Goal: Task Accomplishment & Management: Use online tool/utility

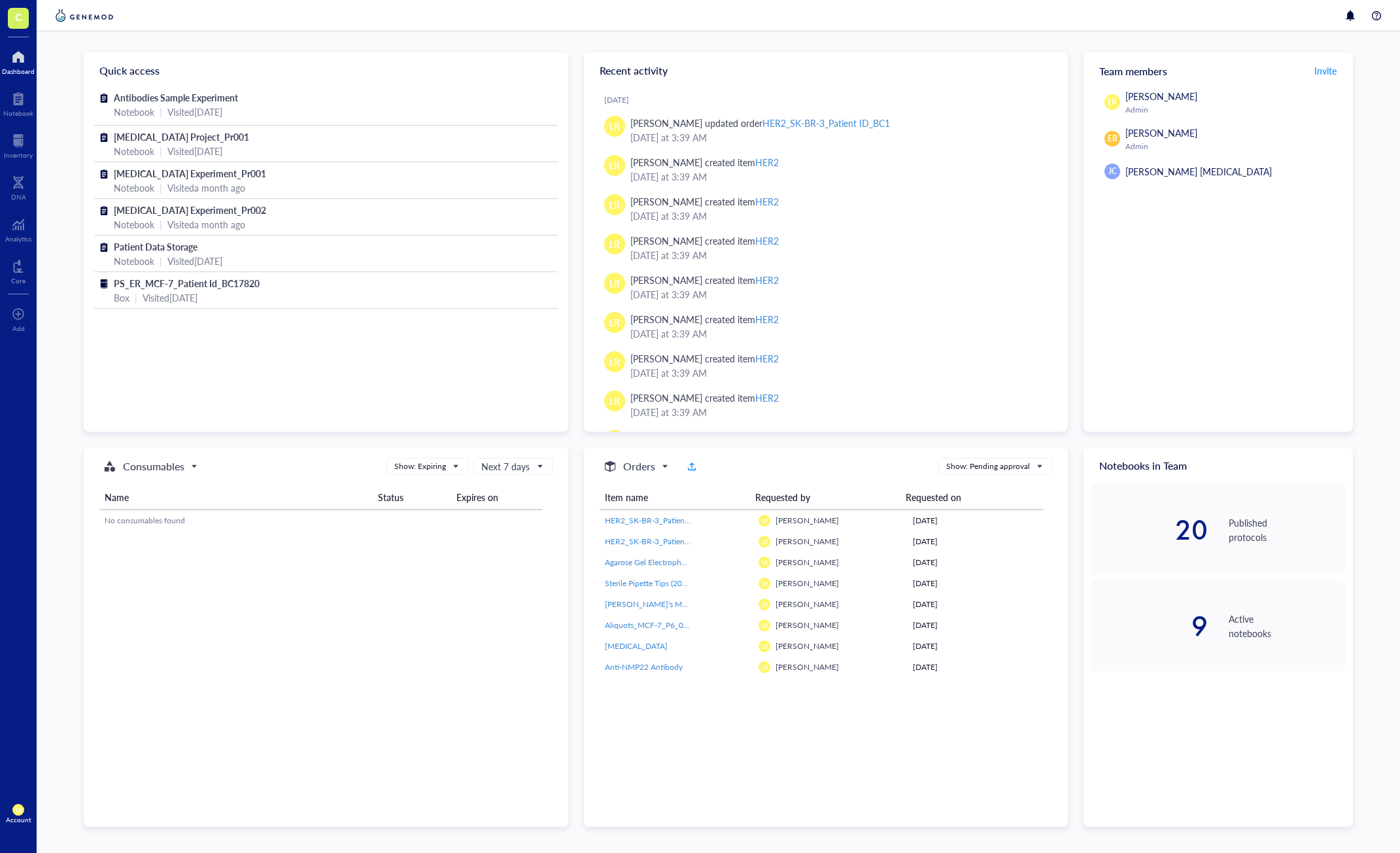
click at [14, 15] on span "C" at bounding box center [18, 18] width 21 height 21
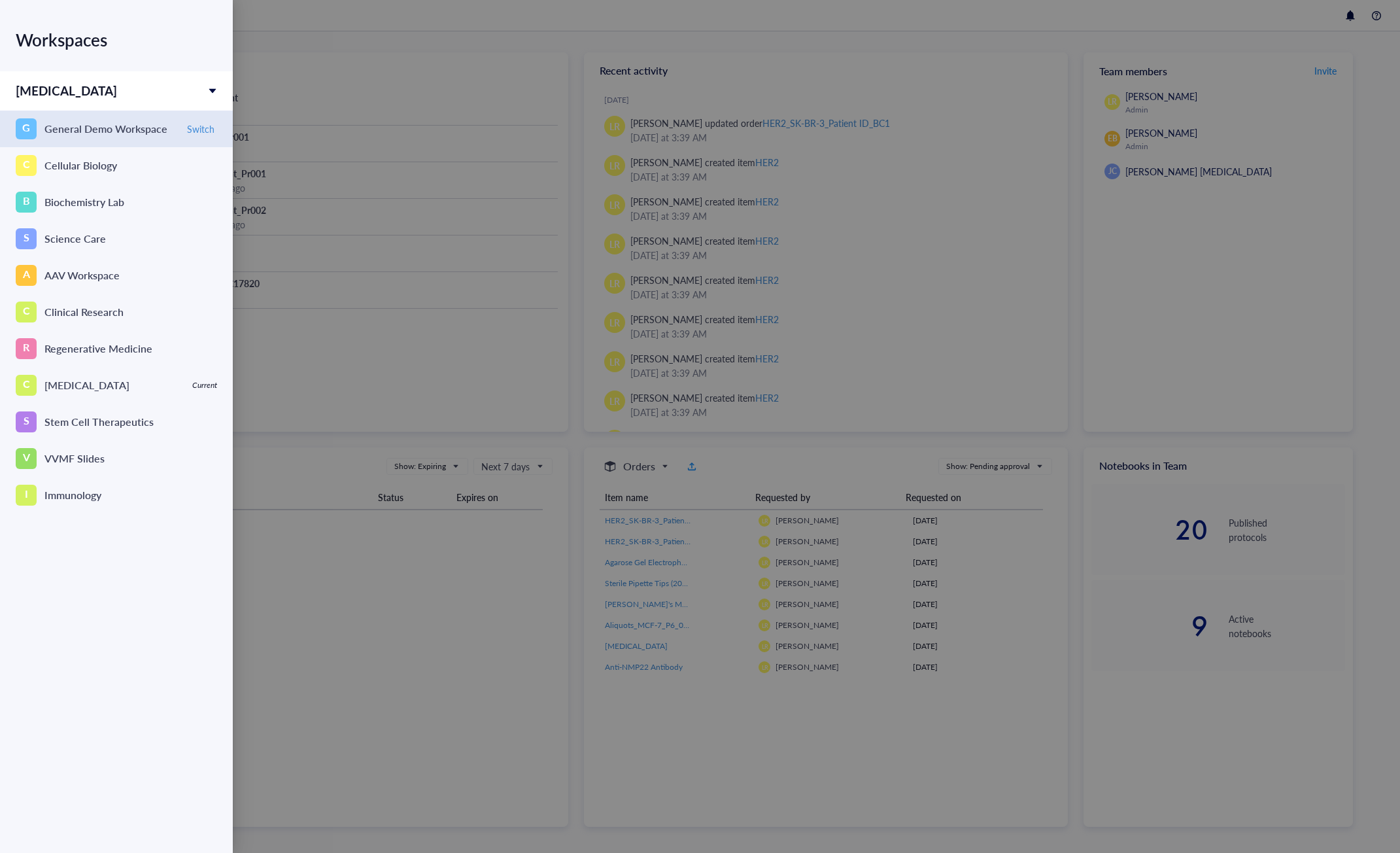
click at [51, 124] on div "General Demo Workspace" at bounding box center [106, 129] width 123 height 19
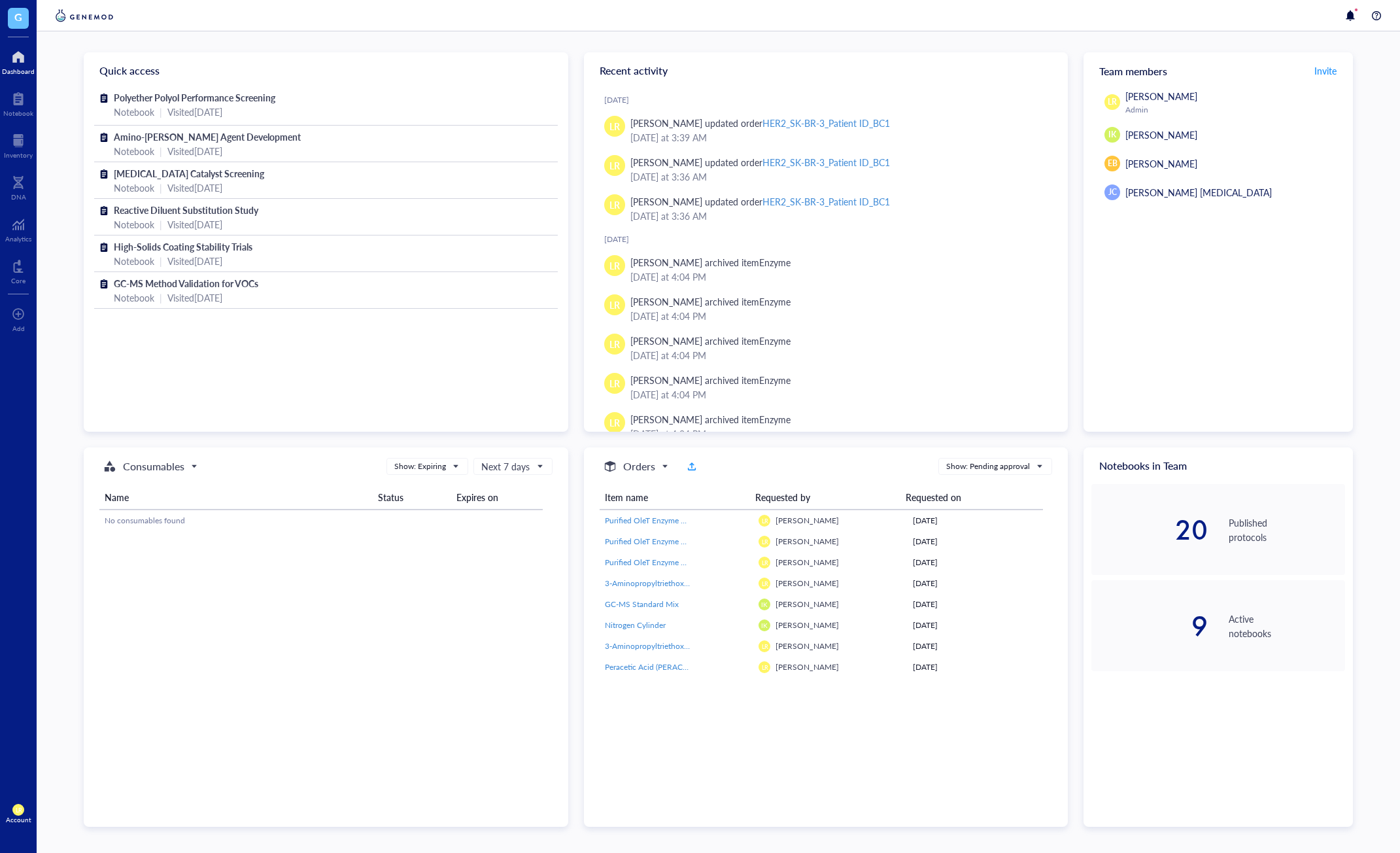
click at [17, 813] on span "LR" at bounding box center [19, 810] width 7 height 7
click at [24, 316] on div at bounding box center [18, 314] width 13 height 21
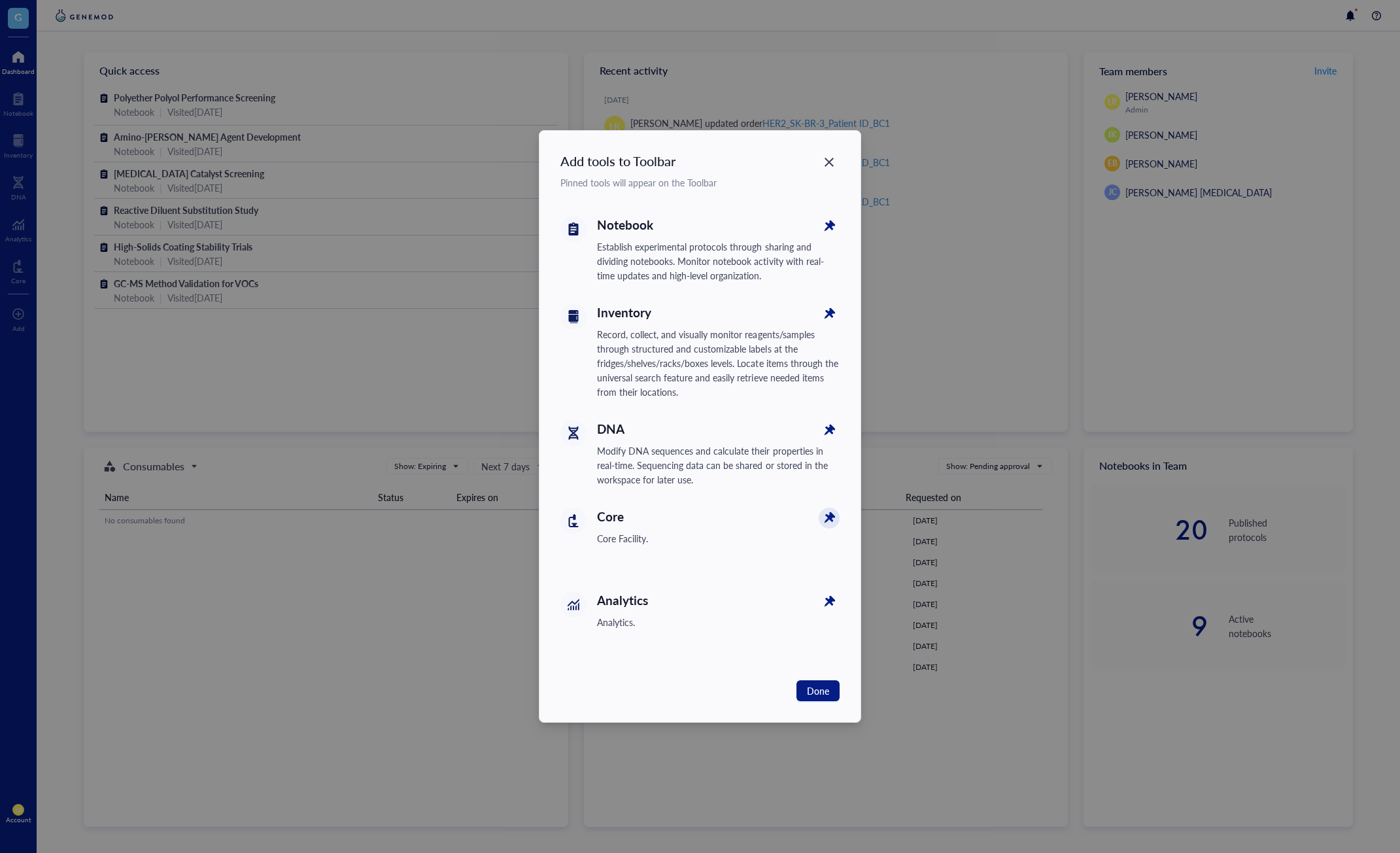
click at [833, 516] on icon at bounding box center [828, 519] width 14 height 14
click at [835, 605] on icon at bounding box center [829, 602] width 21 height 21
click at [819, 439] on div "DNA Modify DNA sequences and calculate their properties in real-time. Sequencin…" at bounding box center [718, 453] width 243 height 67
click at [822, 435] on icon at bounding box center [829, 430] width 21 height 21
click at [823, 689] on span "Done" at bounding box center [818, 691] width 22 height 14
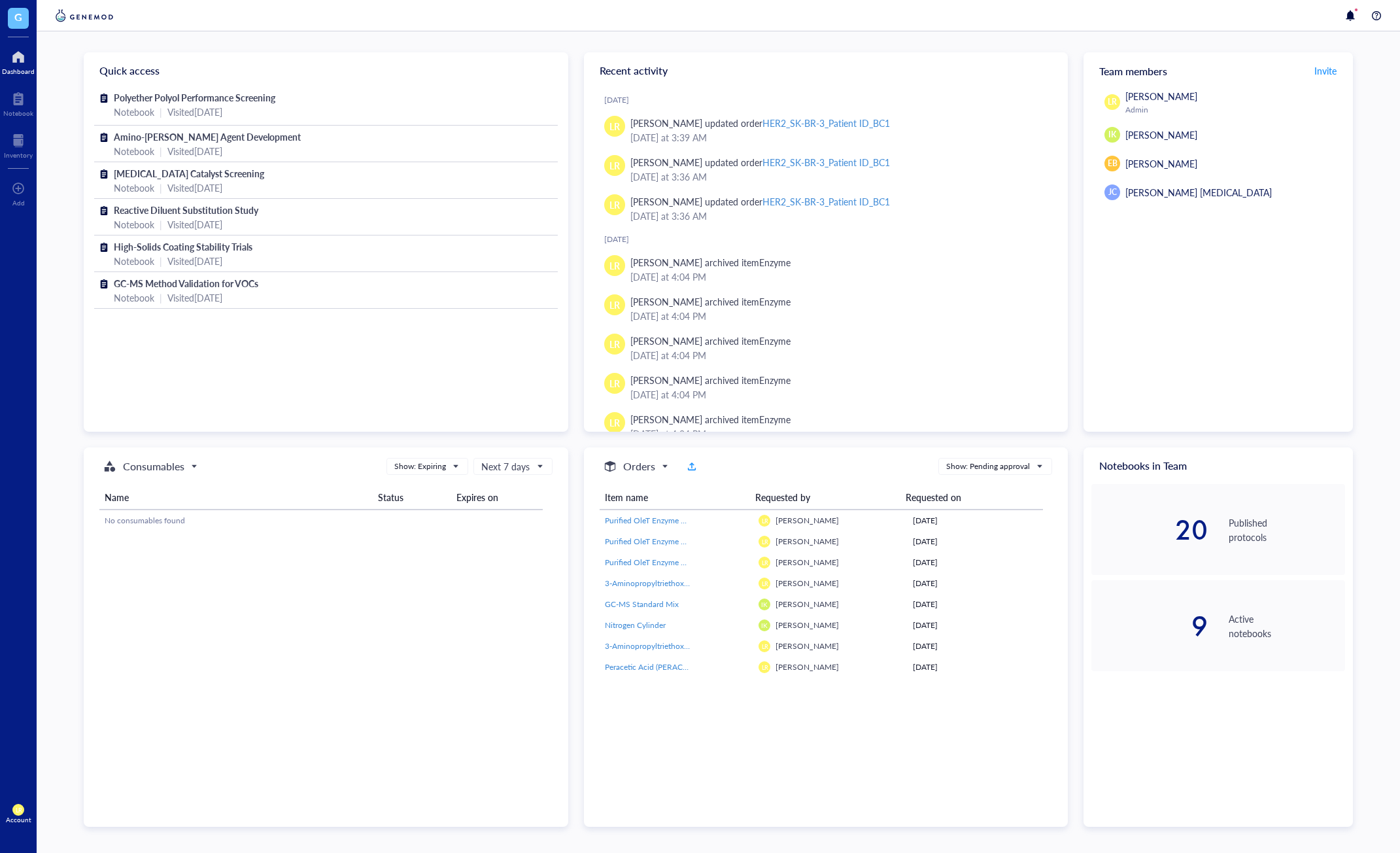
click at [526, 648] on div "Consumables Show: Expiring Next 7 days Name Status Expires on No consumables fo…" at bounding box center [326, 637] width 485 height 380
click at [5, 153] on div "Inventory" at bounding box center [19, 155] width 29 height 8
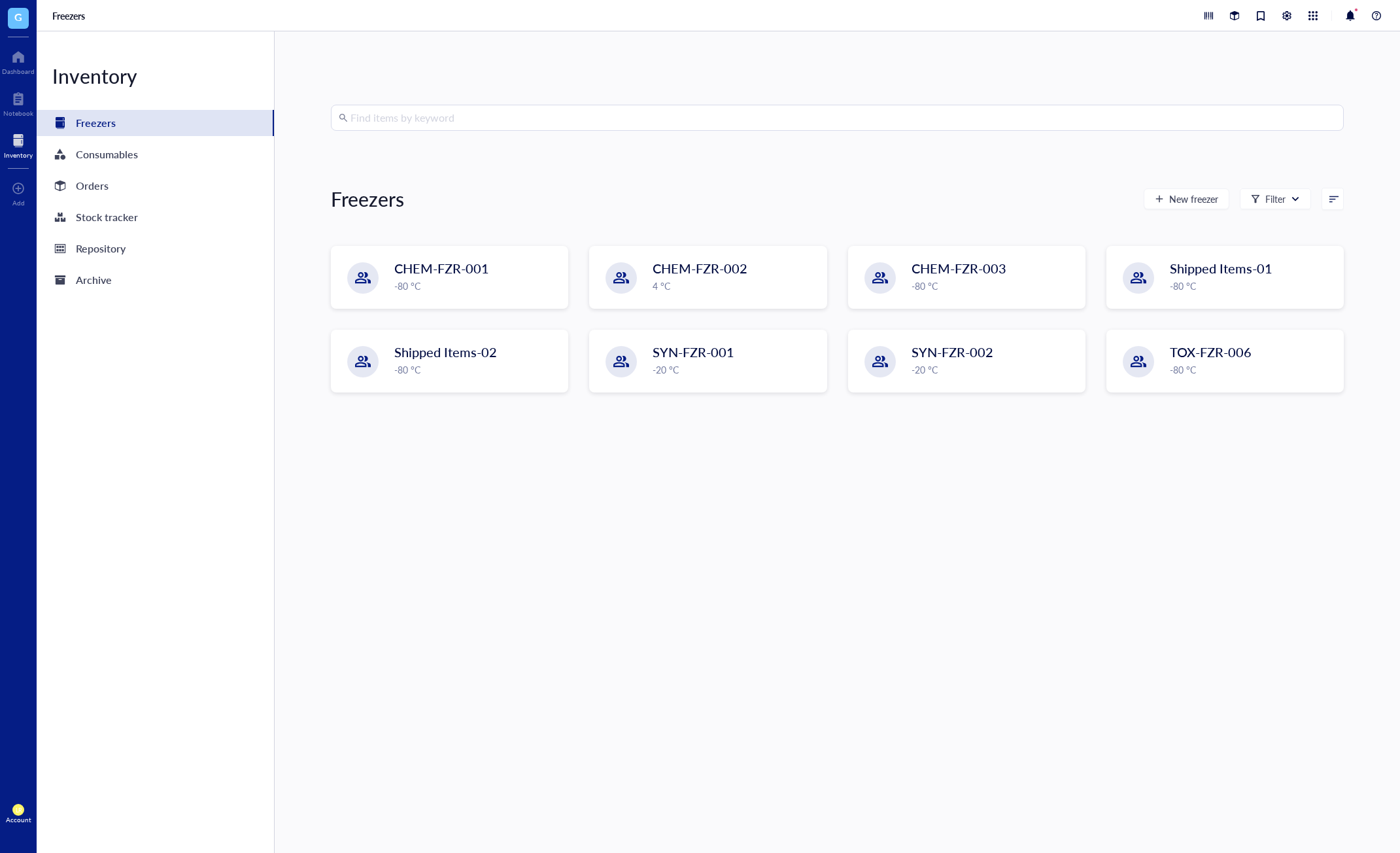
click at [679, 537] on div "Find items by keyword Freezers New freezer Filter CHEM-FZR-001 -80 °C CHEM-FZR-…" at bounding box center [837, 442] width 1013 height 675
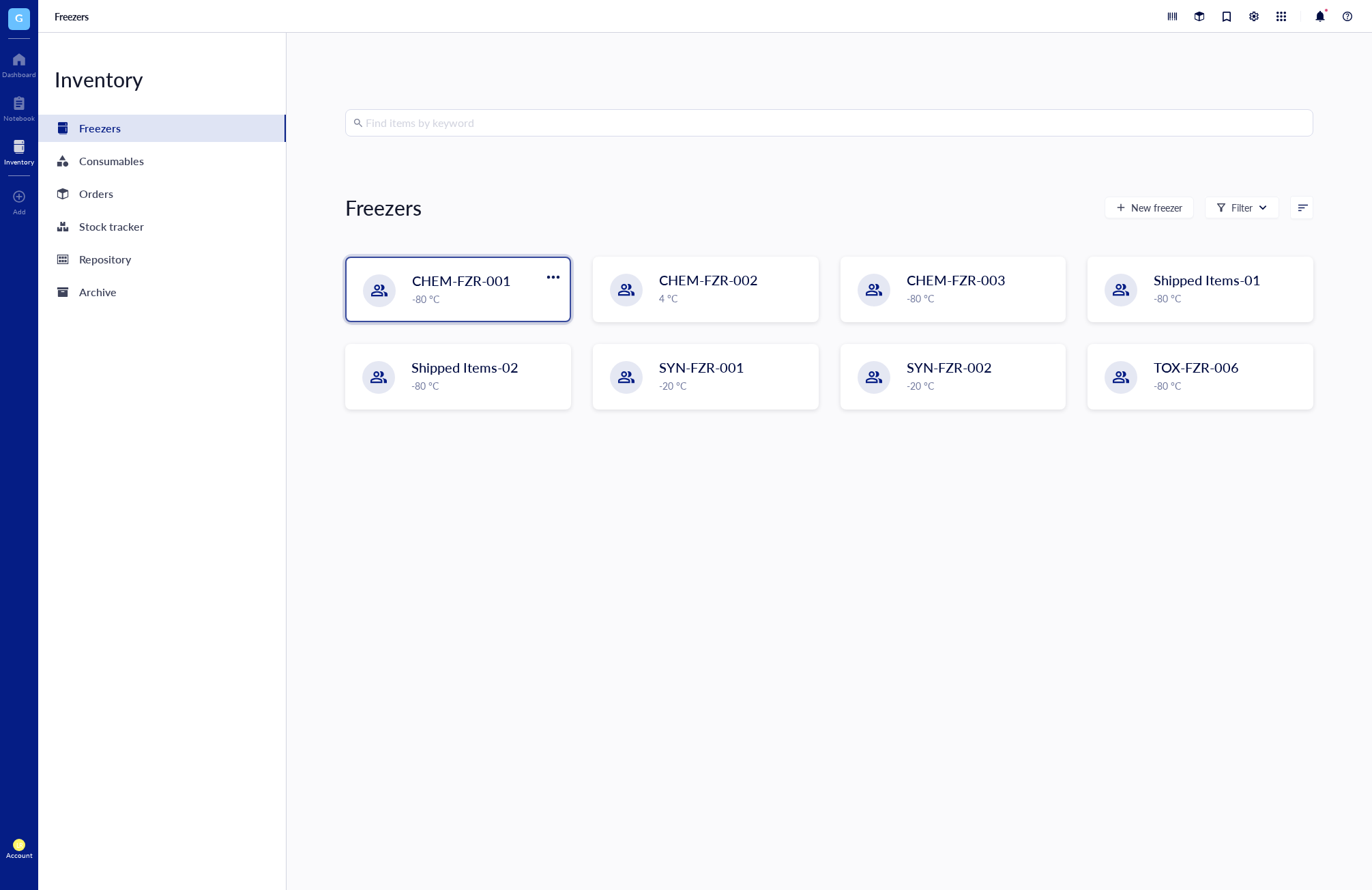
click at [492, 296] on div "-80 °C" at bounding box center [487, 299] width 149 height 15
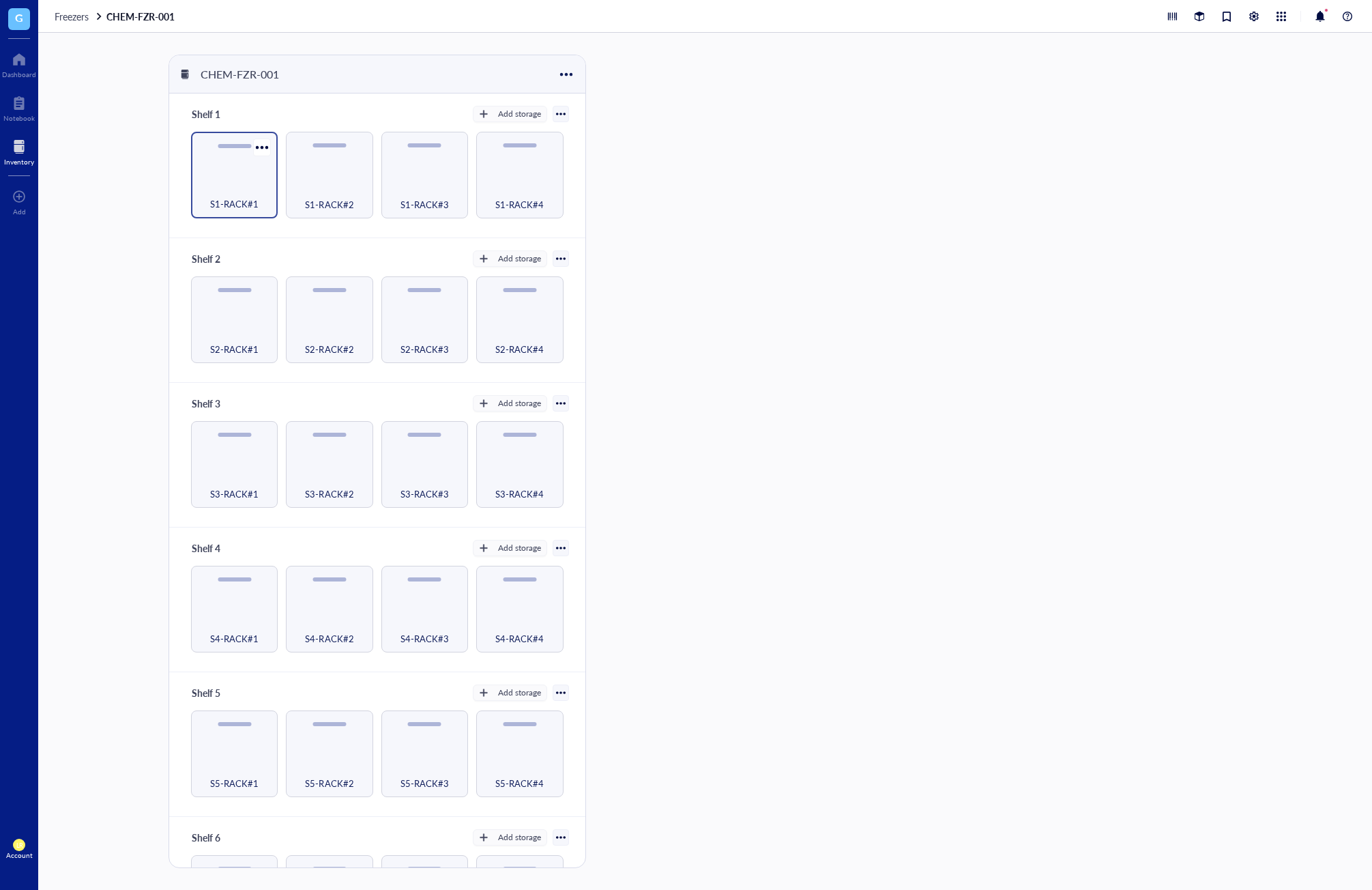
click at [238, 207] on span "S1-RACK#1" at bounding box center [235, 204] width 49 height 15
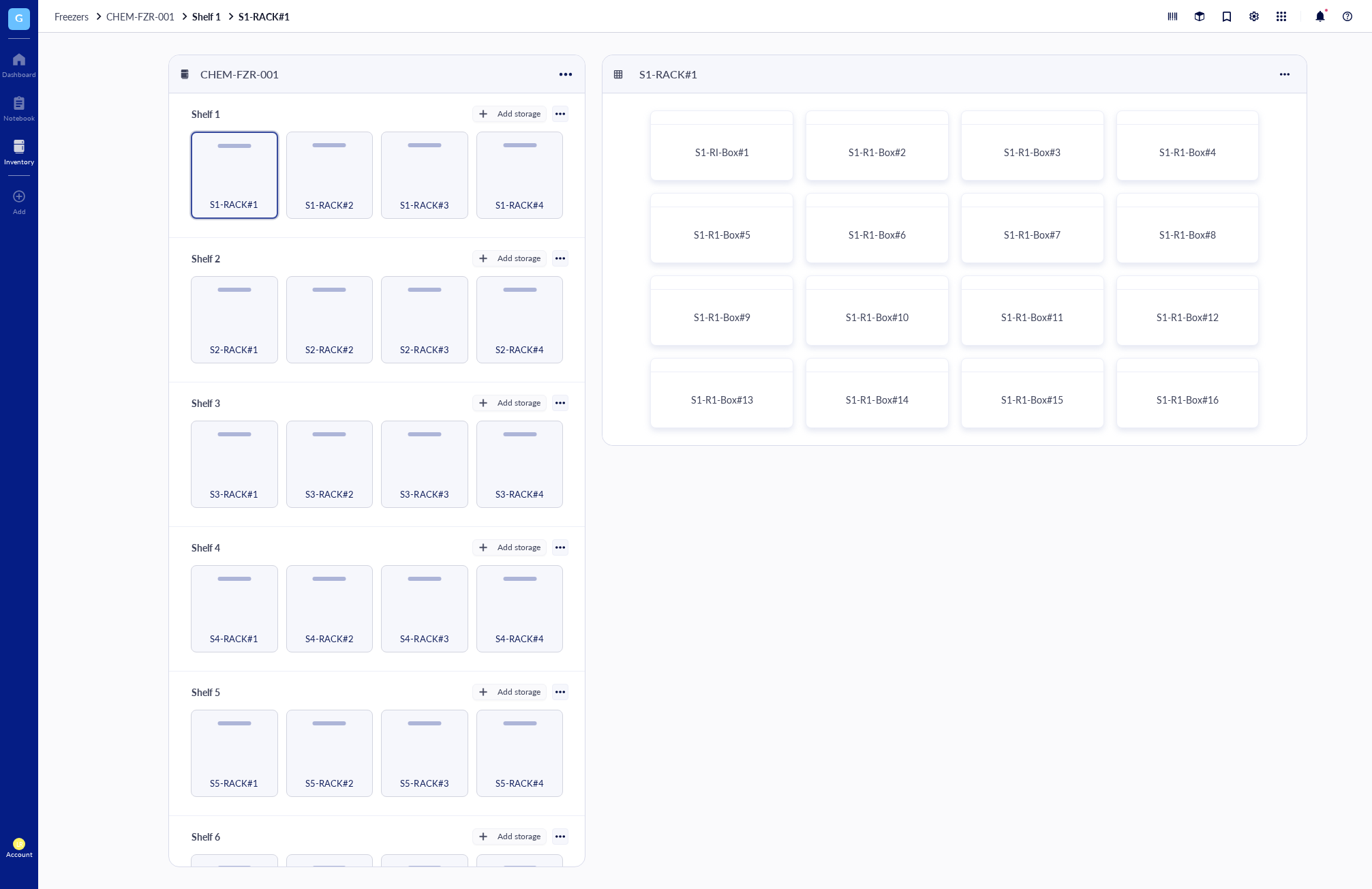
click at [992, 468] on div "S1-RACK#1 S1-RI-Box#1 S1-R1-Box#2 S1-R1-Box#3 S1-R1-Box#4 S1-R1-Box#5 S1-R1-Box…" at bounding box center [976, 460] width 748 height 812
click at [759, 173] on div "S1-RI-Box#1" at bounding box center [722, 153] width 130 height 43
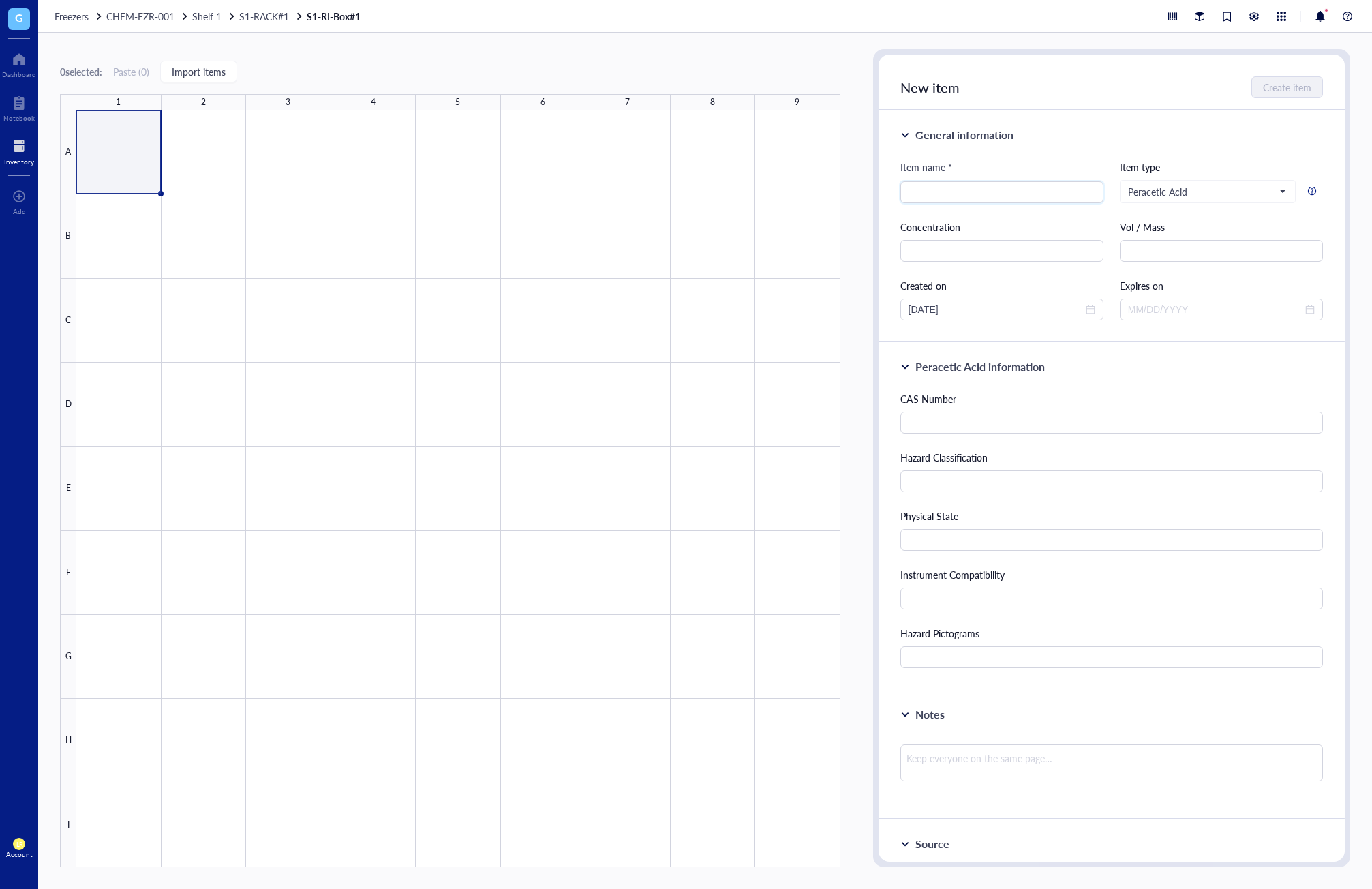
click at [442, 67] on div "0 selected: Paste ( 0 ) Import items" at bounding box center [450, 71] width 781 height 12
click at [24, 145] on div at bounding box center [19, 146] width 30 height 22
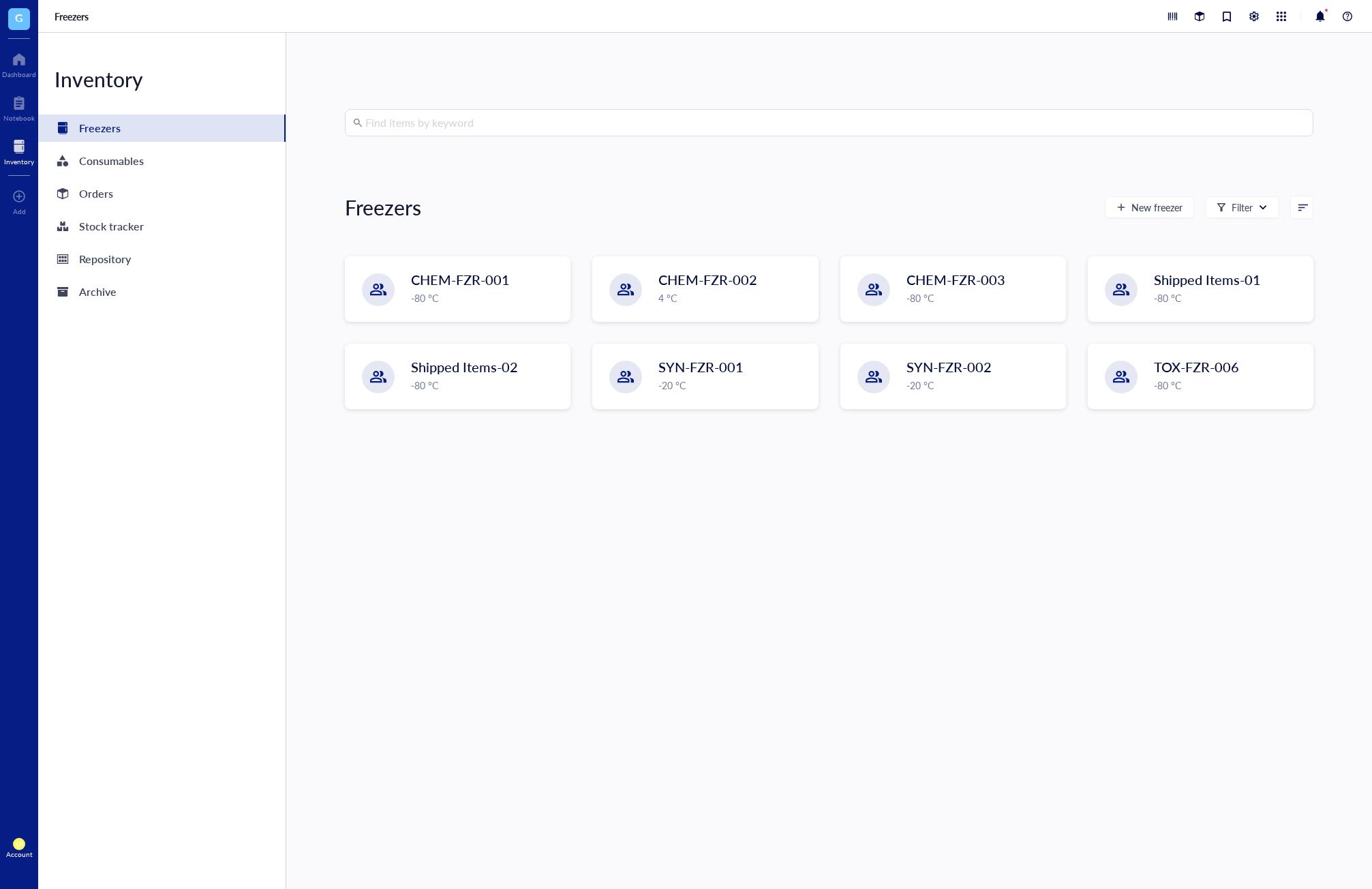
click at [1320, 534] on div "Find items by keyword Freezers New freezer Filter CHEM-FZR-001 -80 °C CHEM-FZR-…" at bounding box center [829, 461] width 1086 height 856
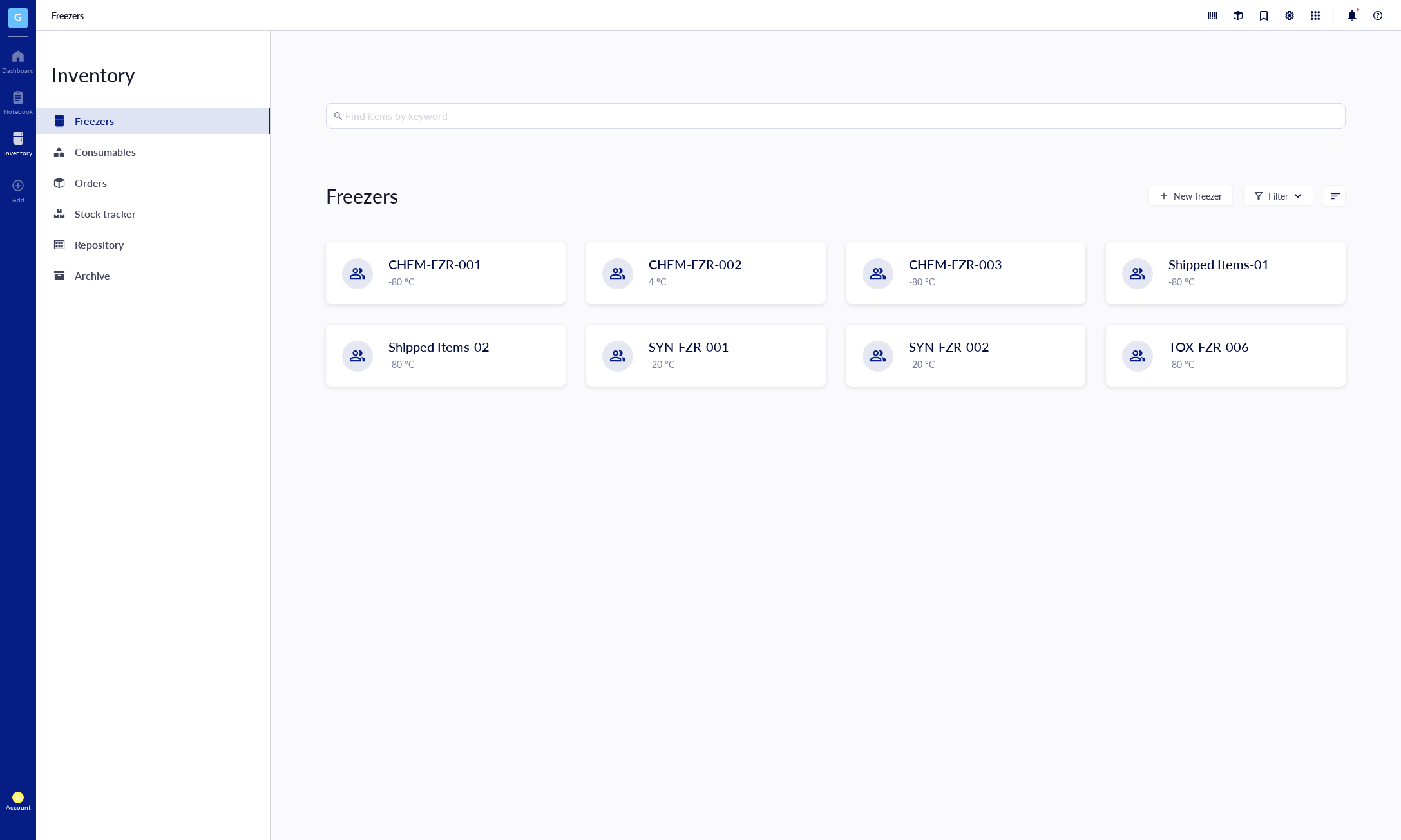
click at [1319, 492] on div "Find items by keyword Freezers New freezer Filter CHEM-FZR-001 -80 °C CHEM-FZR-…" at bounding box center [835, 435] width 1020 height 665
click at [20, 104] on div at bounding box center [18, 97] width 30 height 20
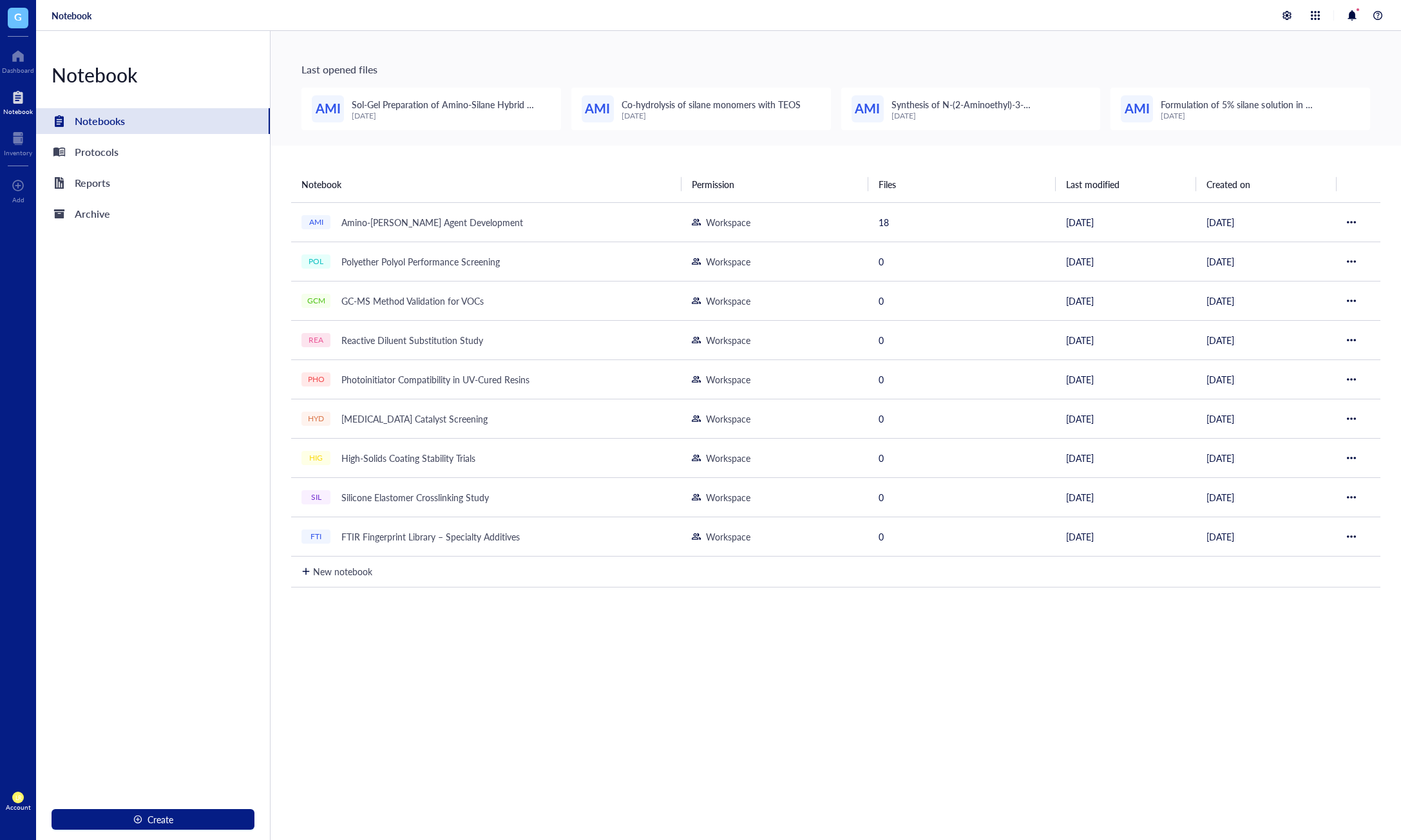
click at [942, 683] on div "Notebook Permission Files Last modified Created on AMI Amino-Silane Coupling Ag…" at bounding box center [835, 550] width 1131 height 809
click at [1083, 707] on div "Notebook Permission Files Last modified Created on AMI Amino-Silane Coupling Ag…" at bounding box center [835, 550] width 1131 height 809
click at [105, 154] on div "Protocols" at bounding box center [96, 152] width 44 height 18
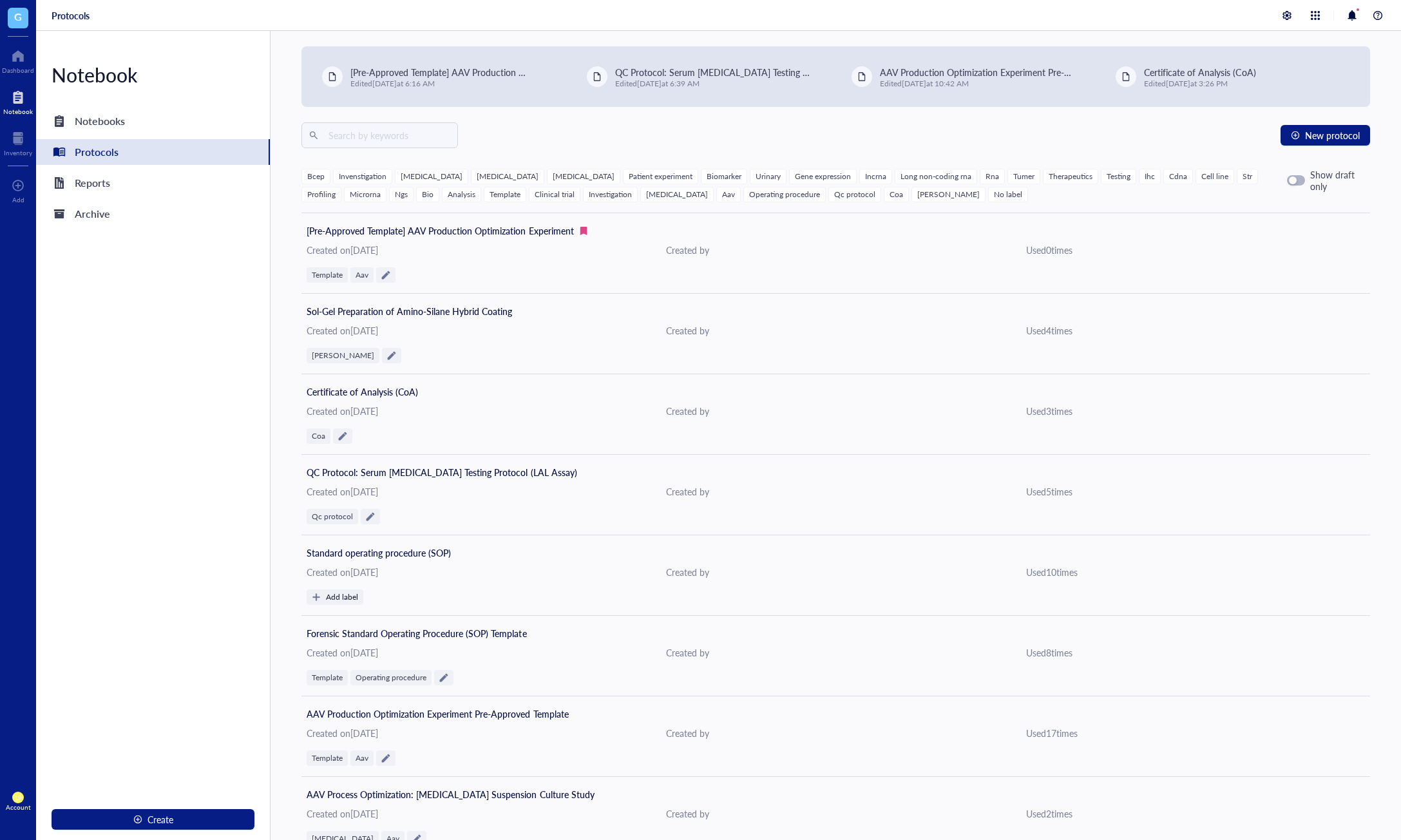
click at [186, 335] on div "Notebook Notebooks Protocols Reports Archive Create" at bounding box center [153, 436] width 234 height 809
click at [178, 126] on div "Notebooks" at bounding box center [152, 121] width 234 height 26
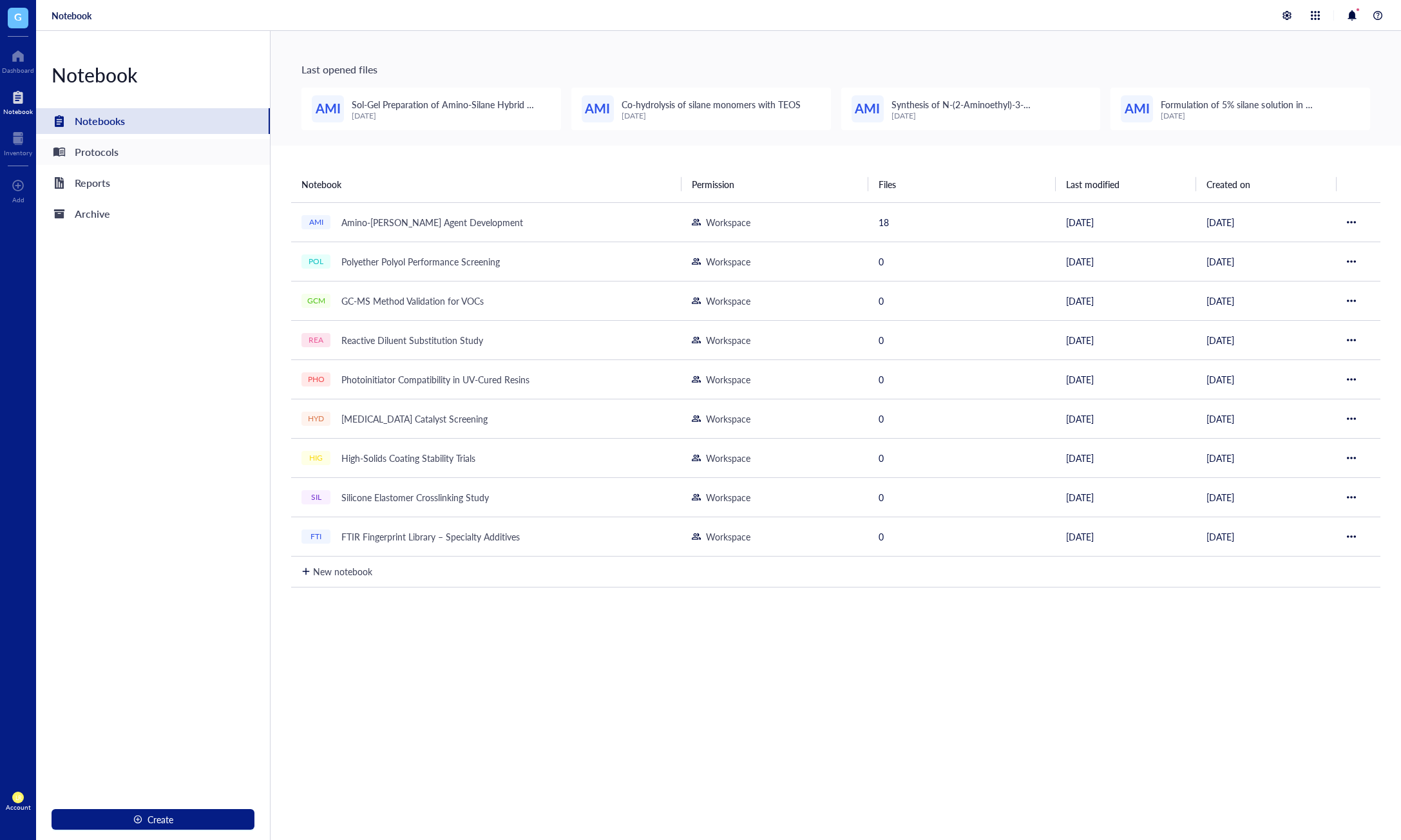
click at [180, 162] on div "Protocols" at bounding box center [152, 152] width 234 height 26
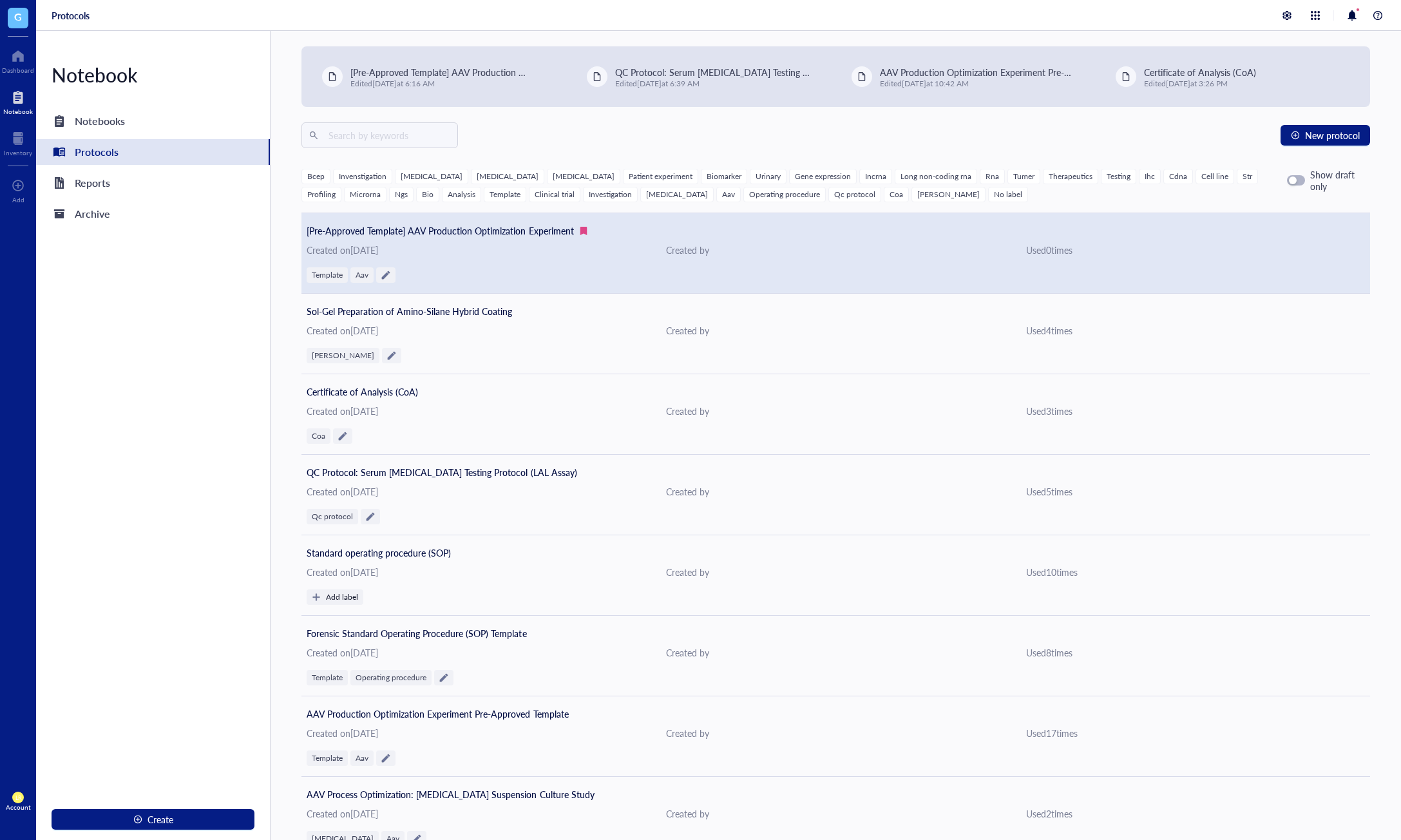
click at [554, 269] on div "Template Aav" at bounding box center [836, 275] width 1058 height 16
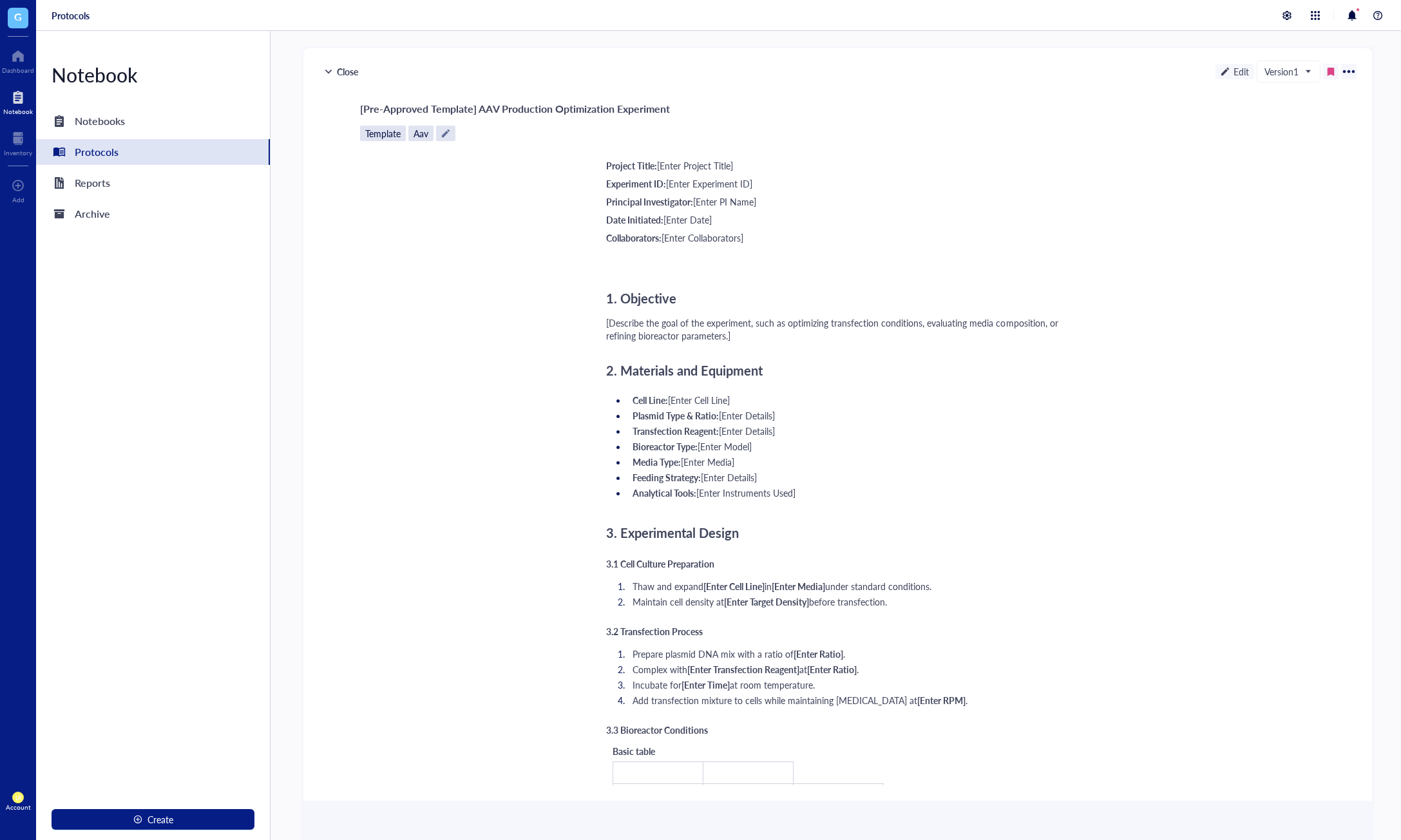
drag, startPoint x: 138, startPoint y: 131, endPoint x: 153, endPoint y: 135, distance: 15.5
click at [138, 131] on div "Notebooks" at bounding box center [152, 121] width 234 height 26
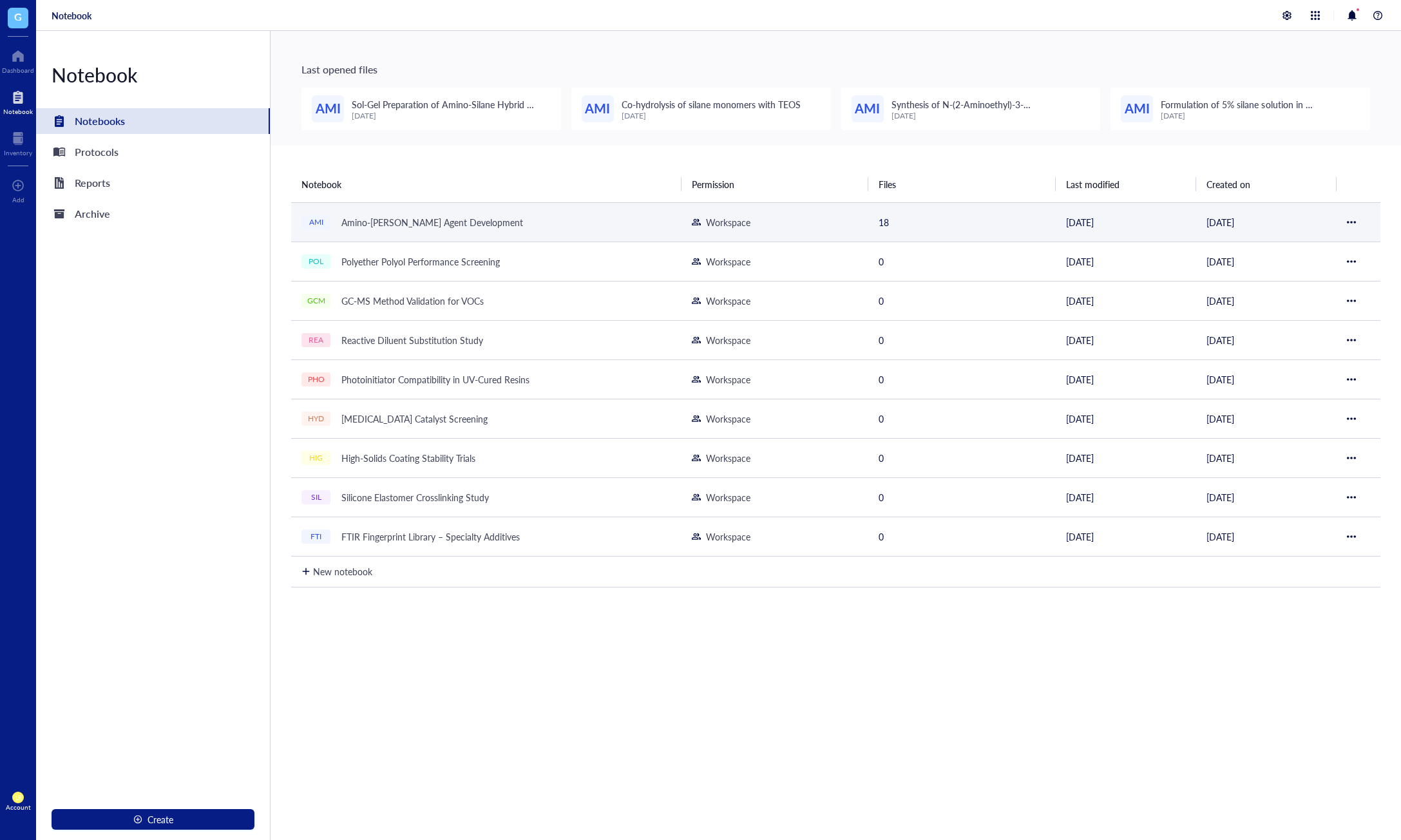
click at [486, 224] on div "Amino-[PERSON_NAME] Agent Development" at bounding box center [432, 222] width 193 height 18
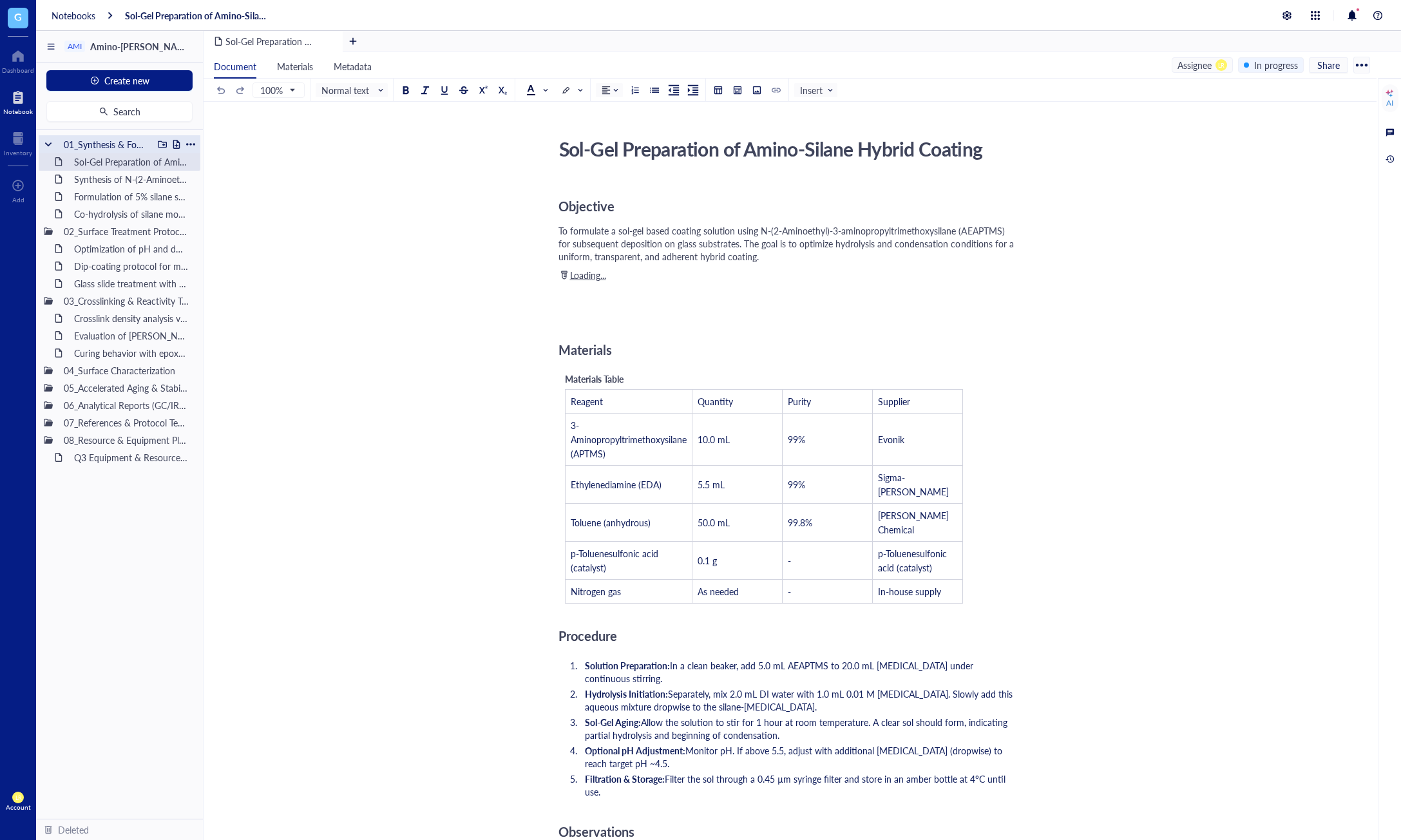
click at [177, 142] on div at bounding box center [176, 144] width 9 height 9
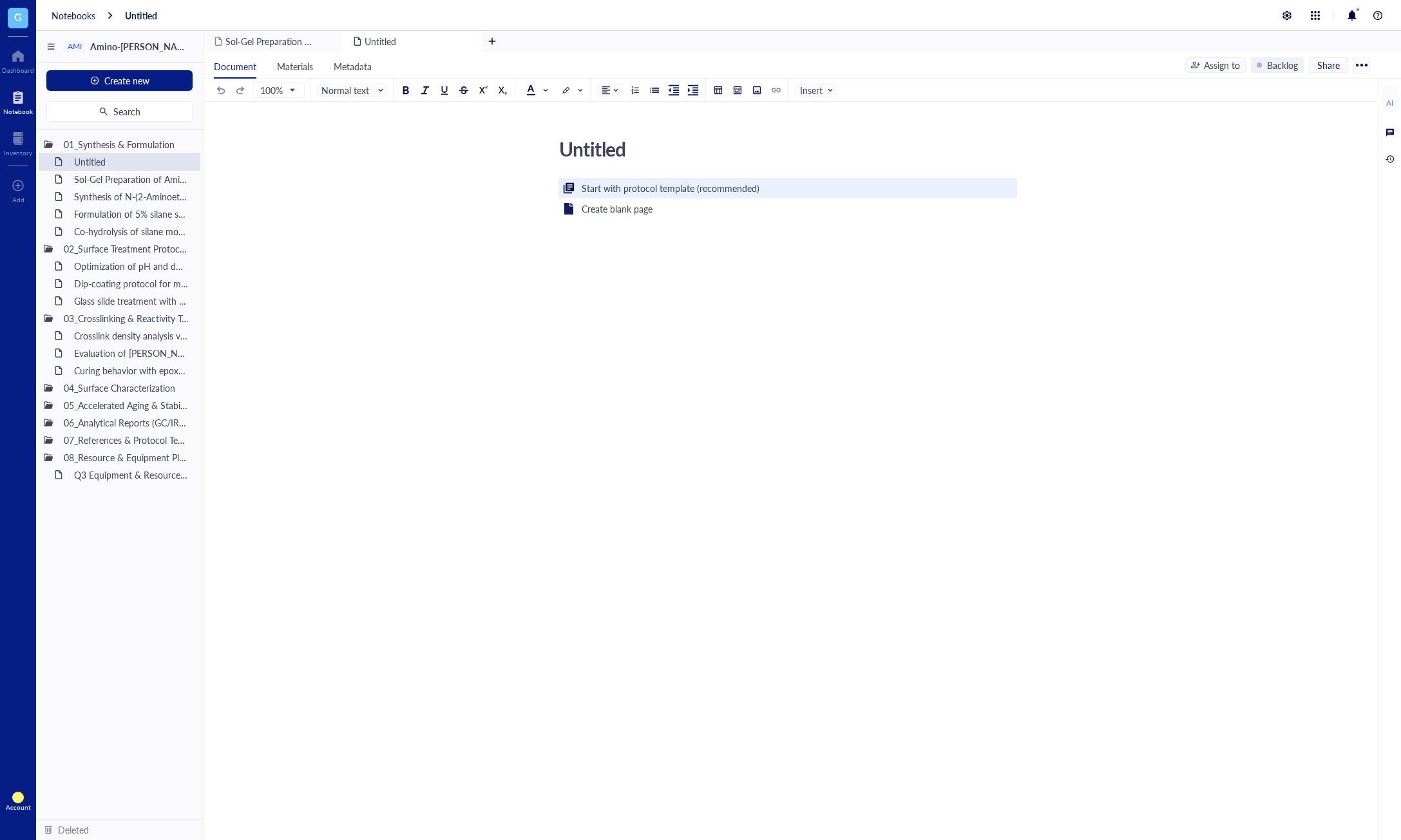
click at [735, 191] on div "Start with protocol template (recommended)" at bounding box center [671, 188] width 177 height 14
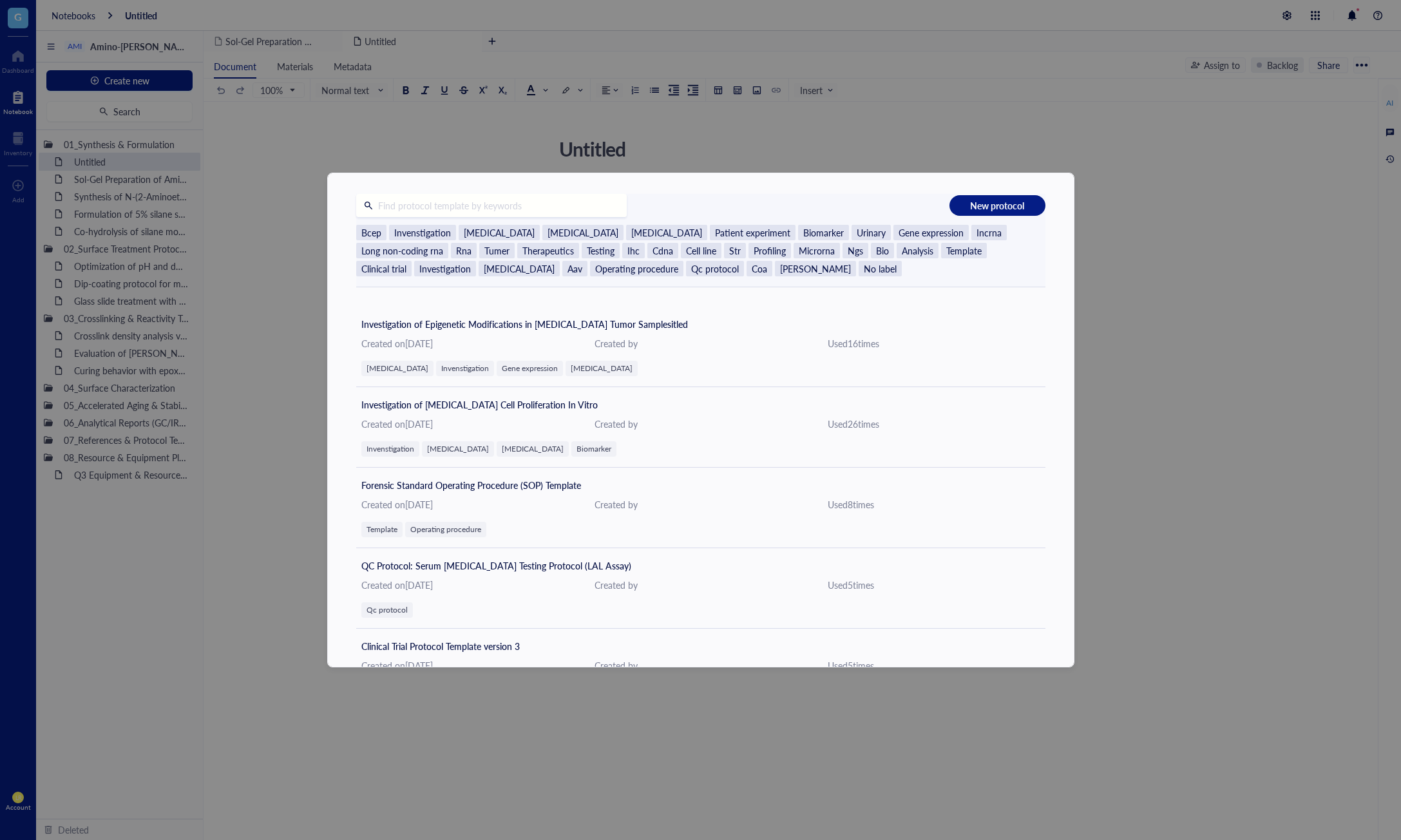
click at [755, 114] on div "New protocol Bcep Invenstigation [MEDICAL_DATA] [MEDICAL_DATA] [MEDICAL_DATA] P…" at bounding box center [700, 420] width 1401 height 840
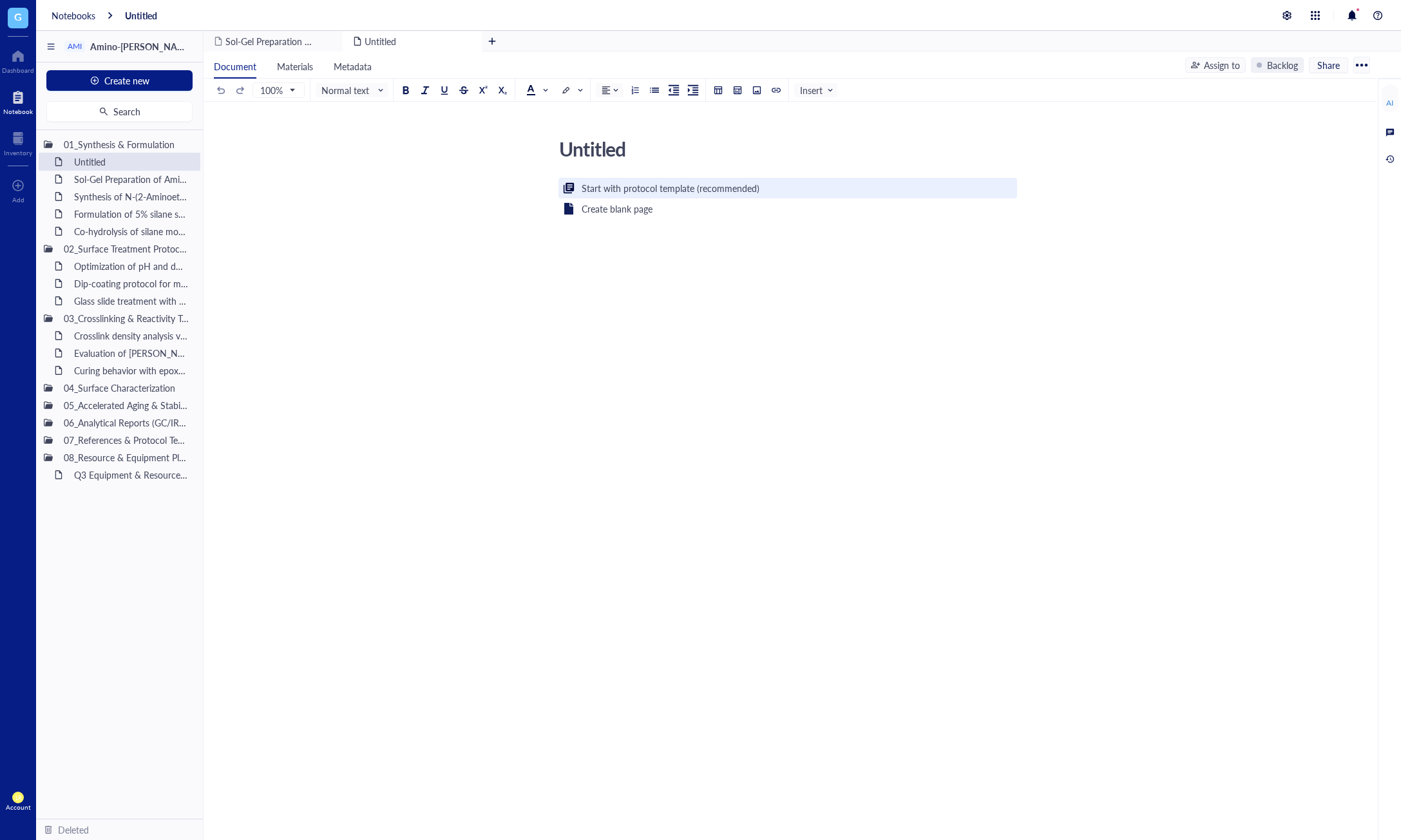
click at [669, 186] on div "Start with protocol template (recommended)" at bounding box center [671, 188] width 177 height 14
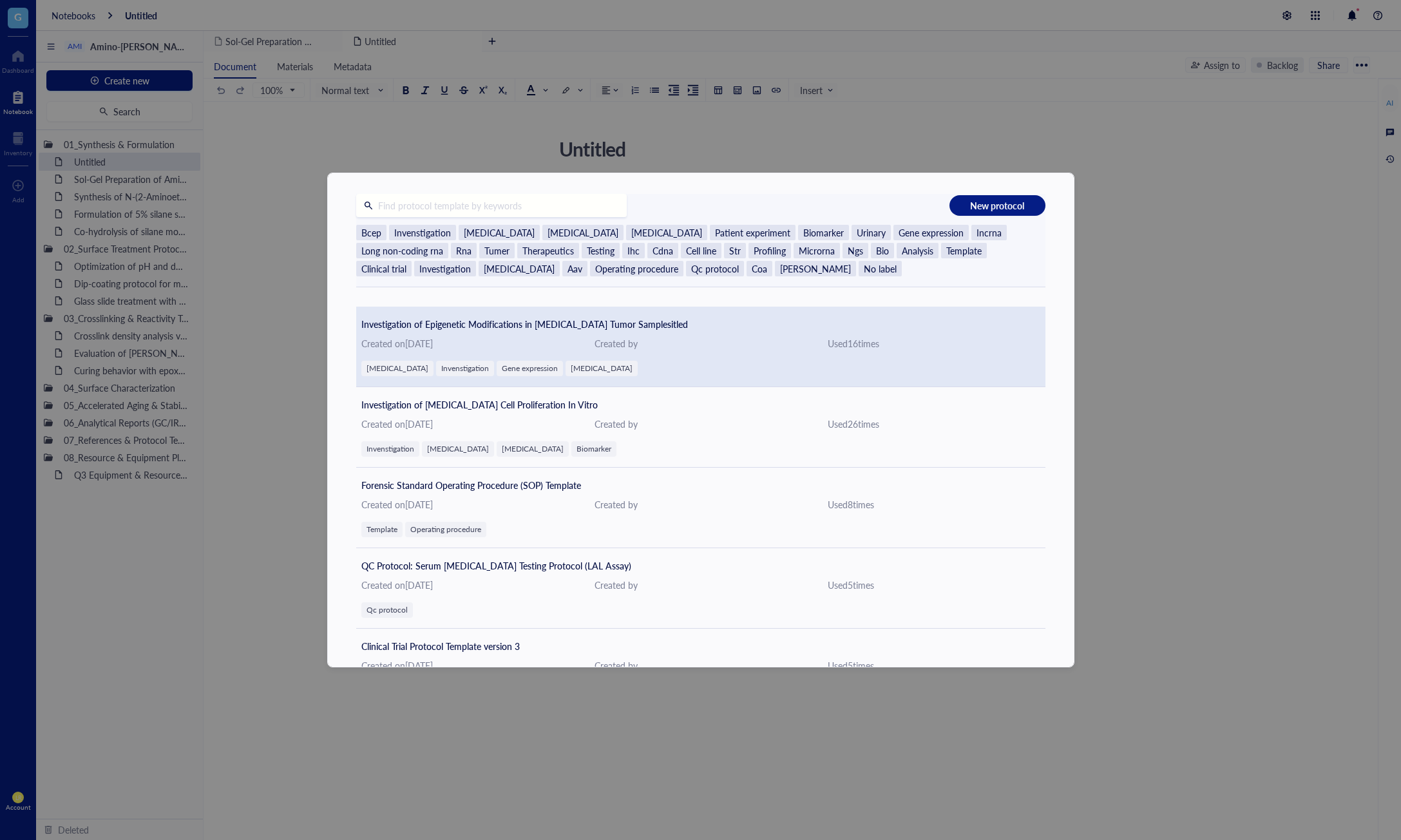
click at [711, 343] on div "Created by" at bounding box center [701, 343] width 213 height 14
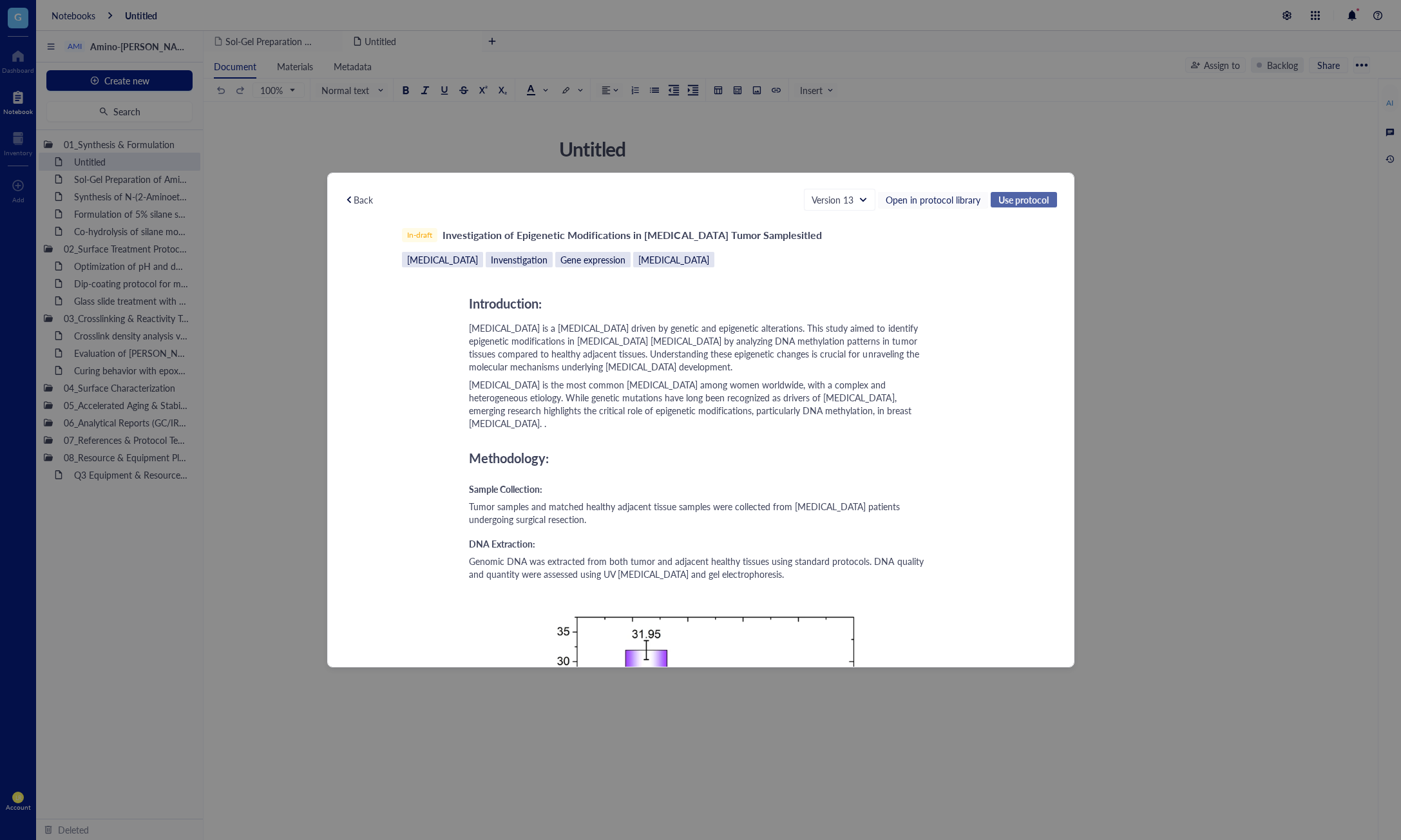
click at [1011, 203] on span "Use protocol" at bounding box center [1024, 199] width 50 height 12
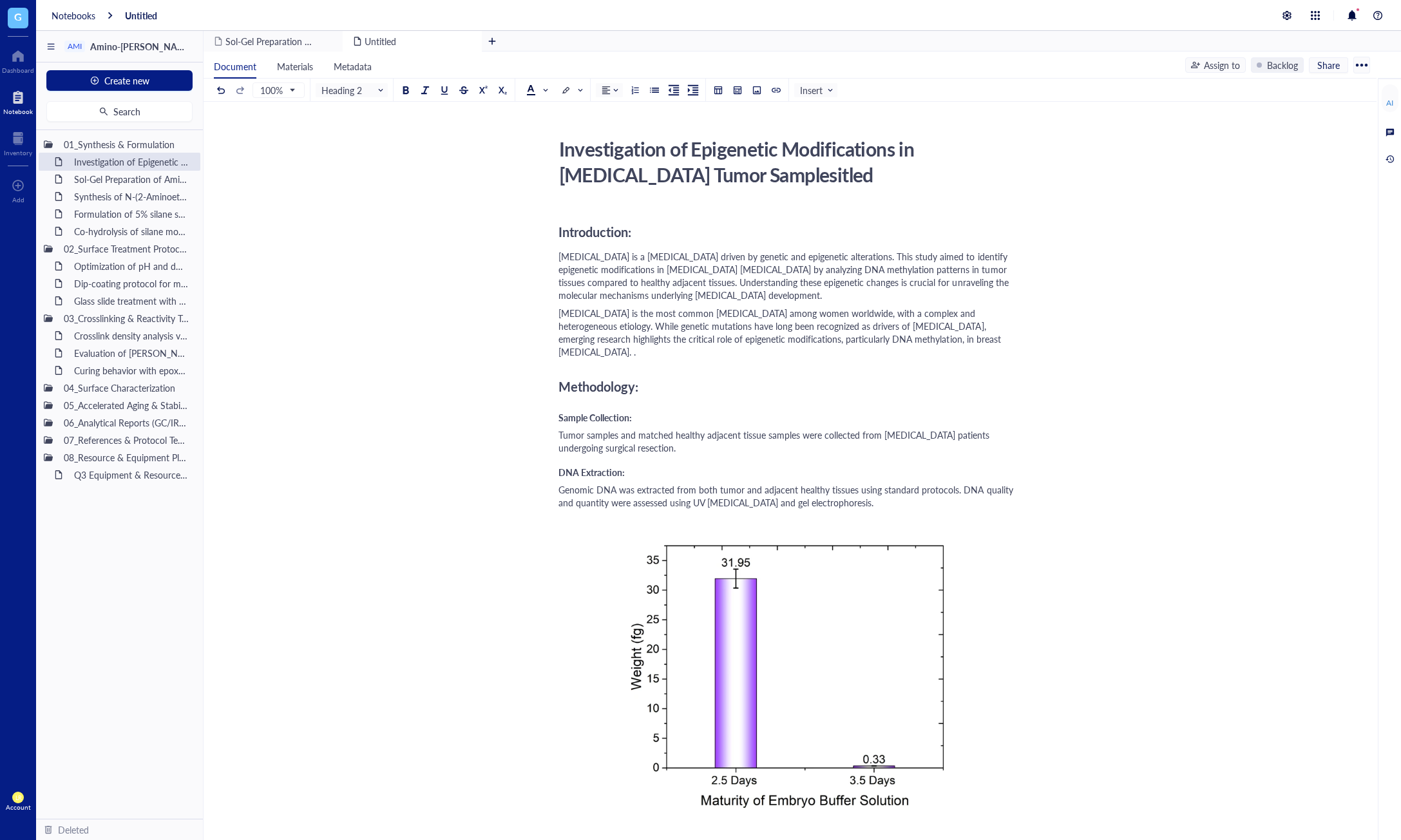
click at [824, 241] on div "Introduction:" at bounding box center [787, 232] width 459 height 26
click at [1280, 68] on div "Backlog" at bounding box center [1282, 65] width 31 height 14
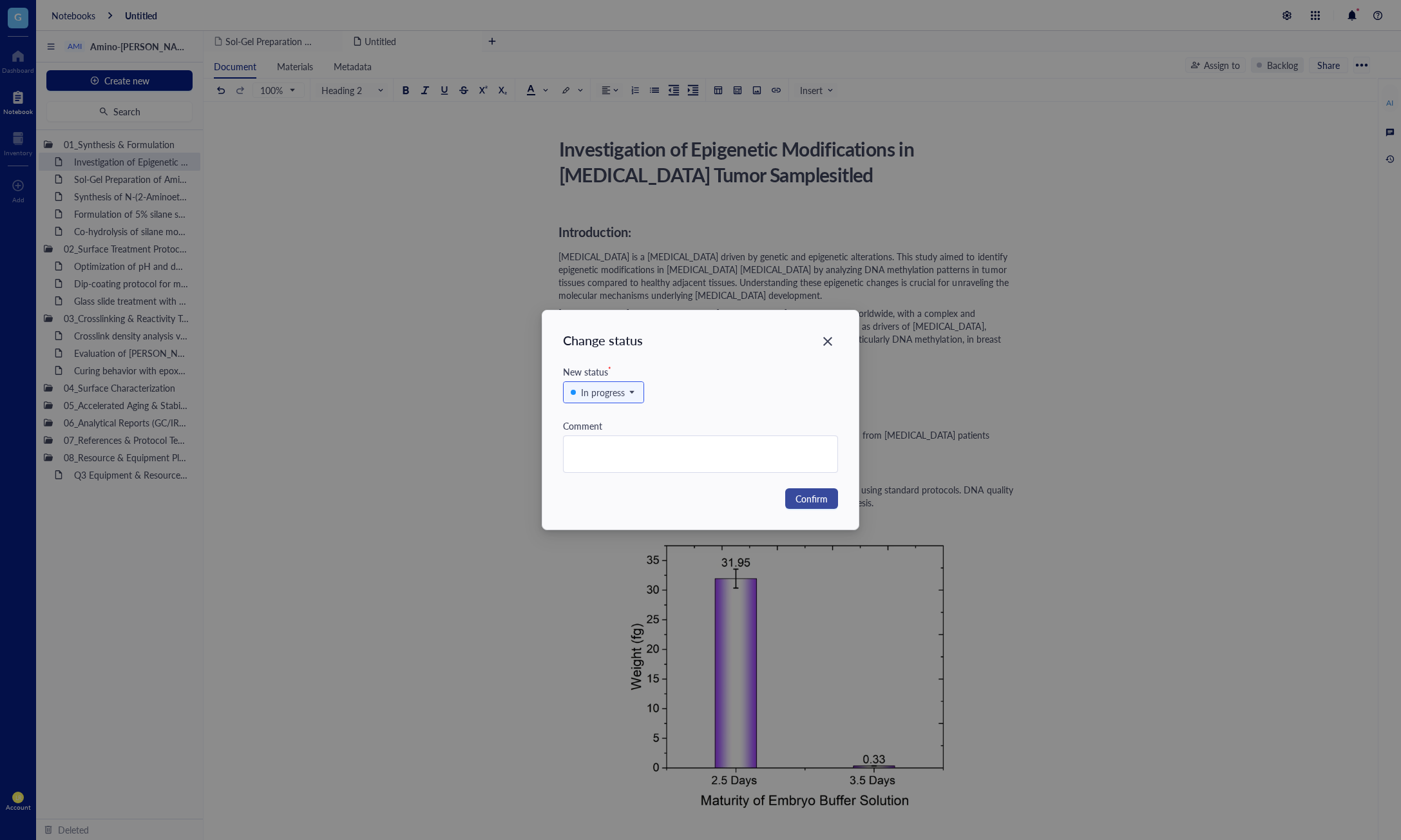
click at [831, 503] on button "Confirm" at bounding box center [812, 499] width 53 height 20
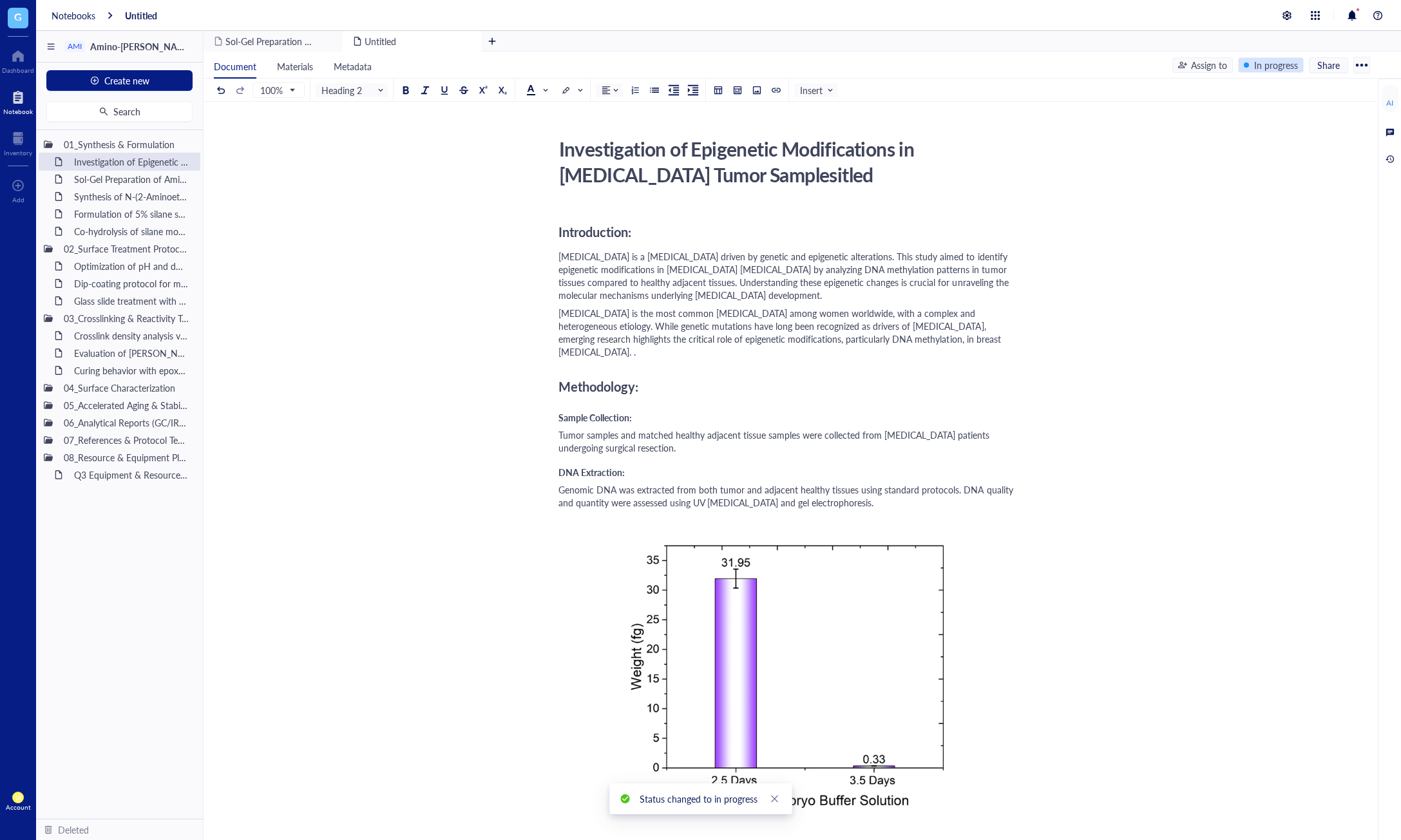
click at [1275, 65] on div "In progress" at bounding box center [1276, 65] width 44 height 14
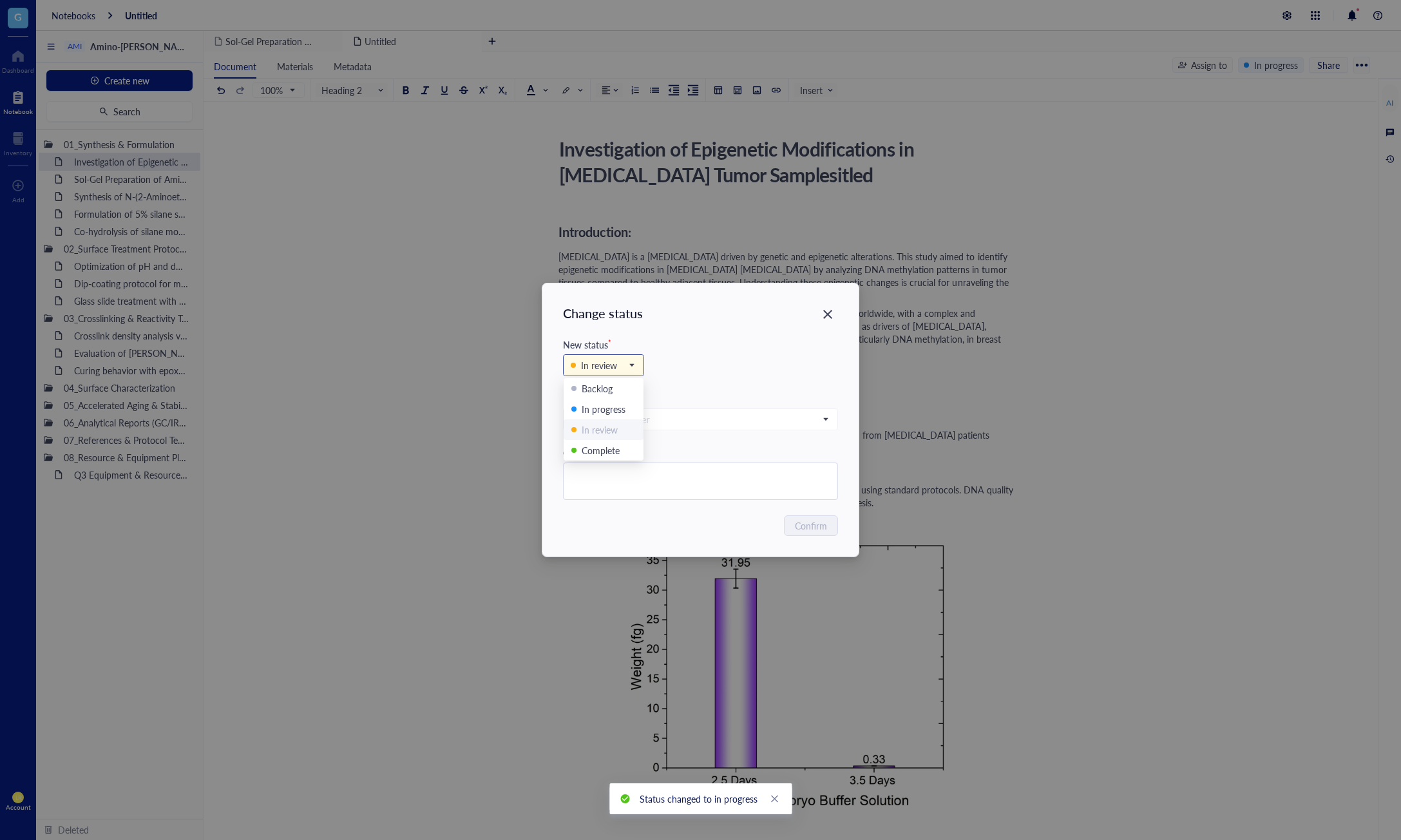
click at [642, 363] on div "In review" at bounding box center [604, 365] width 80 height 20
click at [688, 393] on div "Reviewer *" at bounding box center [700, 398] width 275 height 14
click at [687, 426] on input "search" at bounding box center [694, 419] width 248 height 20
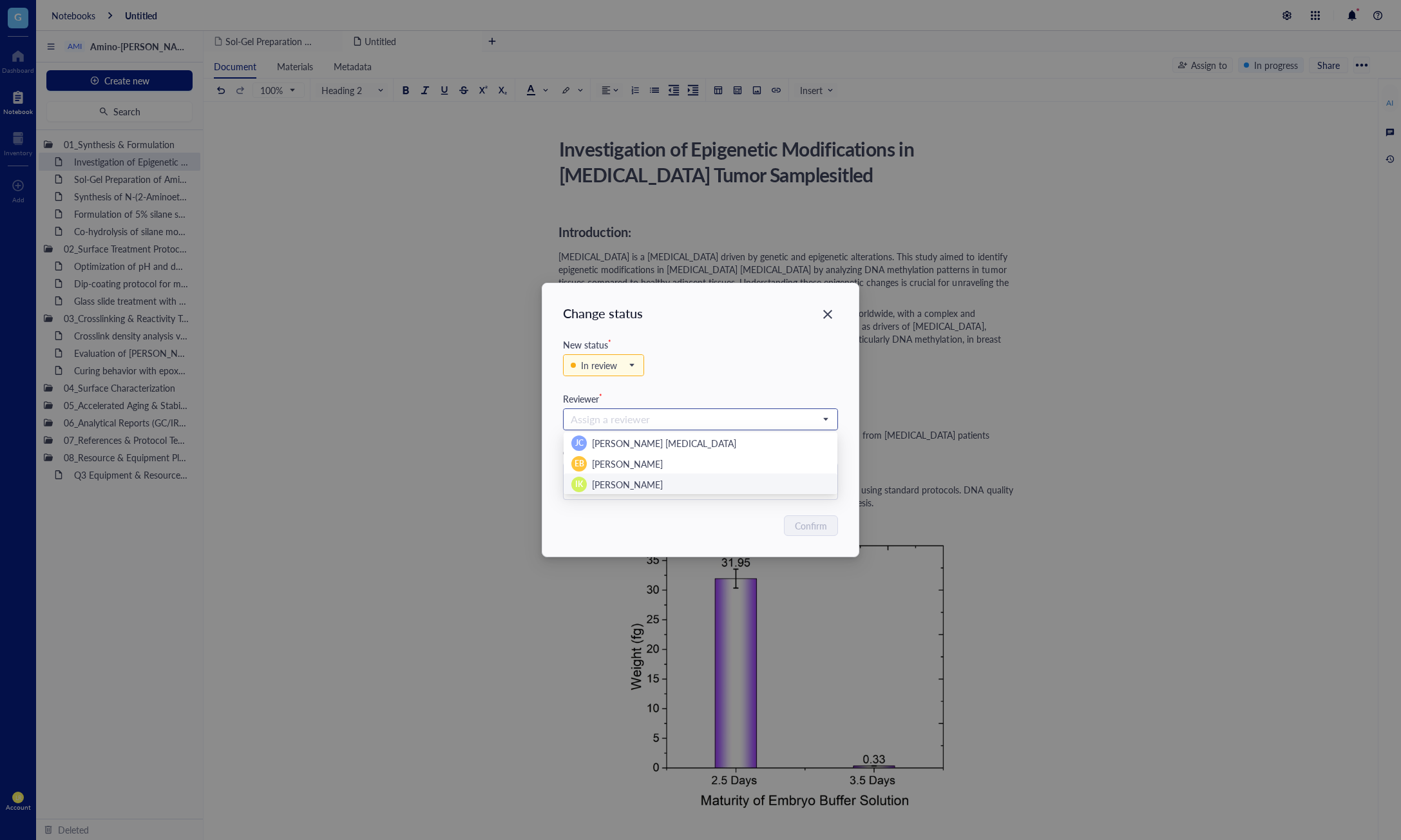
click at [678, 490] on div "IK [PERSON_NAME]" at bounding box center [700, 484] width 258 height 16
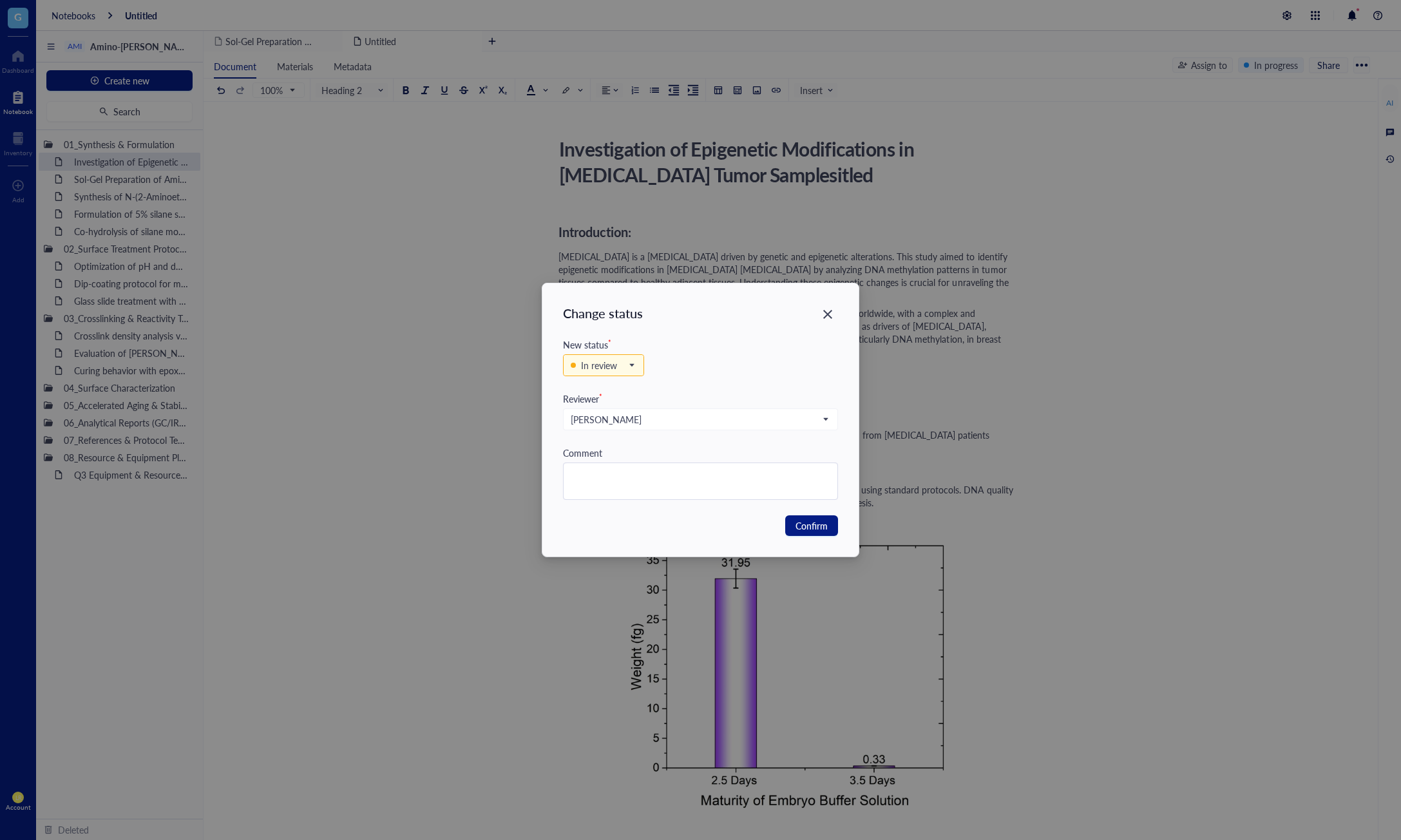
click at [692, 526] on div "Confirm" at bounding box center [700, 526] width 275 height 20
click at [804, 530] on span "Confirm" at bounding box center [812, 525] width 33 height 14
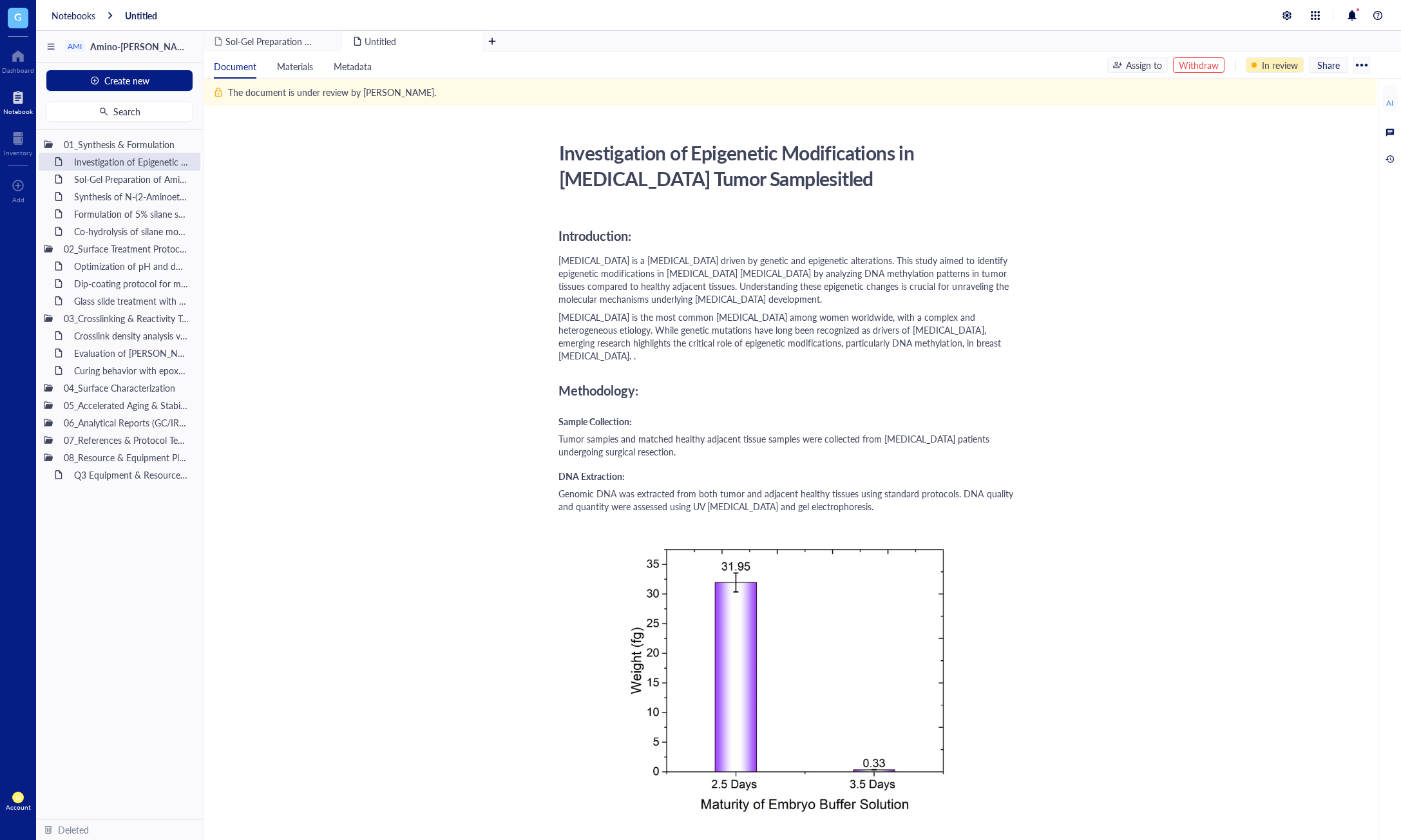
click at [1261, 68] on div "In review" at bounding box center [1275, 65] width 58 height 16
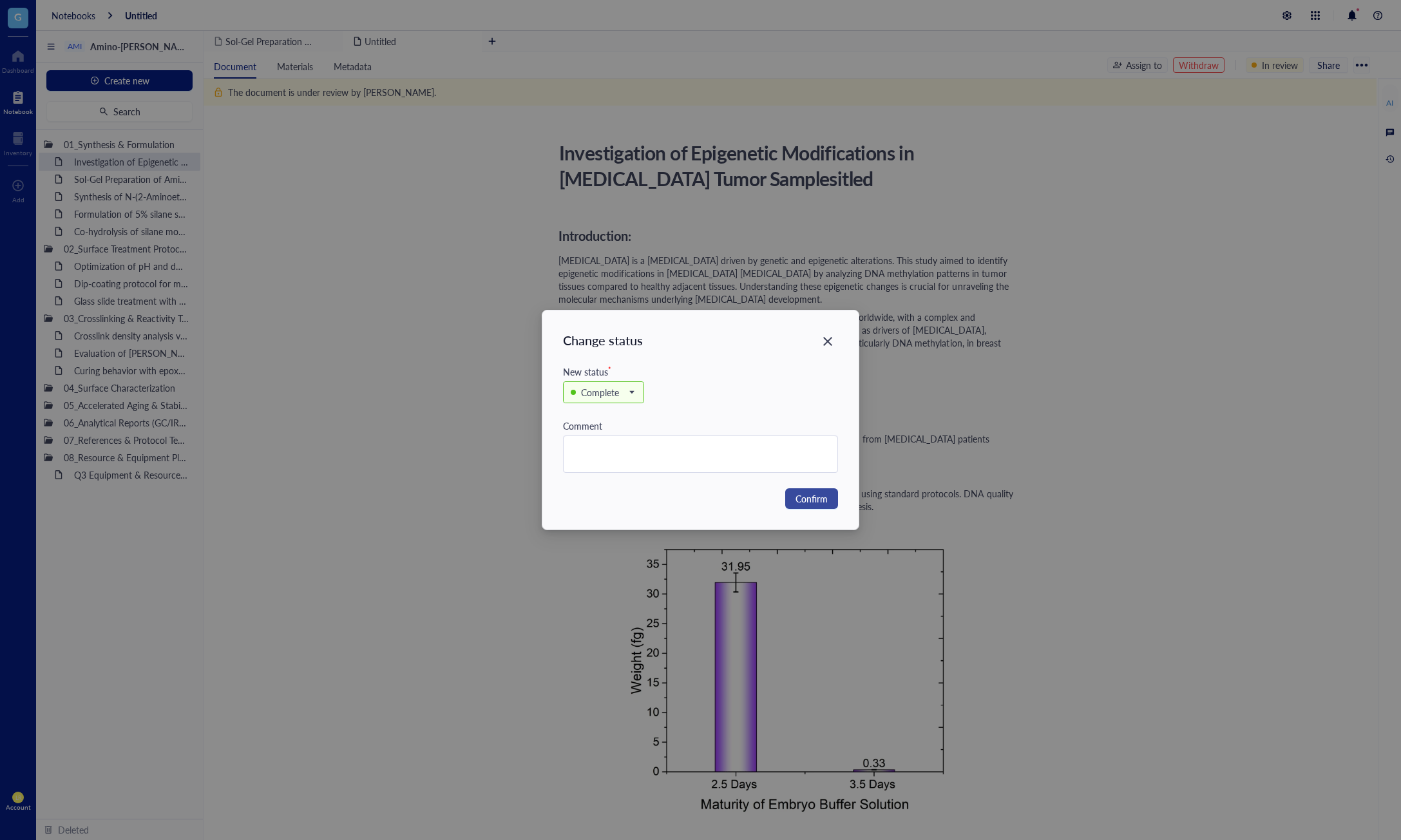
click at [807, 503] on span "Confirm" at bounding box center [812, 499] width 33 height 14
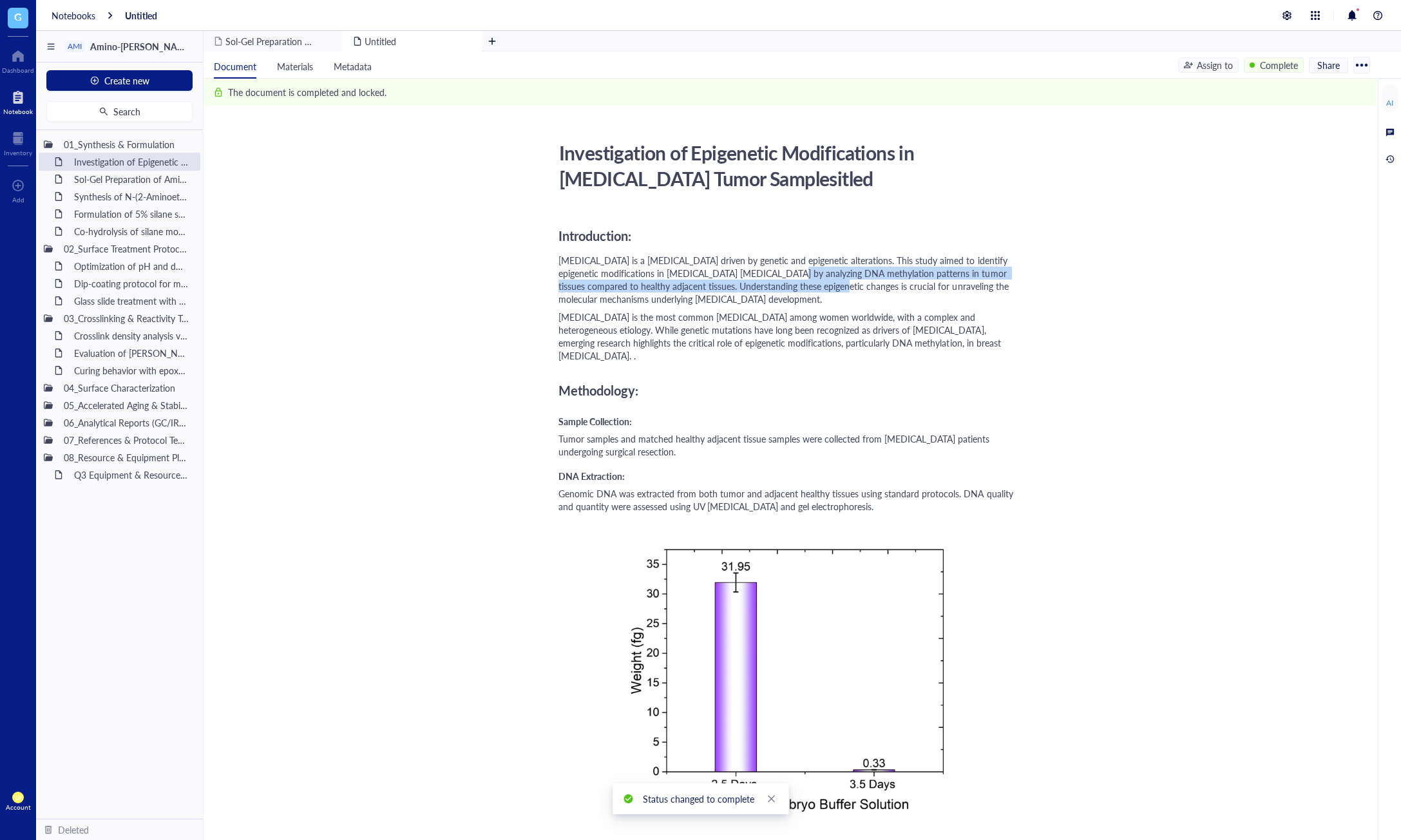
drag, startPoint x: 779, startPoint y: 275, endPoint x: 812, endPoint y: 288, distance: 35.5
click at [812, 288] on span "[MEDICAL_DATA] is a [MEDICAL_DATA] driven by genetic and epigenetic alterations…" at bounding box center [785, 280] width 453 height 51
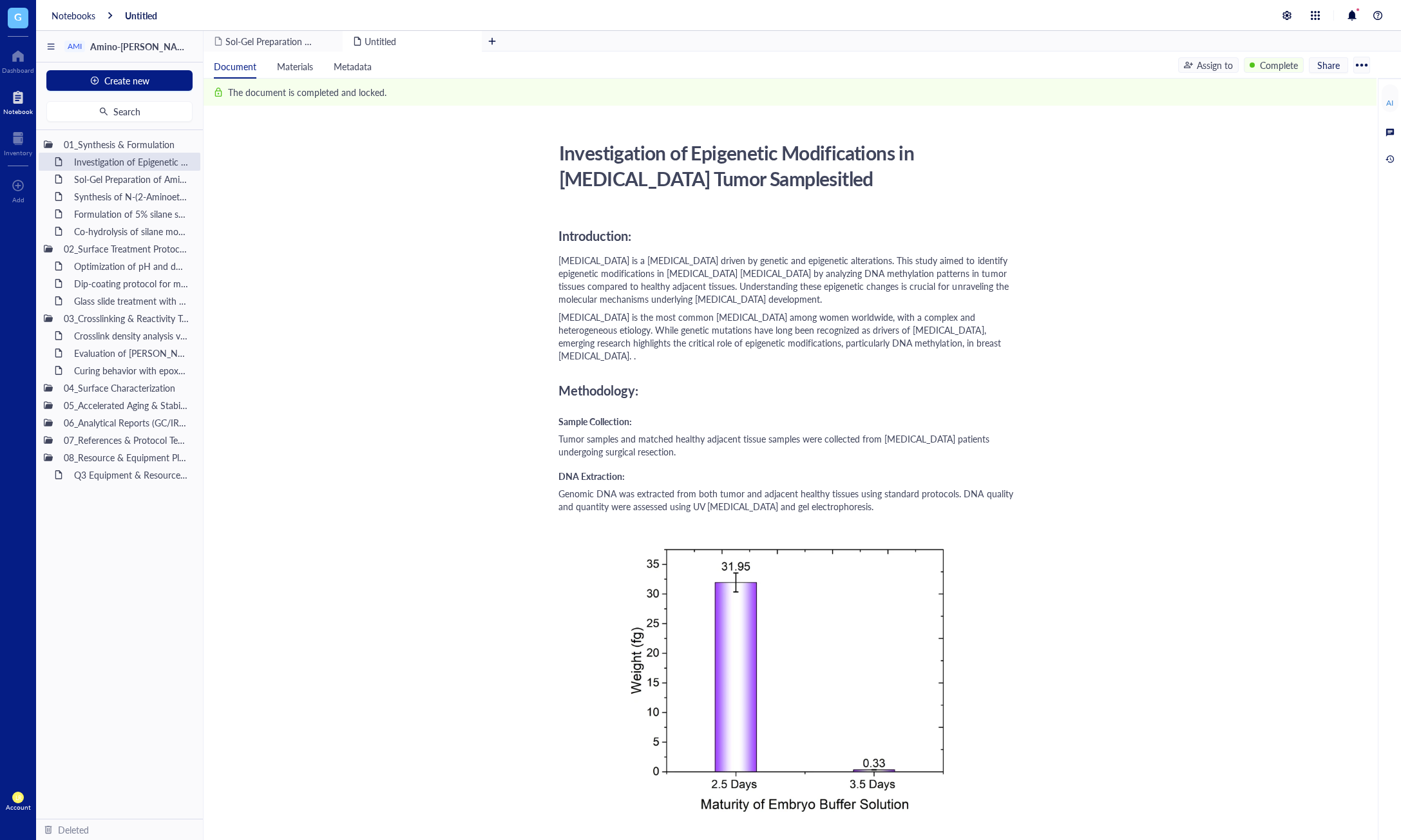
click at [812, 302] on div "[MEDICAL_DATA] is a [MEDICAL_DATA] driven by genetic and epigenetic alterations…" at bounding box center [787, 280] width 459 height 51
click at [1259, 71] on div "Complete" at bounding box center [1274, 65] width 60 height 16
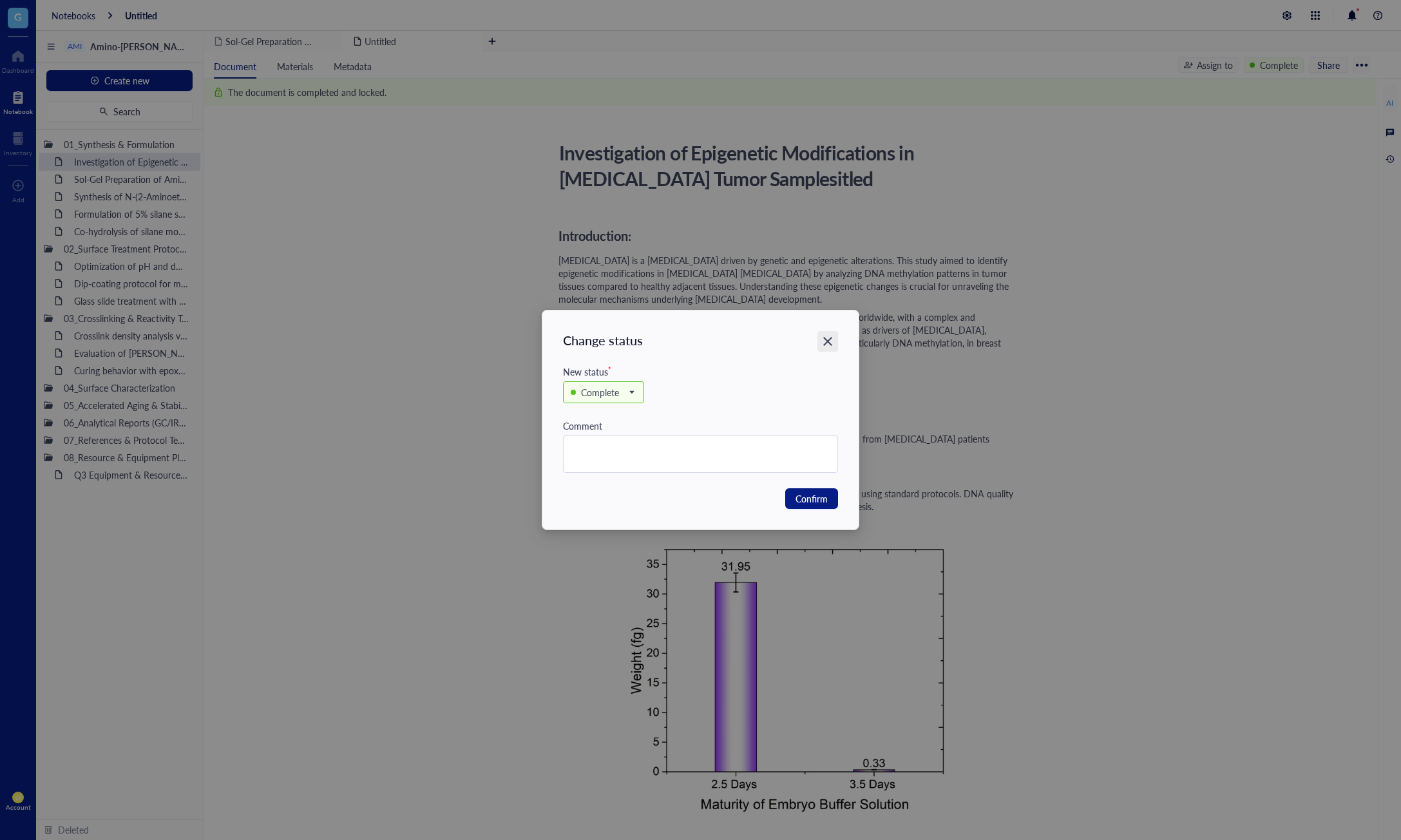
click at [823, 341] on icon "Close" at bounding box center [828, 341] width 12 height 12
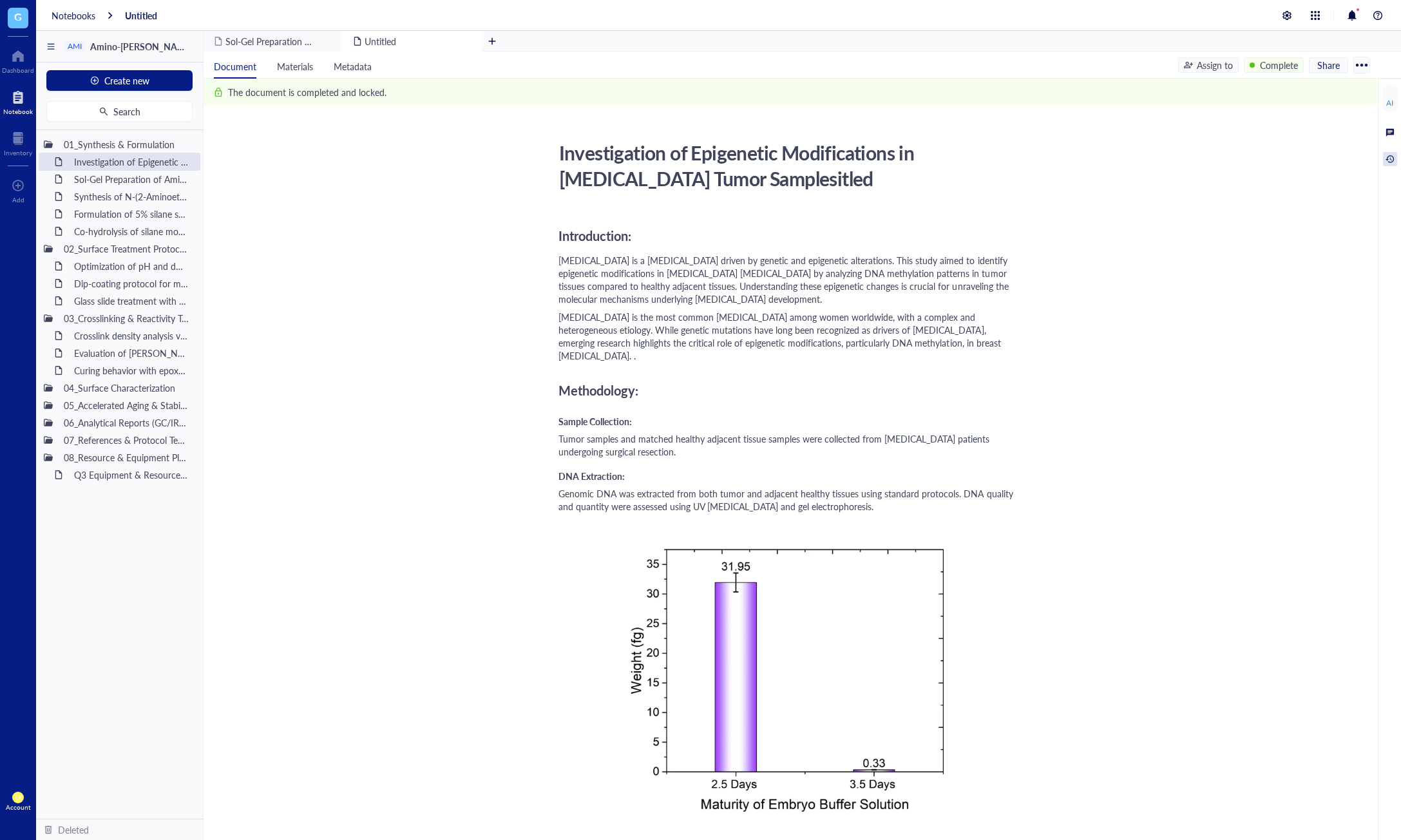
click at [1379, 155] on div at bounding box center [1390, 159] width 14 height 14
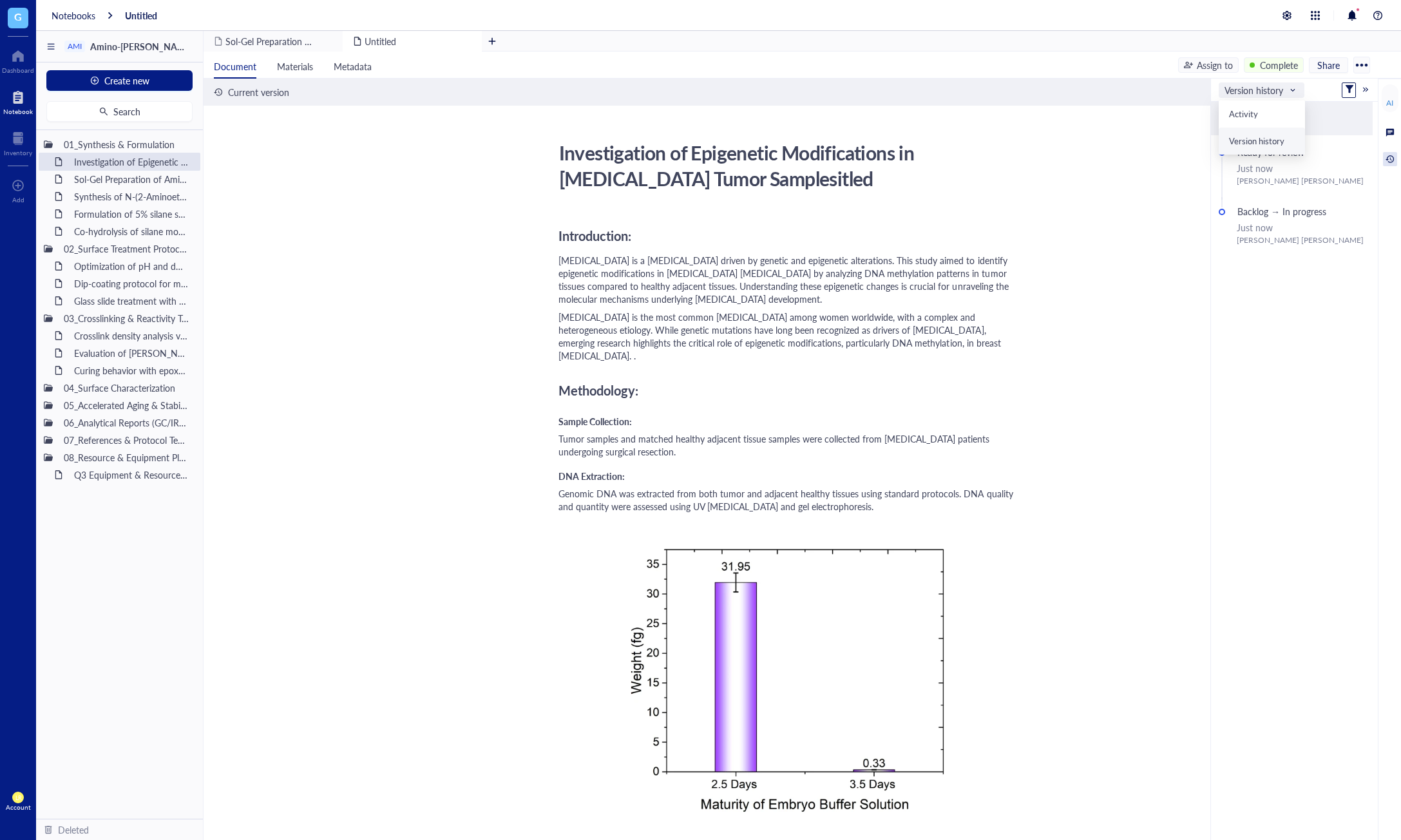
click at [1268, 96] on span "Version history" at bounding box center [1260, 90] width 70 height 12
drag, startPoint x: 1213, startPoint y: 368, endPoint x: 1220, endPoint y: 341, distance: 27.9
click at [1213, 368] on div "Current version Ready for review Just now [PERSON_NAME] Backlog → In progress J…" at bounding box center [1295, 470] width 167 height 737
click at [1268, 89] on span "Version history" at bounding box center [1260, 90] width 70 height 12
click at [1264, 114] on div "Activity" at bounding box center [1261, 114] width 66 height 12
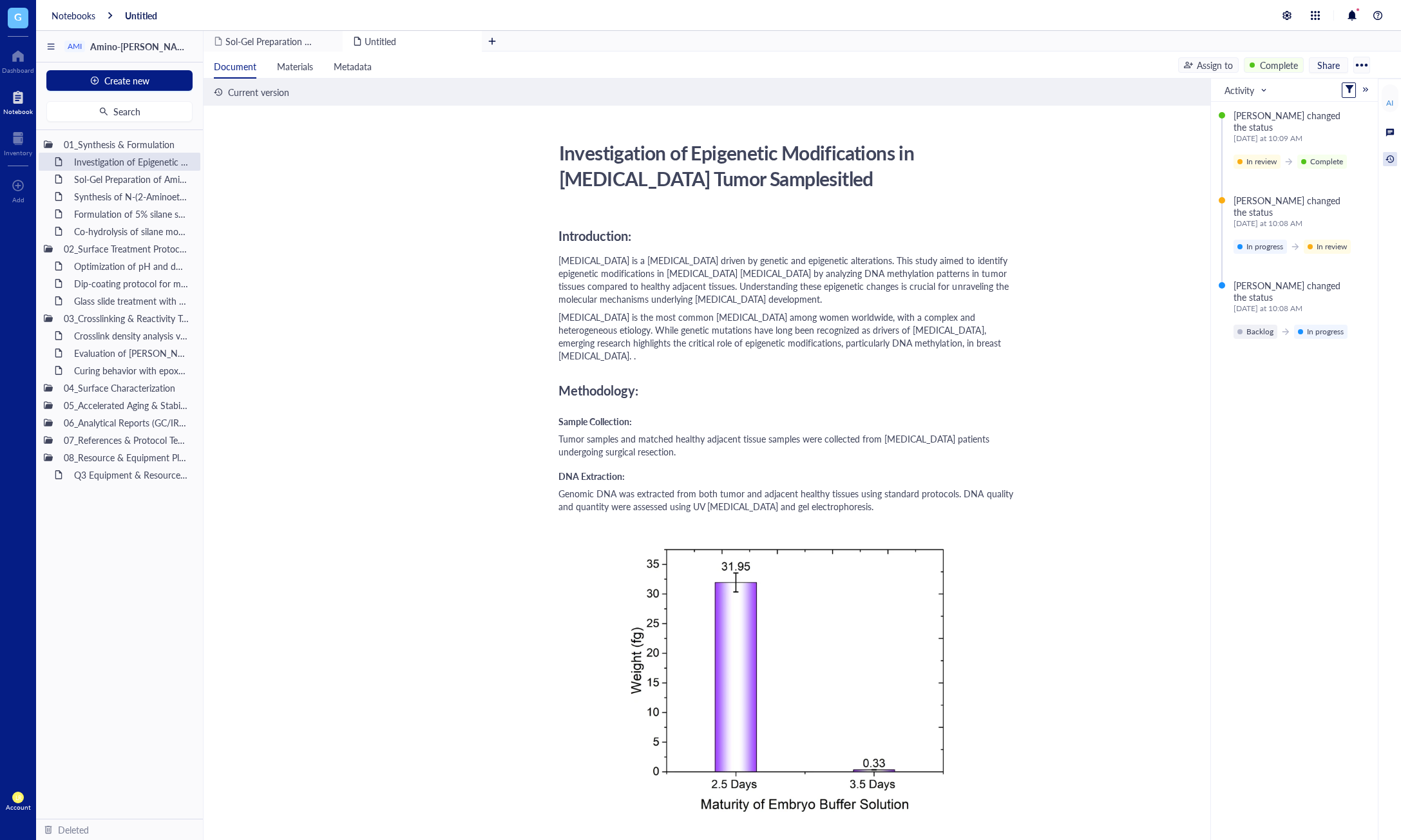
click at [1329, 405] on div "[PERSON_NAME] changed the status [DATE] at 10:09 AM In review Complete [PERSON_…" at bounding box center [1295, 470] width 167 height 737
click at [12, 136] on div at bounding box center [18, 138] width 28 height 20
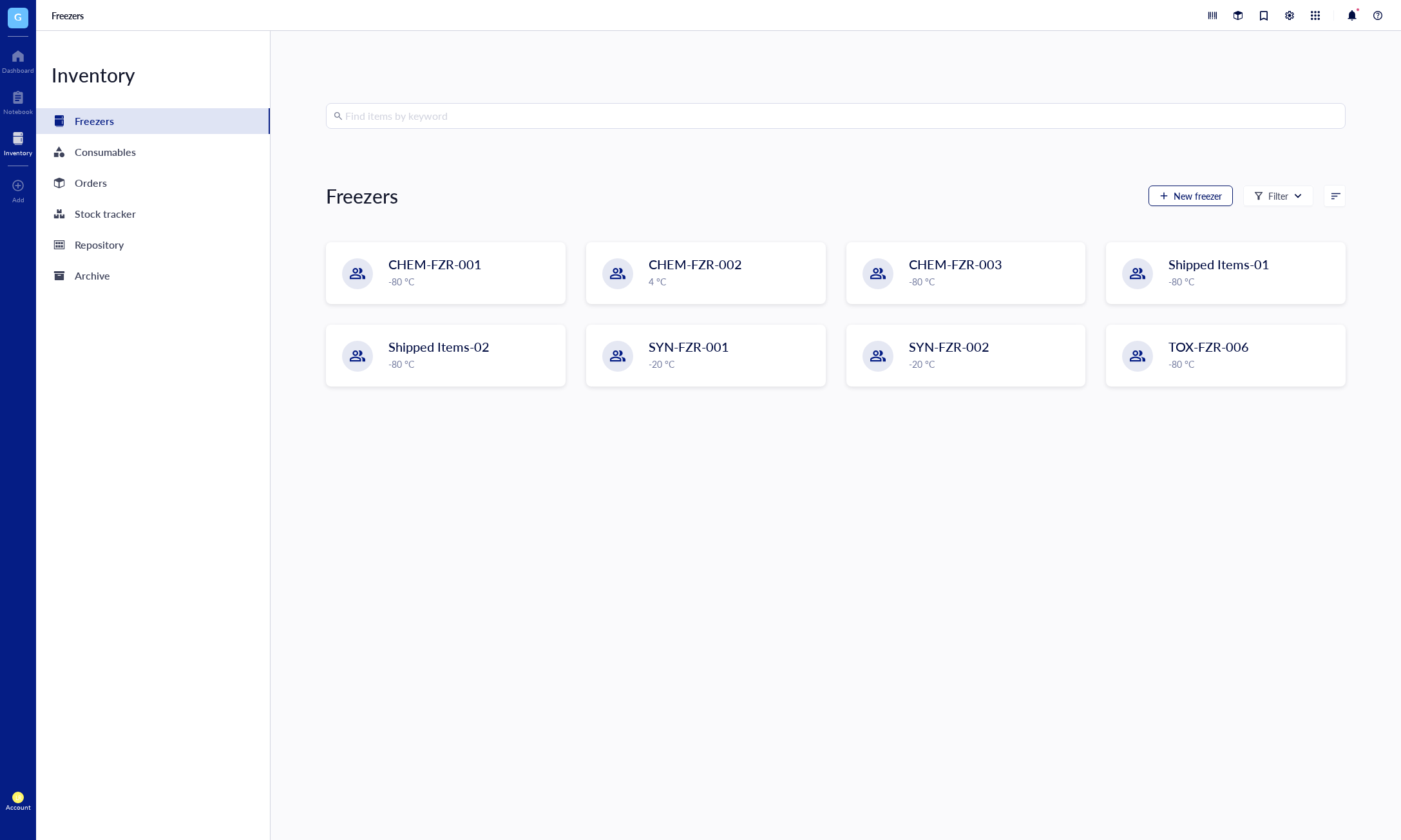
click at [1203, 191] on span "New freezer" at bounding box center [1198, 195] width 48 height 10
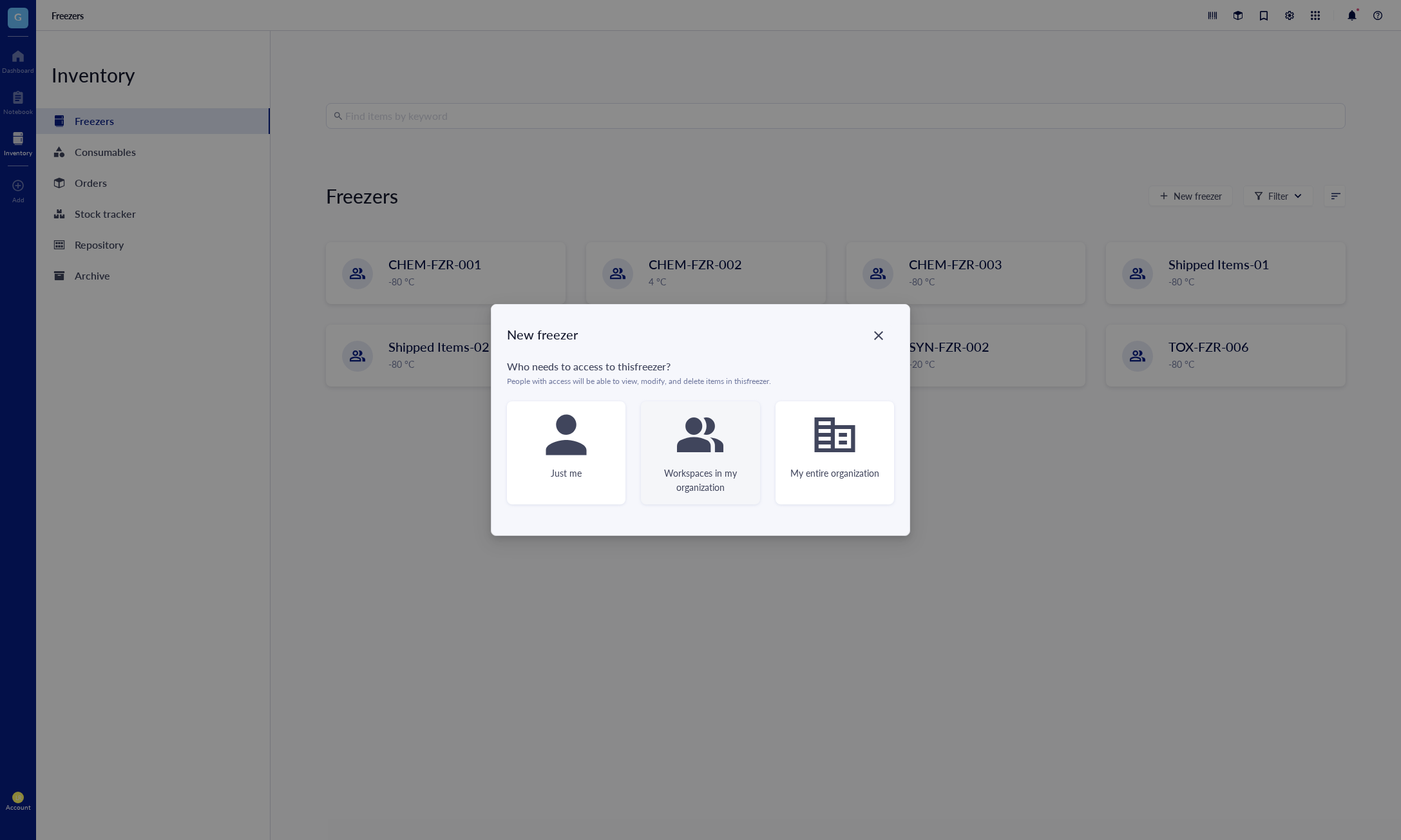
click at [688, 449] on icon at bounding box center [700, 434] width 46 height 35
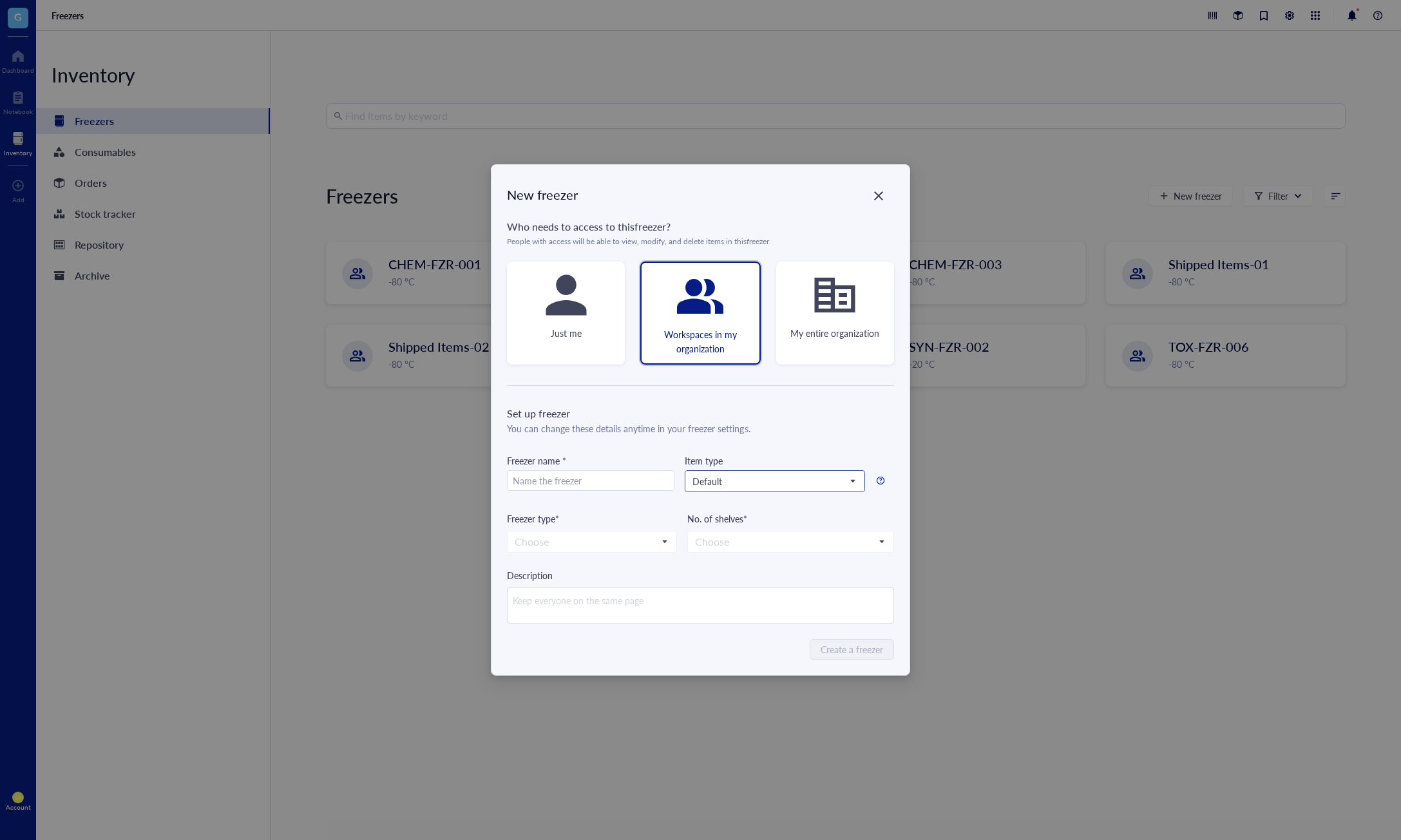
click at [785, 484] on span "Default" at bounding box center [774, 481] width 163 height 12
click at [672, 524] on div "Freezer type*" at bounding box center [591, 518] width 170 height 14
click at [640, 545] on input "search" at bounding box center [586, 541] width 143 height 20
click at [377, 571] on div "New freezer Who needs to access to this freezer ? People with access will be ab…" at bounding box center [700, 420] width 1401 height 840
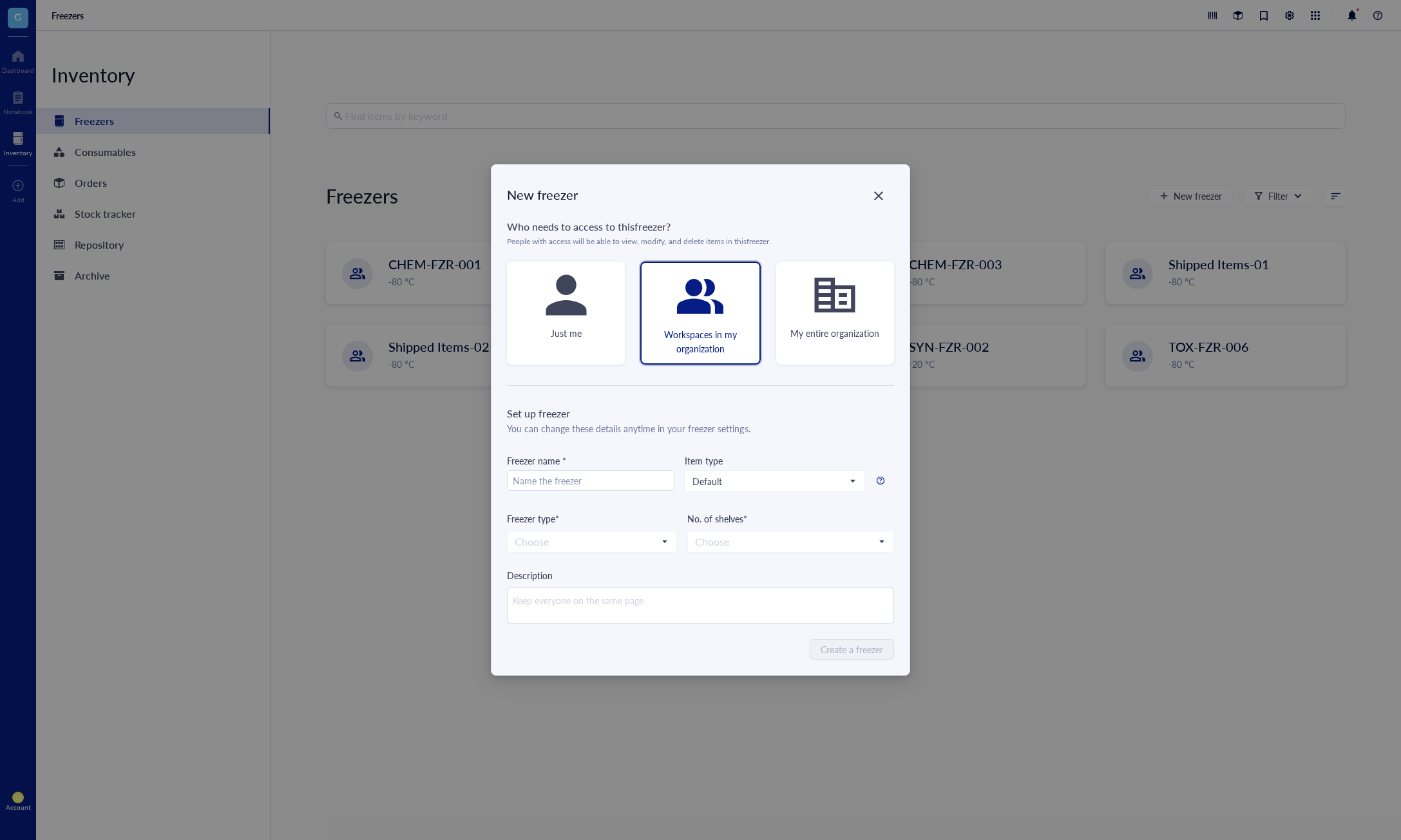
drag, startPoint x: 410, startPoint y: 498, endPoint x: 427, endPoint y: 458, distance: 43.5
click at [412, 498] on div "New freezer Who needs to access to this freezer ? People with access will be ab…" at bounding box center [700, 420] width 1401 height 840
drag, startPoint x: 878, startPoint y: 194, endPoint x: 756, endPoint y: 200, distance: 122.1
click at [878, 194] on icon "Close" at bounding box center [878, 195] width 9 height 9
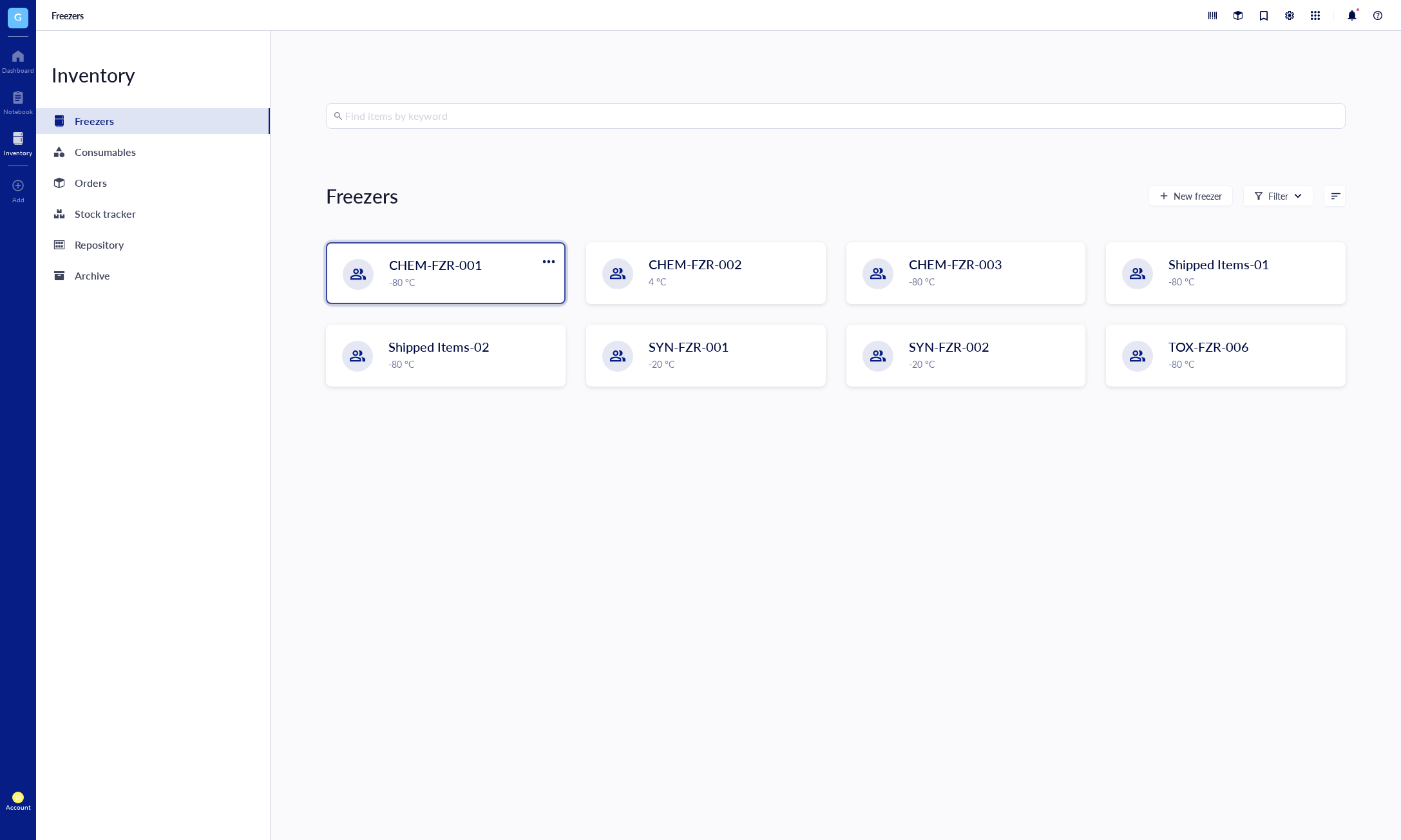
click at [479, 269] on span "CHEM-FZR-001" at bounding box center [436, 265] width 93 height 18
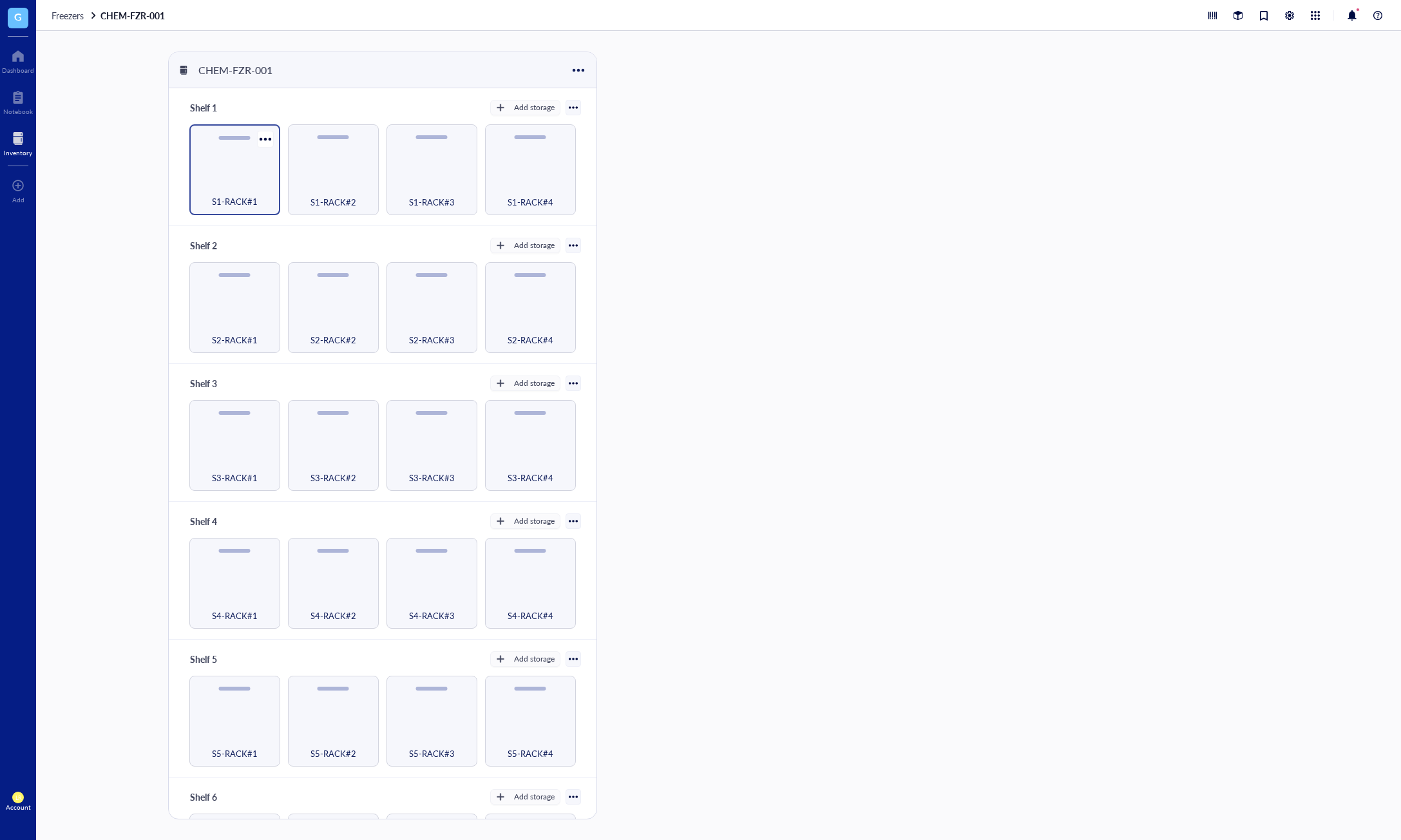
click at [249, 184] on div "S1-RACK#1" at bounding box center [234, 194] width 78 height 28
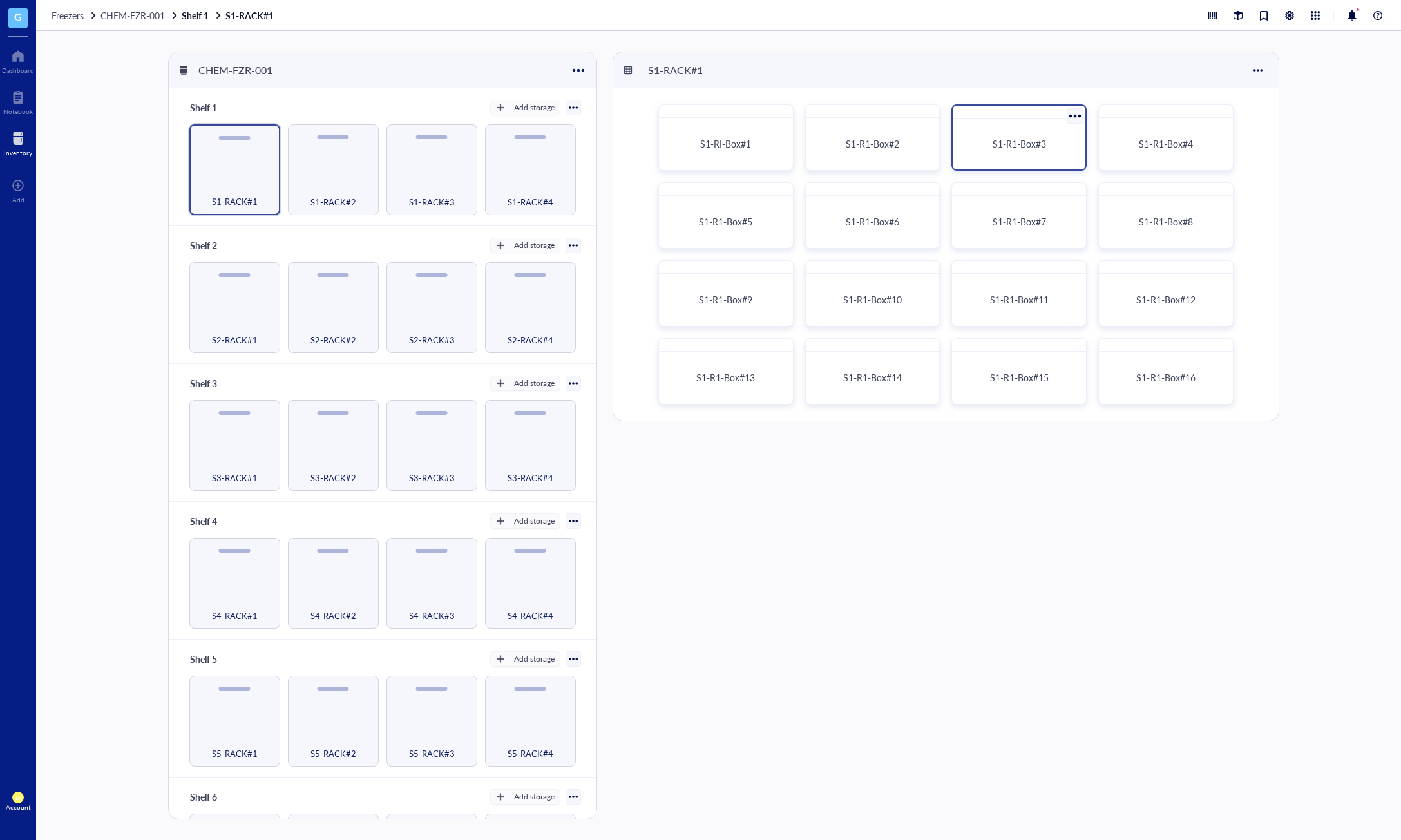
click at [1000, 163] on div "S1-R1-Box#3" at bounding box center [1019, 144] width 123 height 41
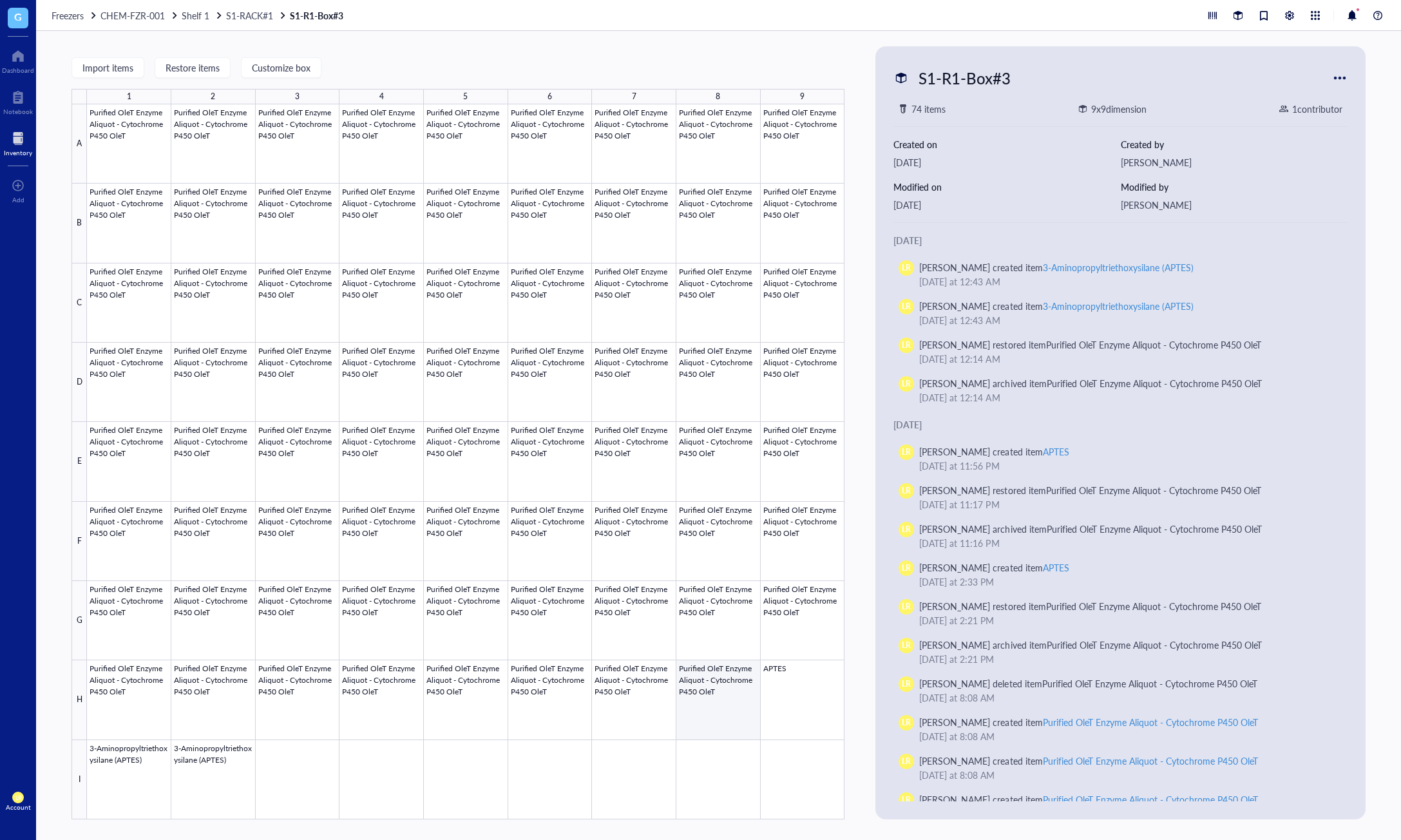
click at [741, 753] on div at bounding box center [465, 461] width 757 height 715
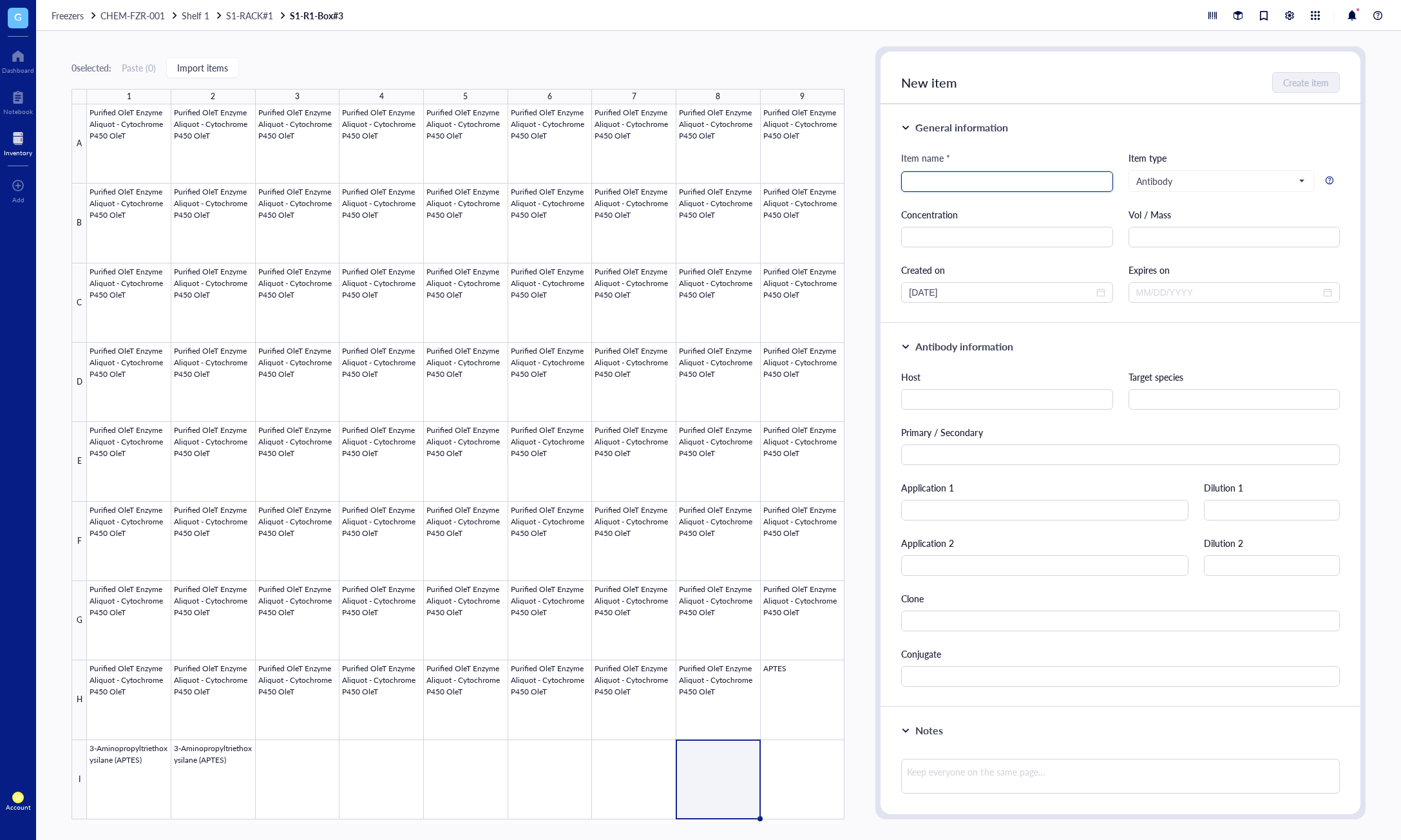
click at [984, 190] on input "search" at bounding box center [1007, 182] width 196 height 20
type input "aptes"
click at [1020, 163] on div "Item name *" at bounding box center [1007, 161] width 211 height 20
click at [20, 138] on div at bounding box center [18, 138] width 28 height 20
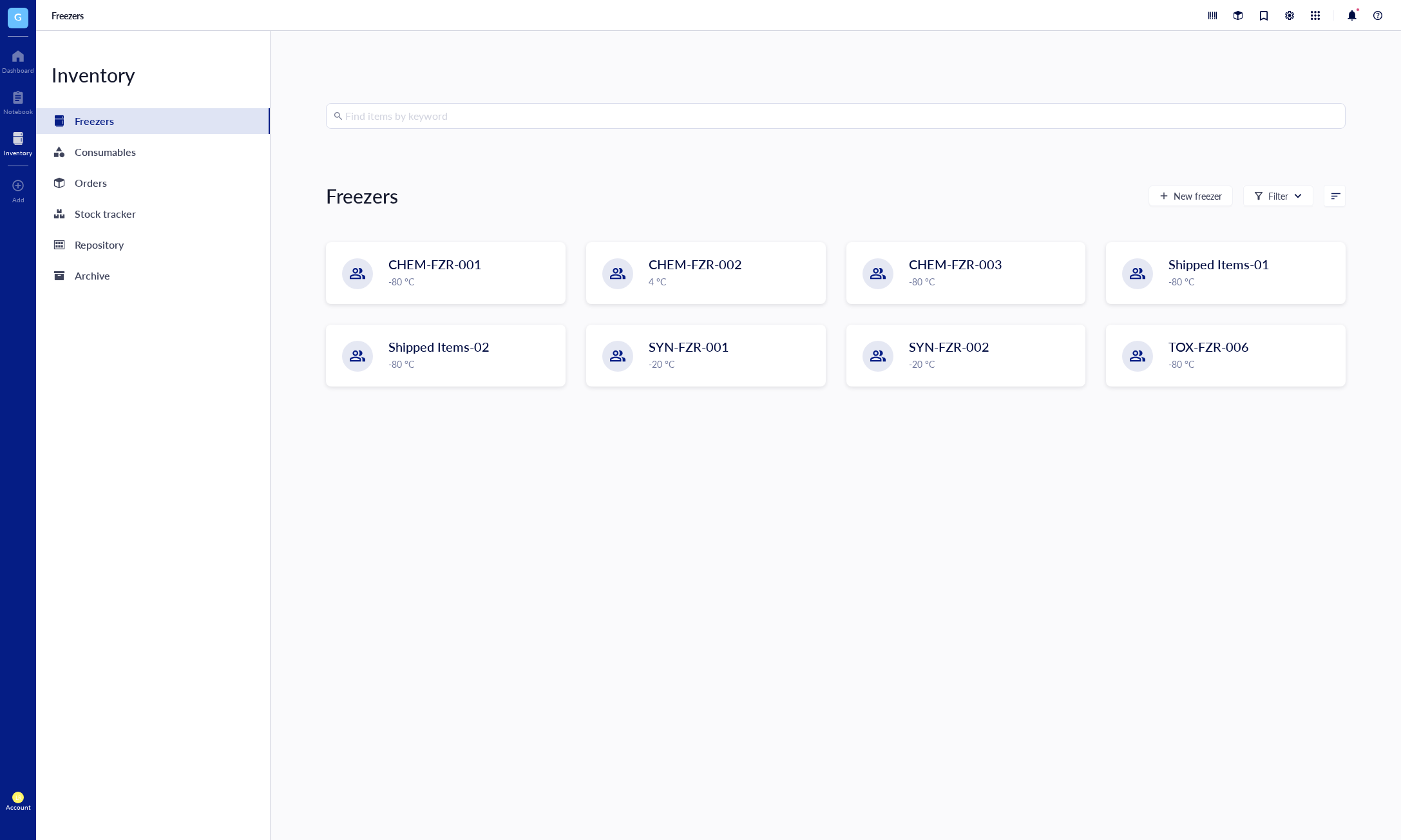
click at [1247, 49] on div "Find items by keyword Freezers New freezer Filter CHEM-FZR-001 -80 °C CHEM-FZR-…" at bounding box center [835, 436] width 1131 height 809
click at [1294, 20] on div at bounding box center [1289, 15] width 14 height 14
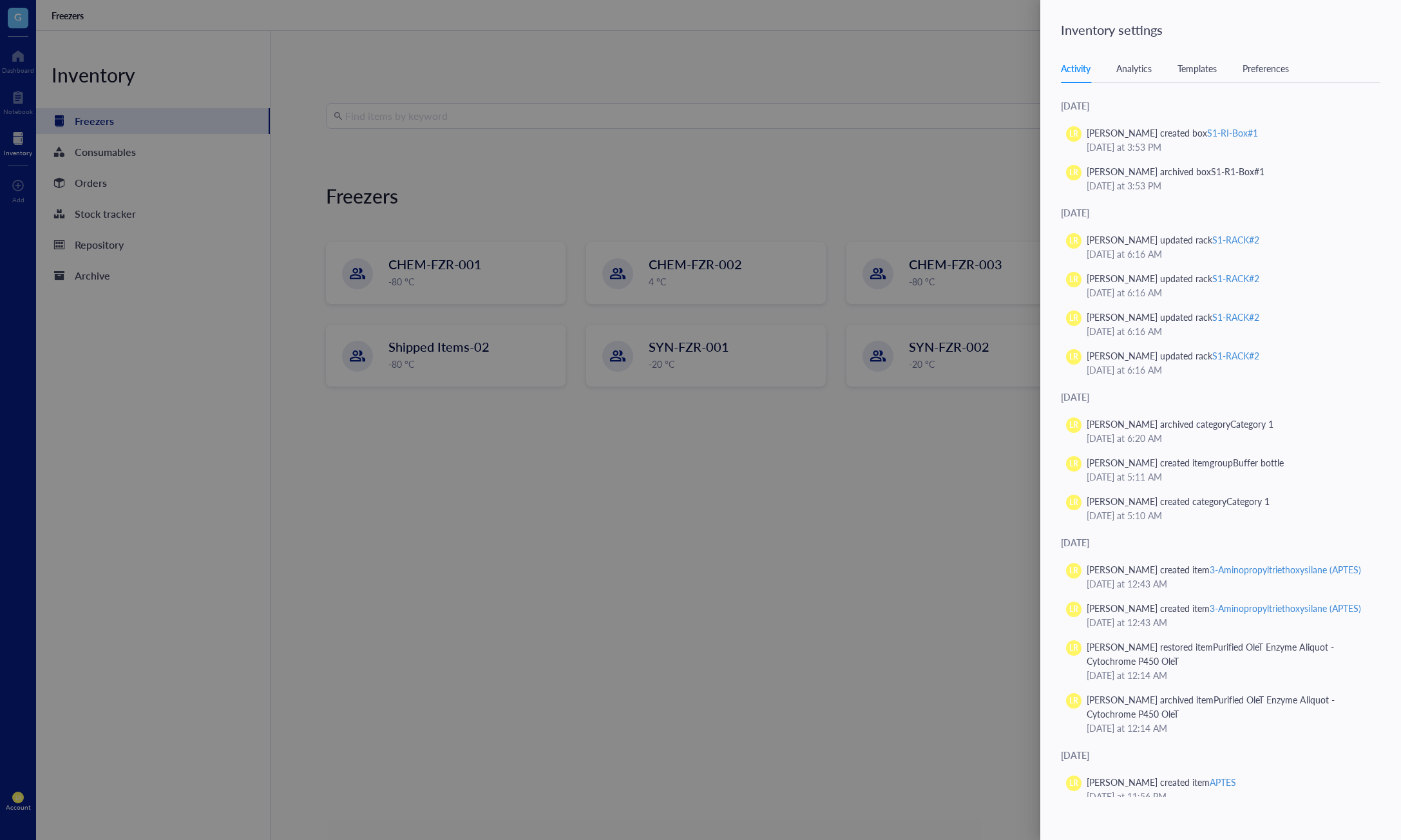
click at [1199, 64] on div "Templates" at bounding box center [1197, 68] width 39 height 14
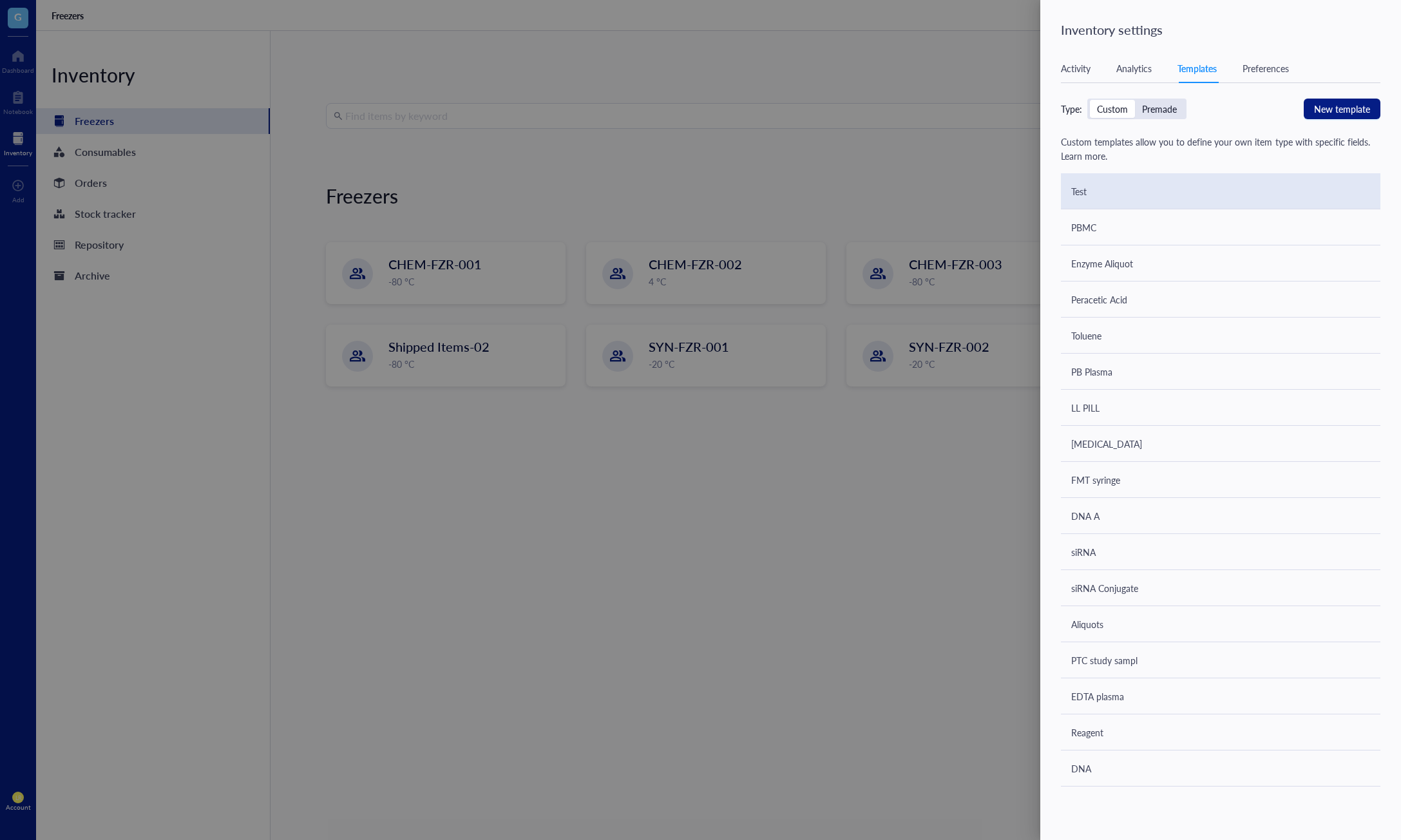
click at [1267, 194] on div "Test" at bounding box center [1221, 191] width 320 height 36
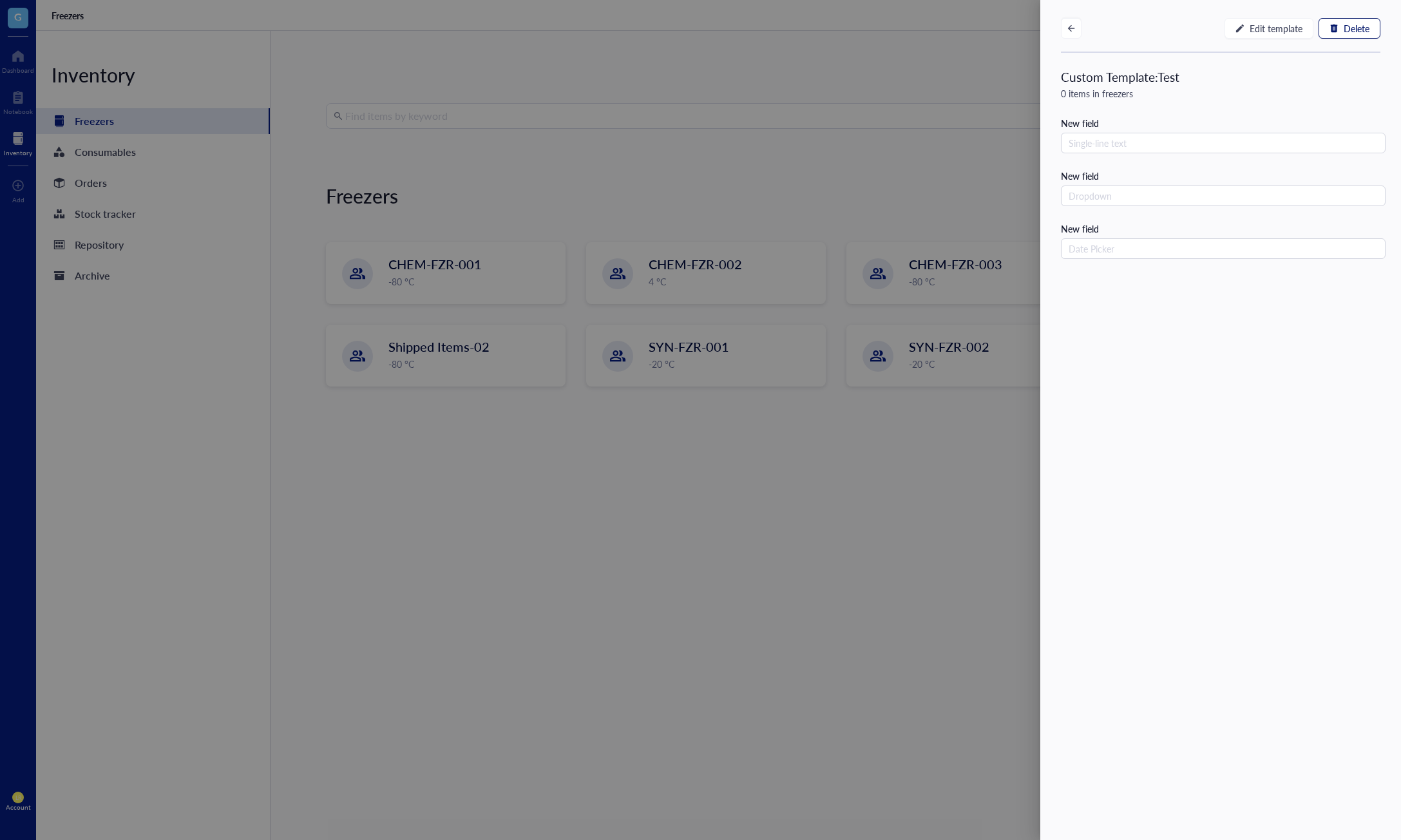
click at [1358, 30] on span "Delete" at bounding box center [1357, 28] width 26 height 10
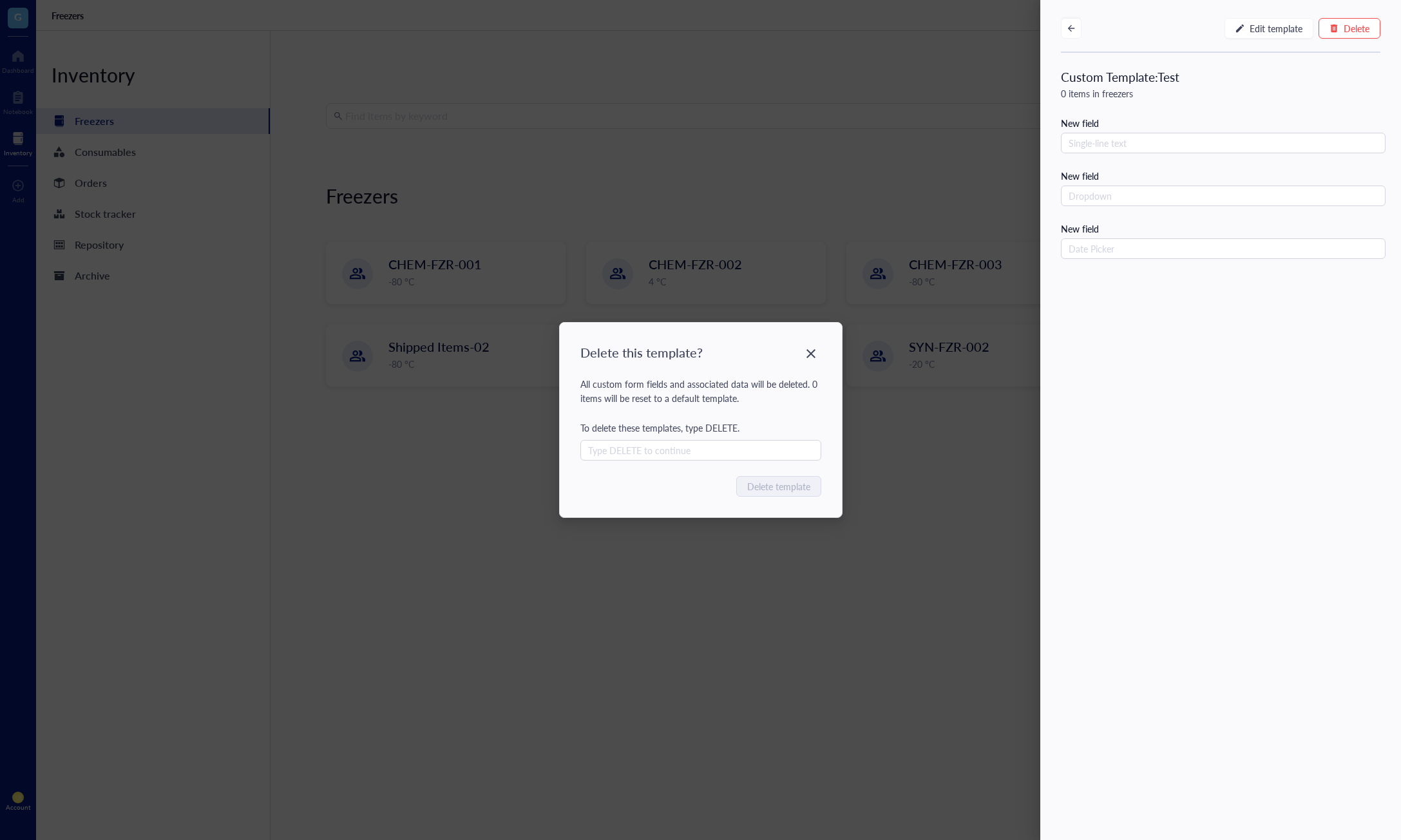
click at [821, 259] on div "Delete this template? All custom form fields and associated data will be delete…" at bounding box center [700, 420] width 1401 height 840
click at [1068, 29] on div "Delete this template? All custom form fields and associated data will be delete…" at bounding box center [700, 420] width 1401 height 840
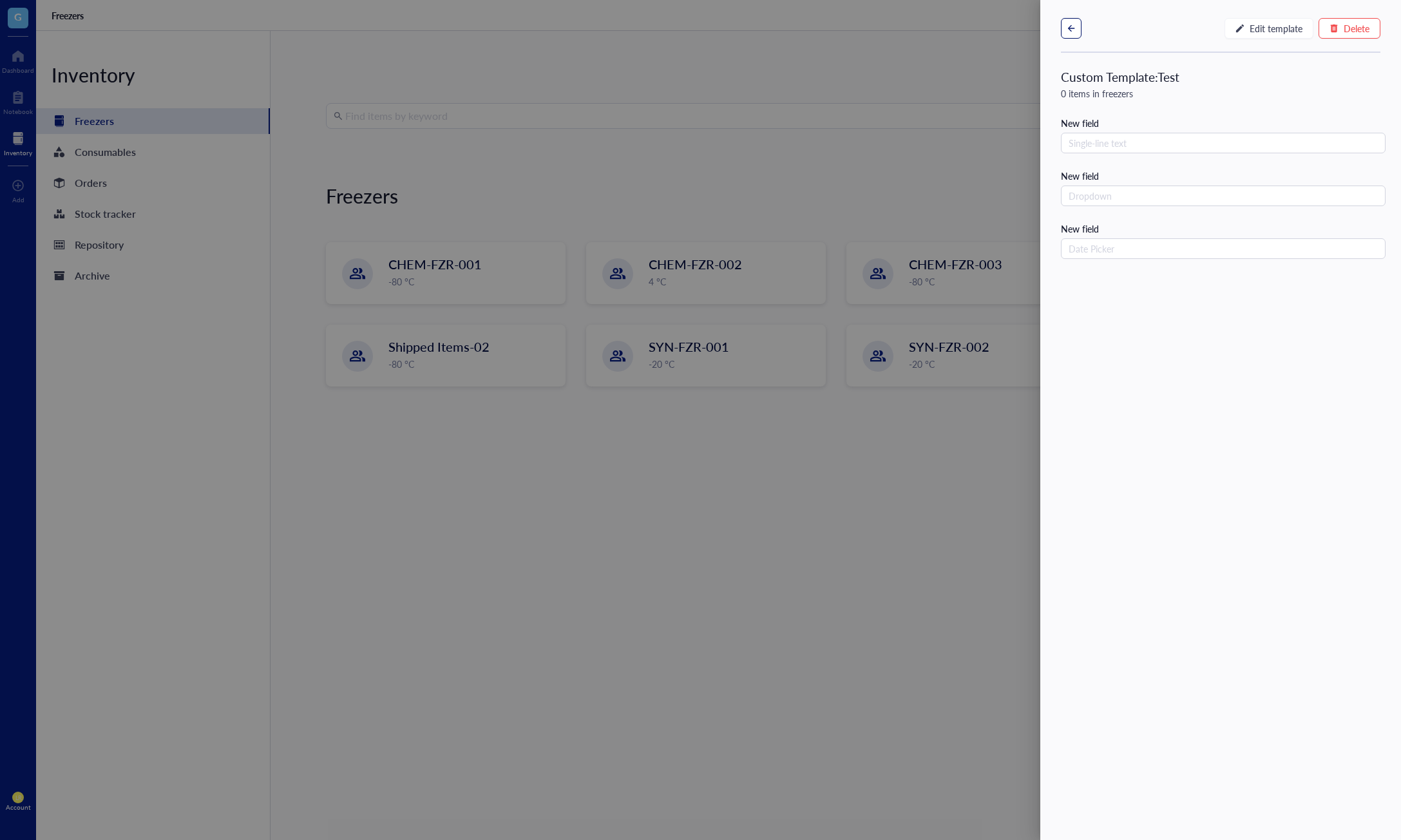
click at [1072, 30] on icon "button" at bounding box center [1071, 28] width 9 height 9
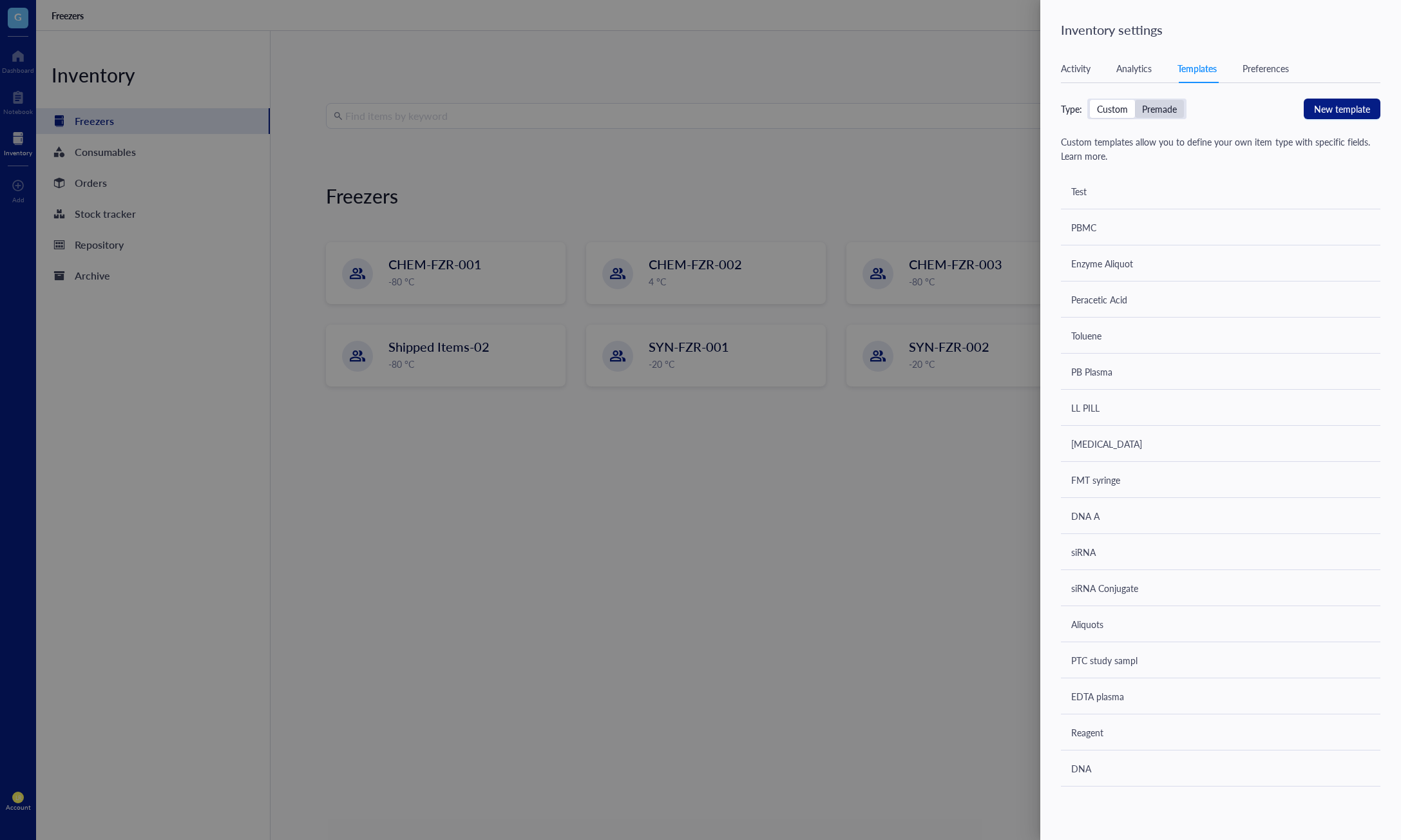
click at [1171, 112] on div "Premade" at bounding box center [1159, 108] width 35 height 12
click at [1135, 100] on input "Premade" at bounding box center [1135, 100] width 0 height 0
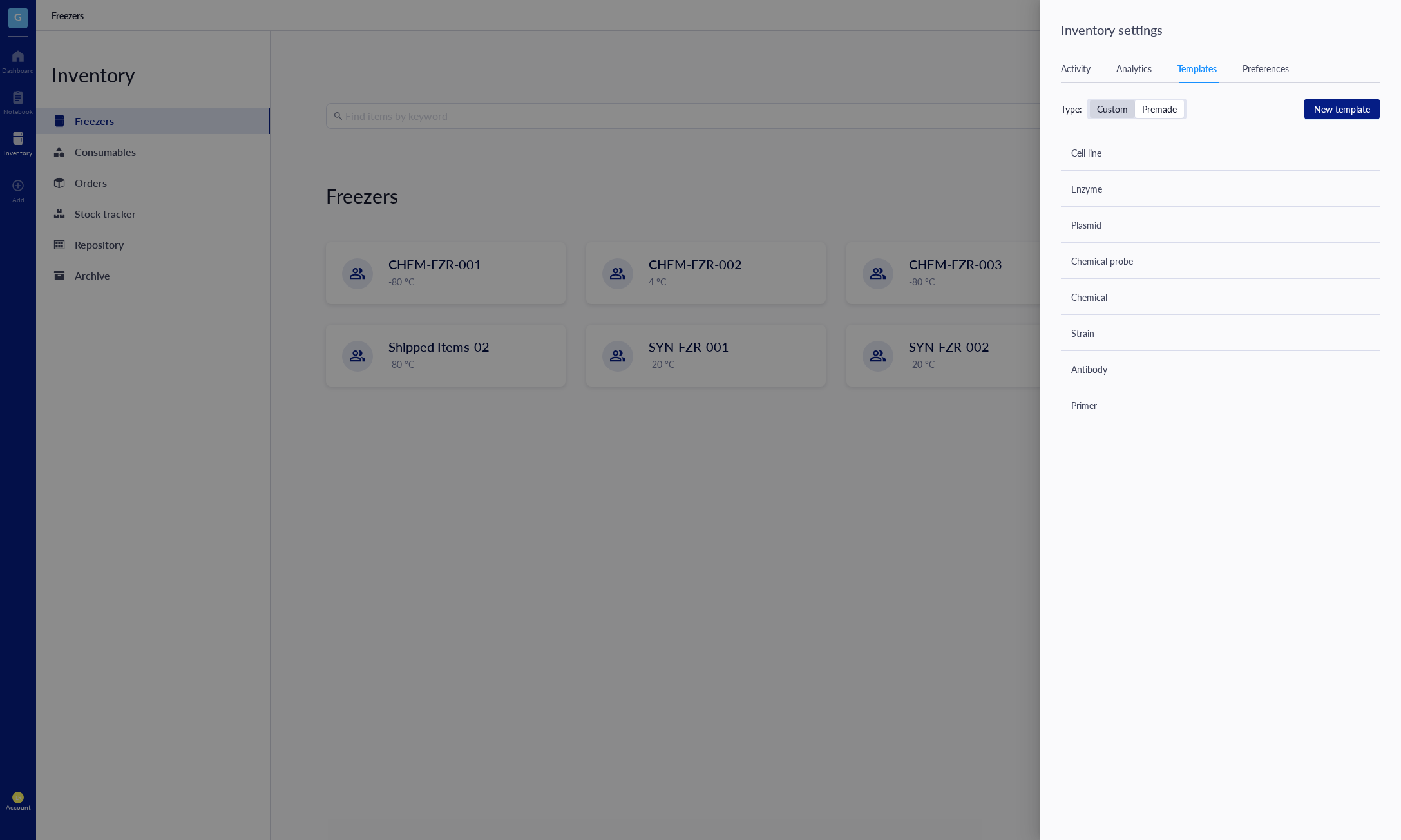
click at [1124, 110] on div "Custom" at bounding box center [1112, 108] width 31 height 12
click at [1090, 100] on input "Custom" at bounding box center [1090, 100] width 0 height 0
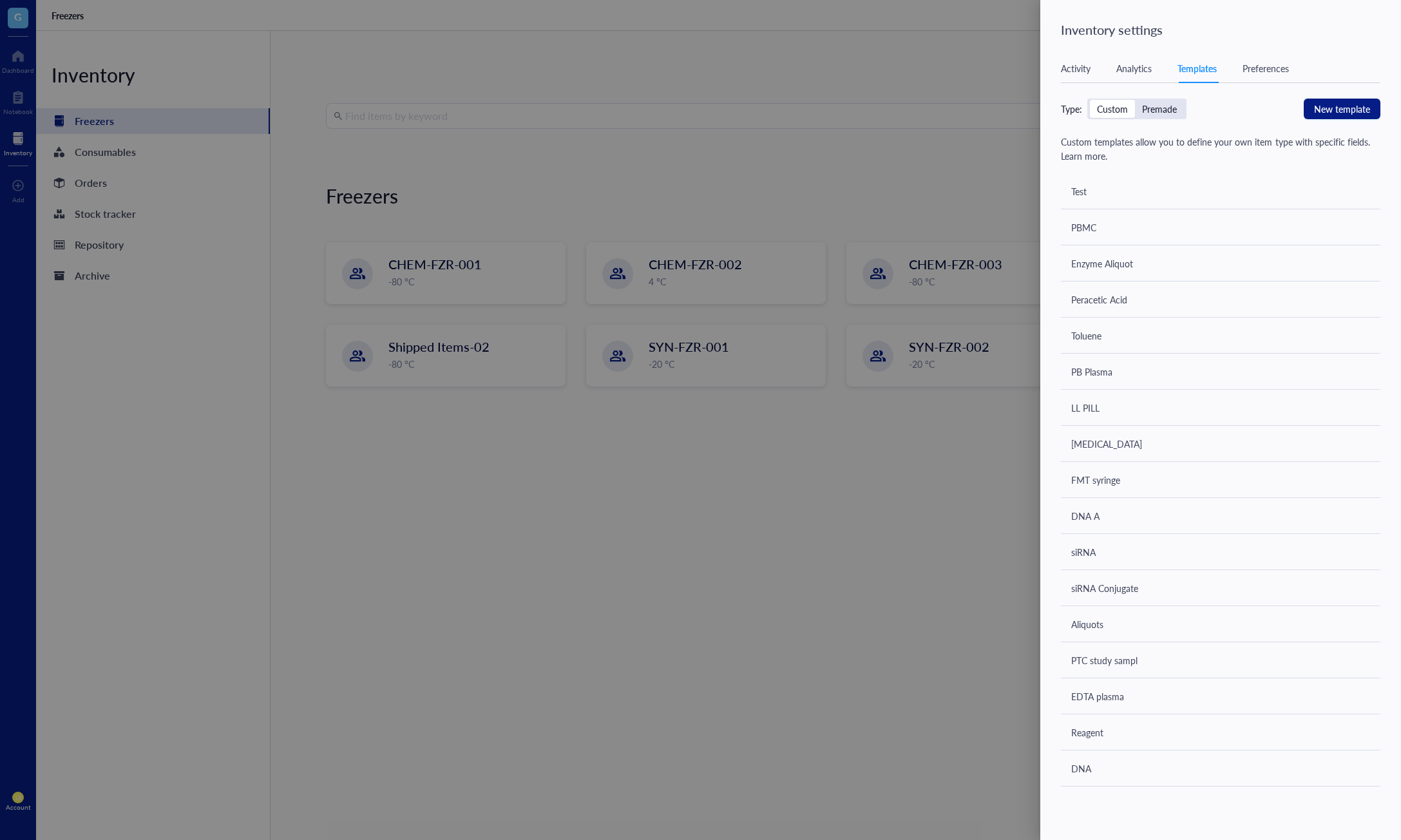
drag, startPoint x: 948, startPoint y: 170, endPoint x: 992, endPoint y: 190, distance: 48.3
click at [992, 190] on div at bounding box center [700, 420] width 1401 height 840
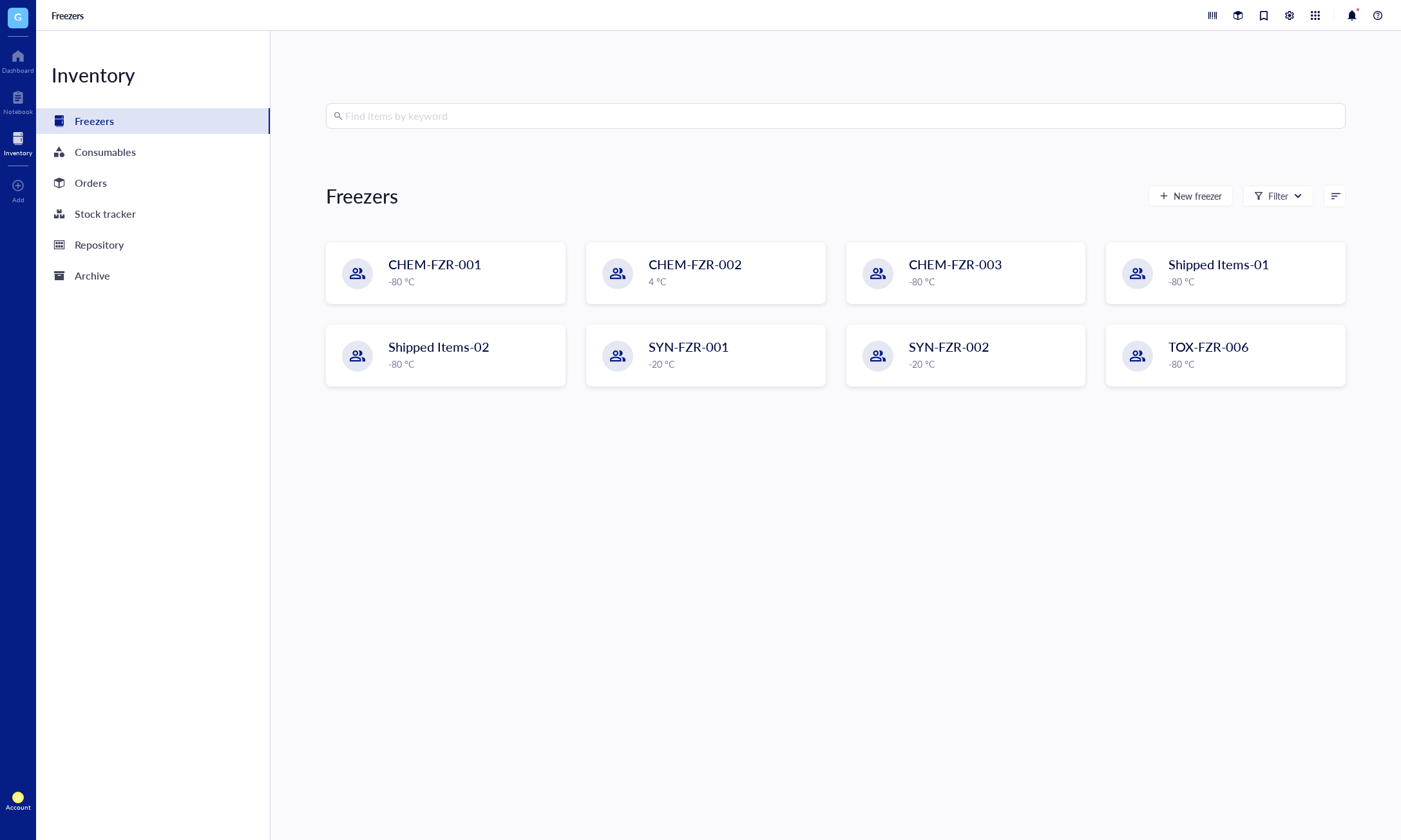
click at [553, 492] on div "Find items by keyword Freezers New freezer Filter CHEM-FZR-001 -80 °C CHEM-FZR-…" at bounding box center [835, 435] width 1020 height 665
click at [140, 249] on div "Repository" at bounding box center [152, 245] width 234 height 26
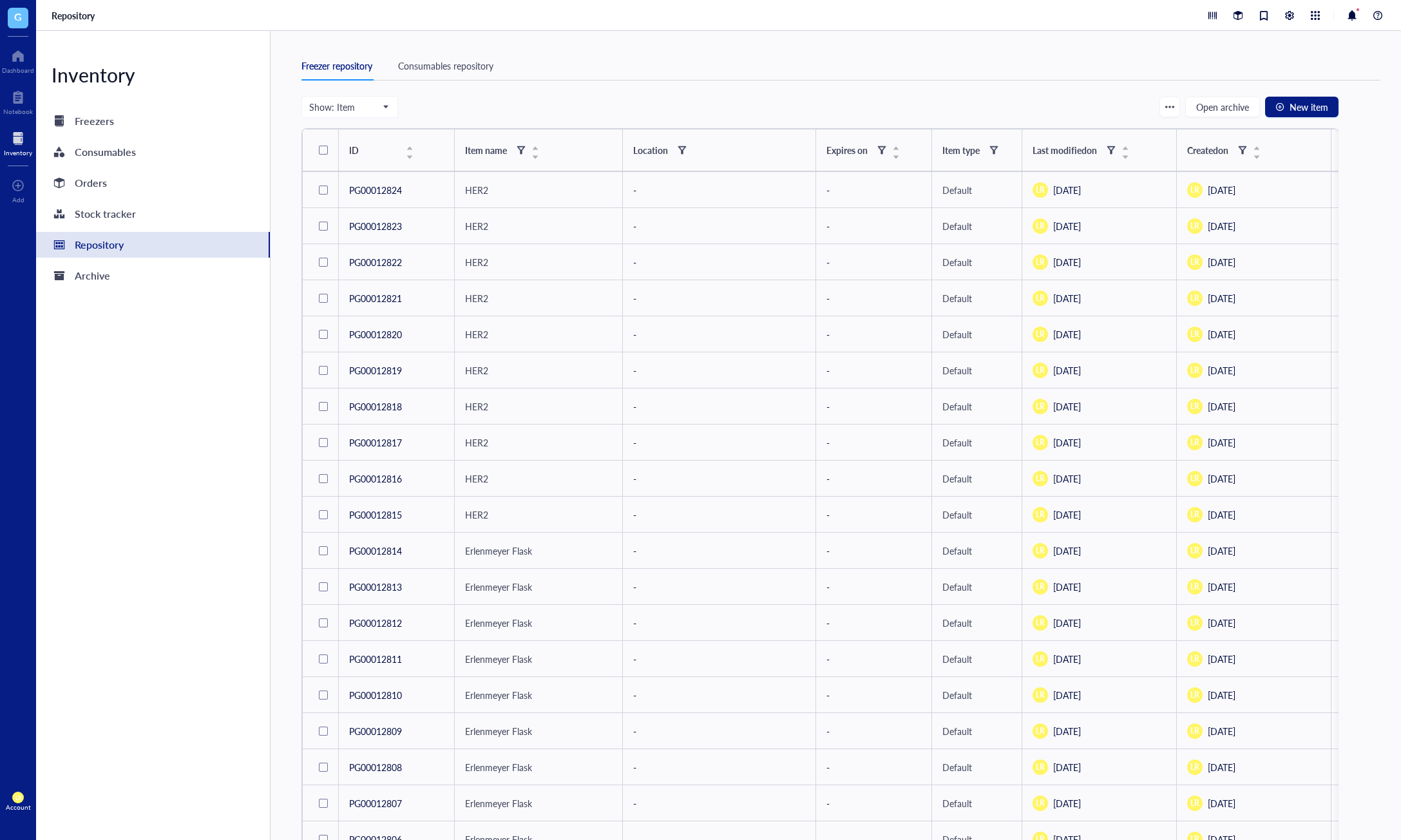
drag, startPoint x: 750, startPoint y: 90, endPoint x: 809, endPoint y: 73, distance: 61.4
click at [750, 90] on div "Freezer repository Consumables repository" at bounding box center [841, 74] width 1079 height 45
click at [1282, 99] on button "New item" at bounding box center [1302, 107] width 73 height 20
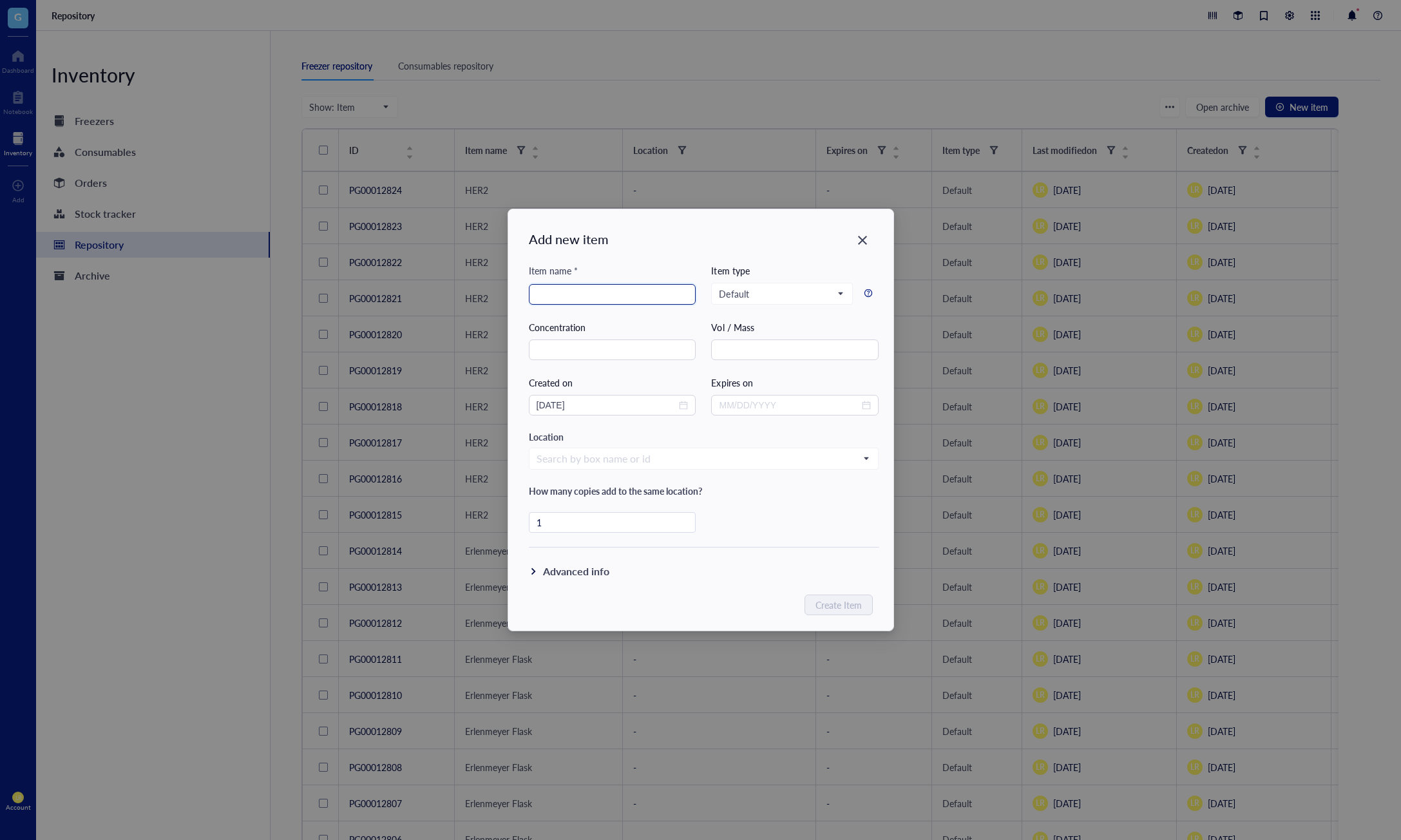
click at [608, 301] on input "search" at bounding box center [612, 294] width 152 height 20
type input "i"
type input "Sample Item"
click at [626, 467] on input "search" at bounding box center [698, 459] width 323 height 20
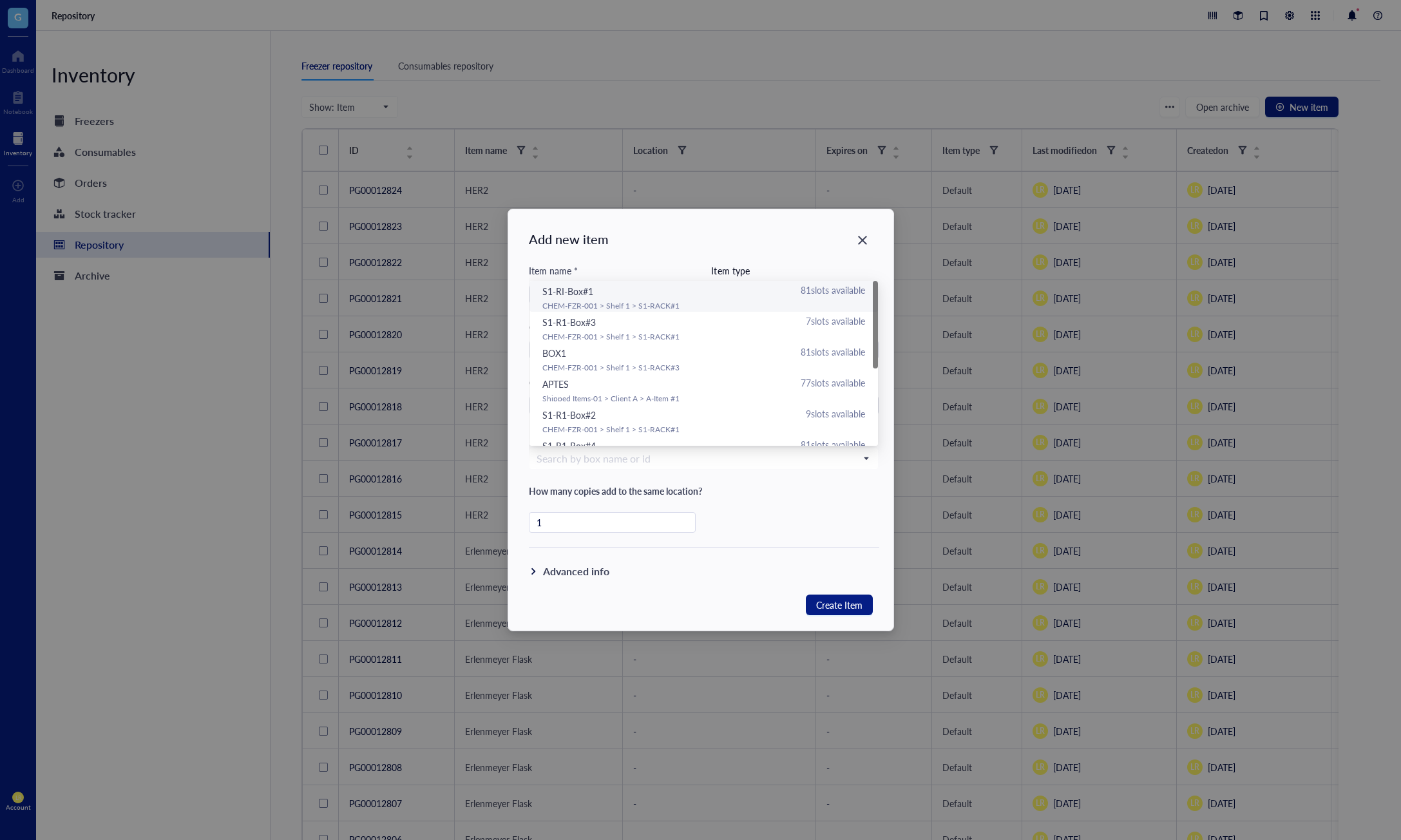
click at [684, 471] on div "Item name * Sample Item Item type Default Concentration Vol / Mass Created on […" at bounding box center [704, 406] width 350 height 285
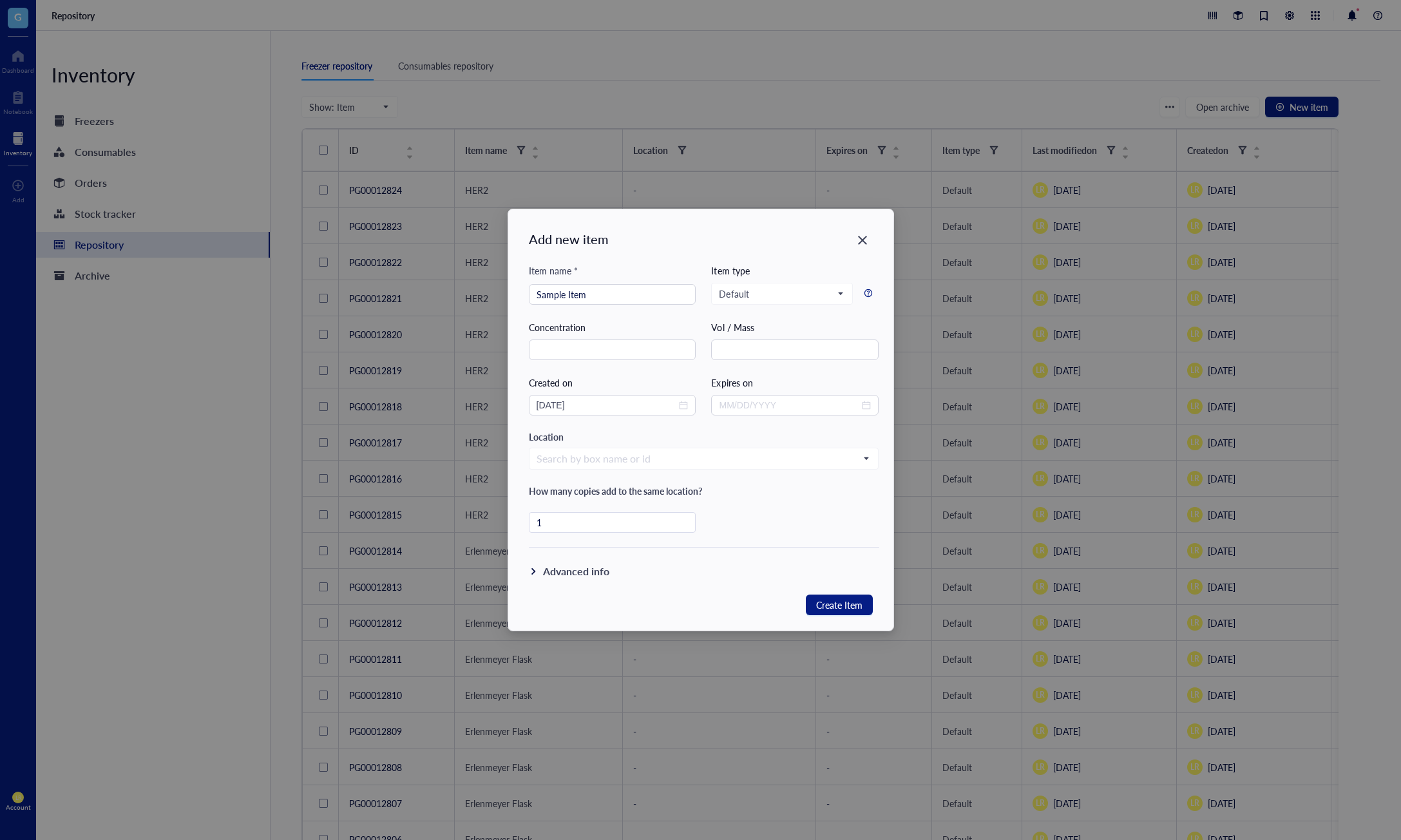
click at [570, 439] on div "Location" at bounding box center [704, 436] width 350 height 12
click at [576, 439] on div "Location" at bounding box center [704, 436] width 350 height 12
click at [755, 287] on input "search" at bounding box center [776, 293] width 114 height 20
drag, startPoint x: 781, startPoint y: 340, endPoint x: 755, endPoint y: 341, distance: 26.0
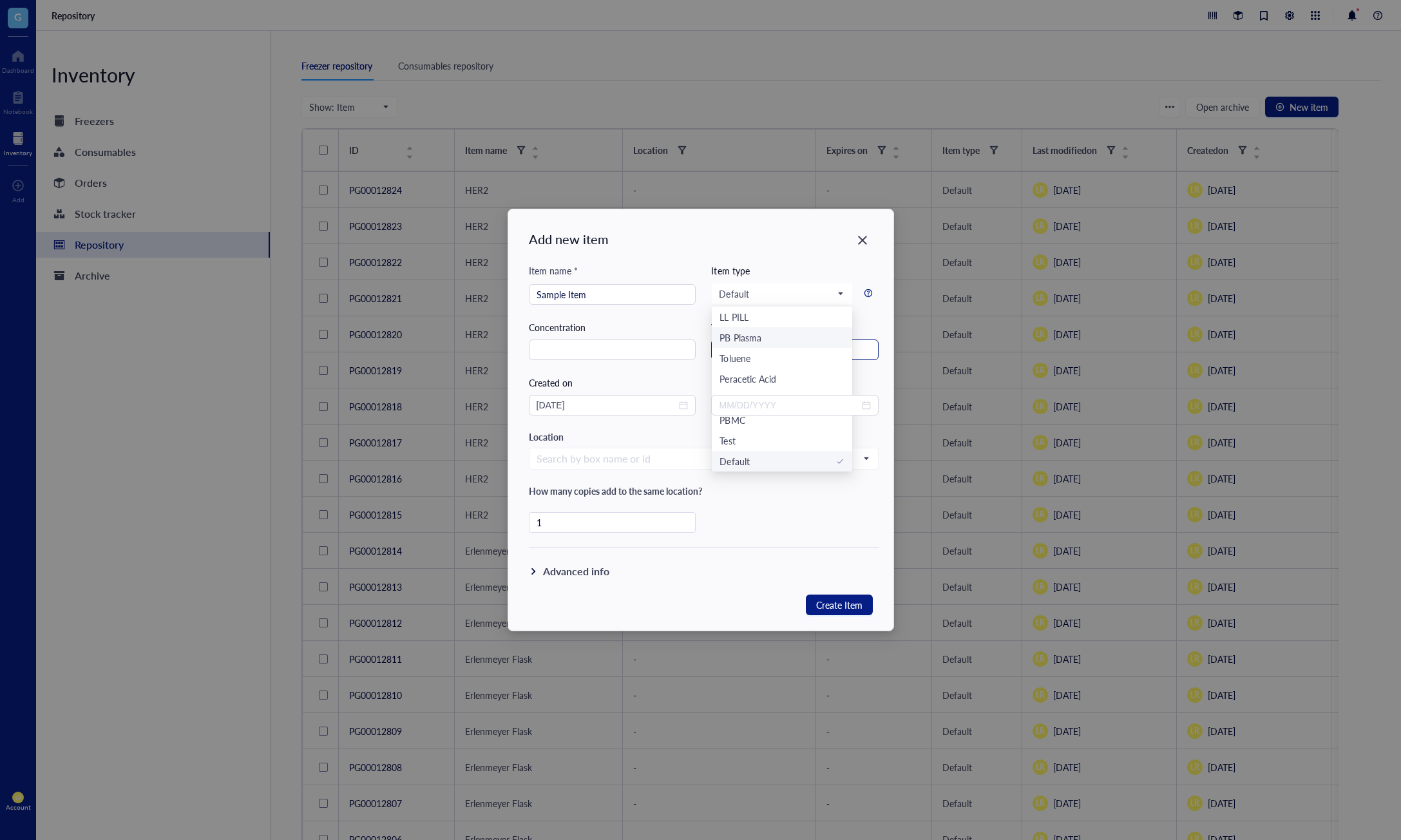
click at [781, 340] on div "PB Plasma" at bounding box center [782, 337] width 125 height 14
click at [684, 321] on div "Concentration" at bounding box center [612, 327] width 167 height 14
click at [852, 606] on span "Create Item" at bounding box center [839, 605] width 46 height 17
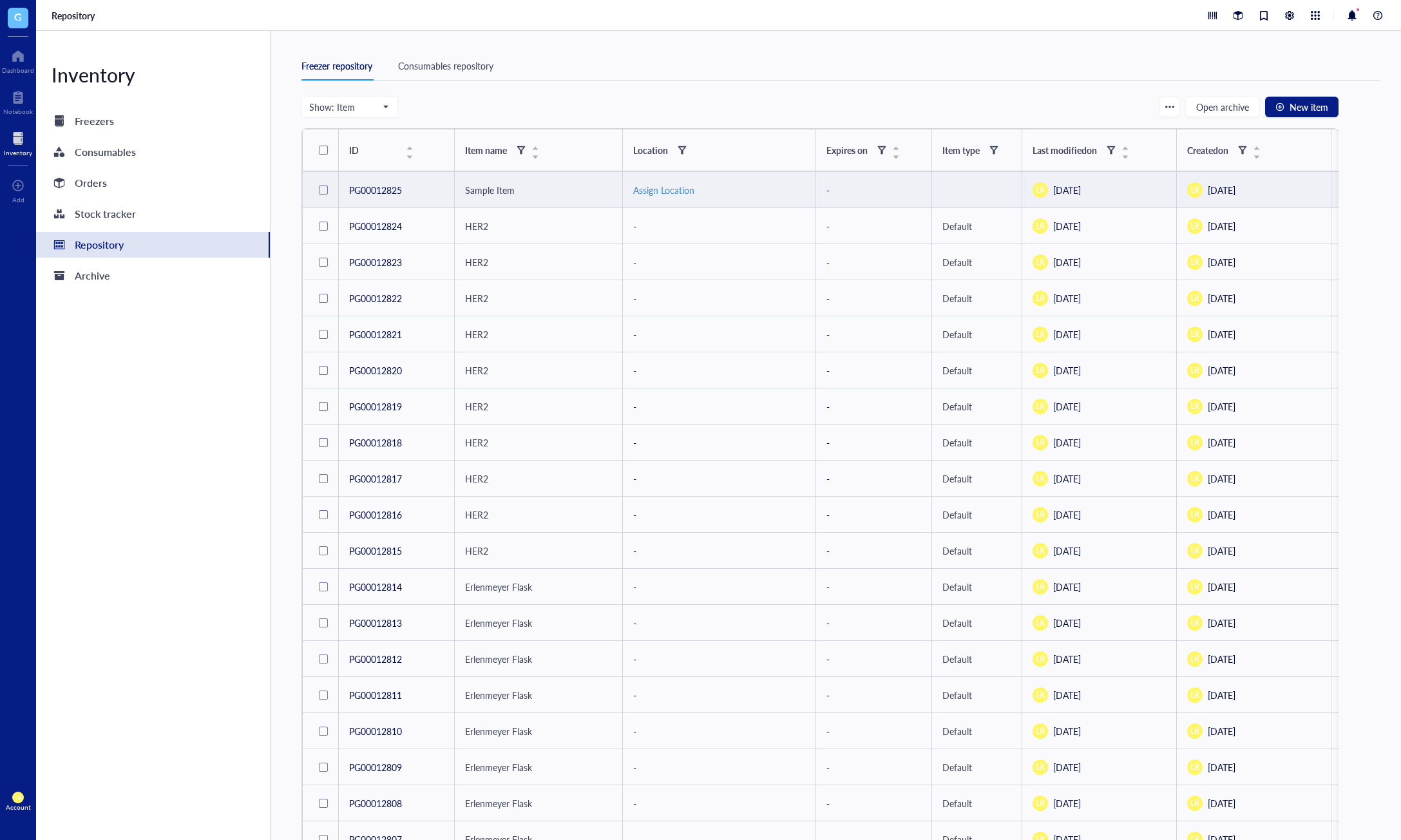
click at [646, 190] on div "Assign Location" at bounding box center [719, 190] width 172 height 14
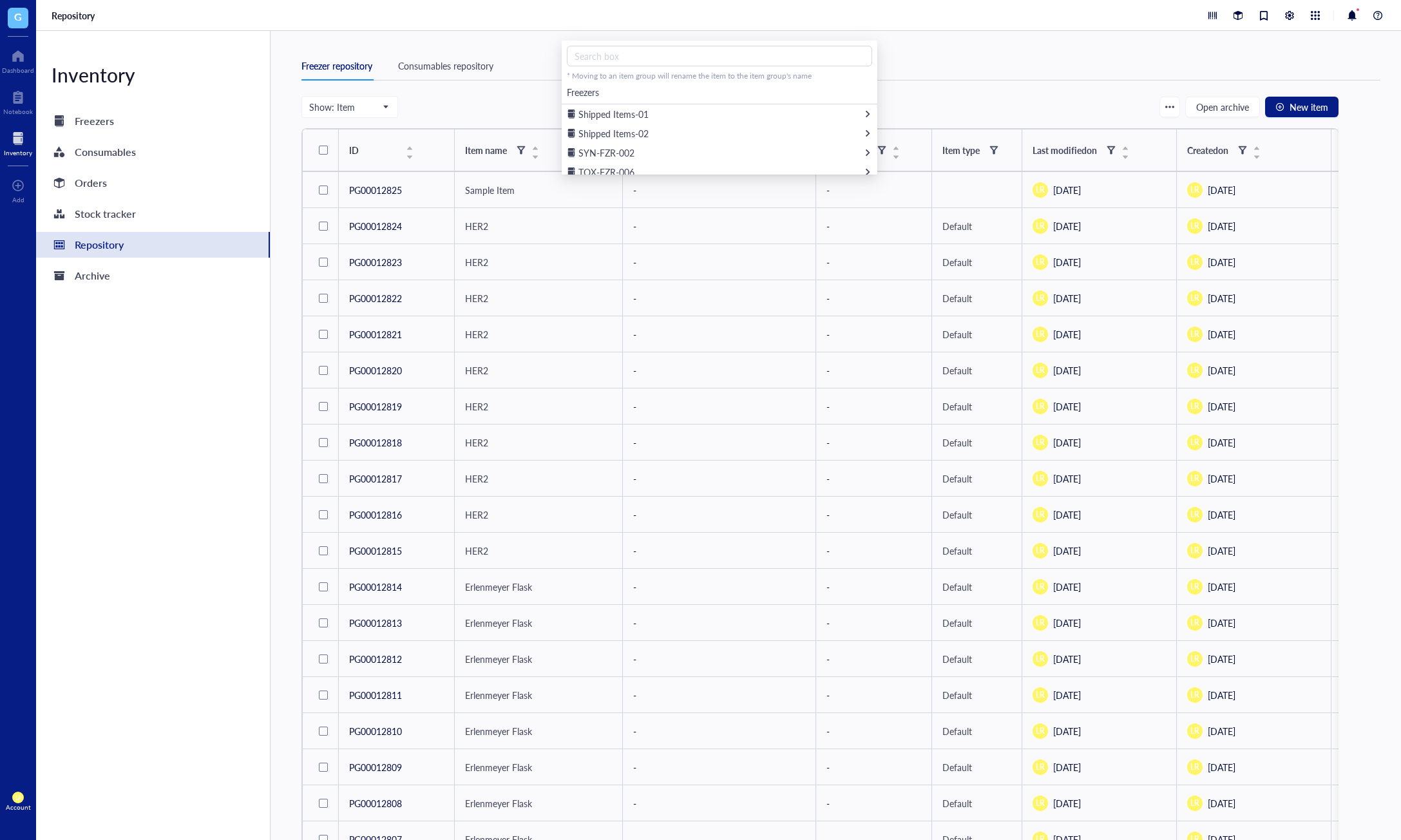
click at [539, 114] on div "Show: Item Open archive New item" at bounding box center [820, 107] width 1037 height 22
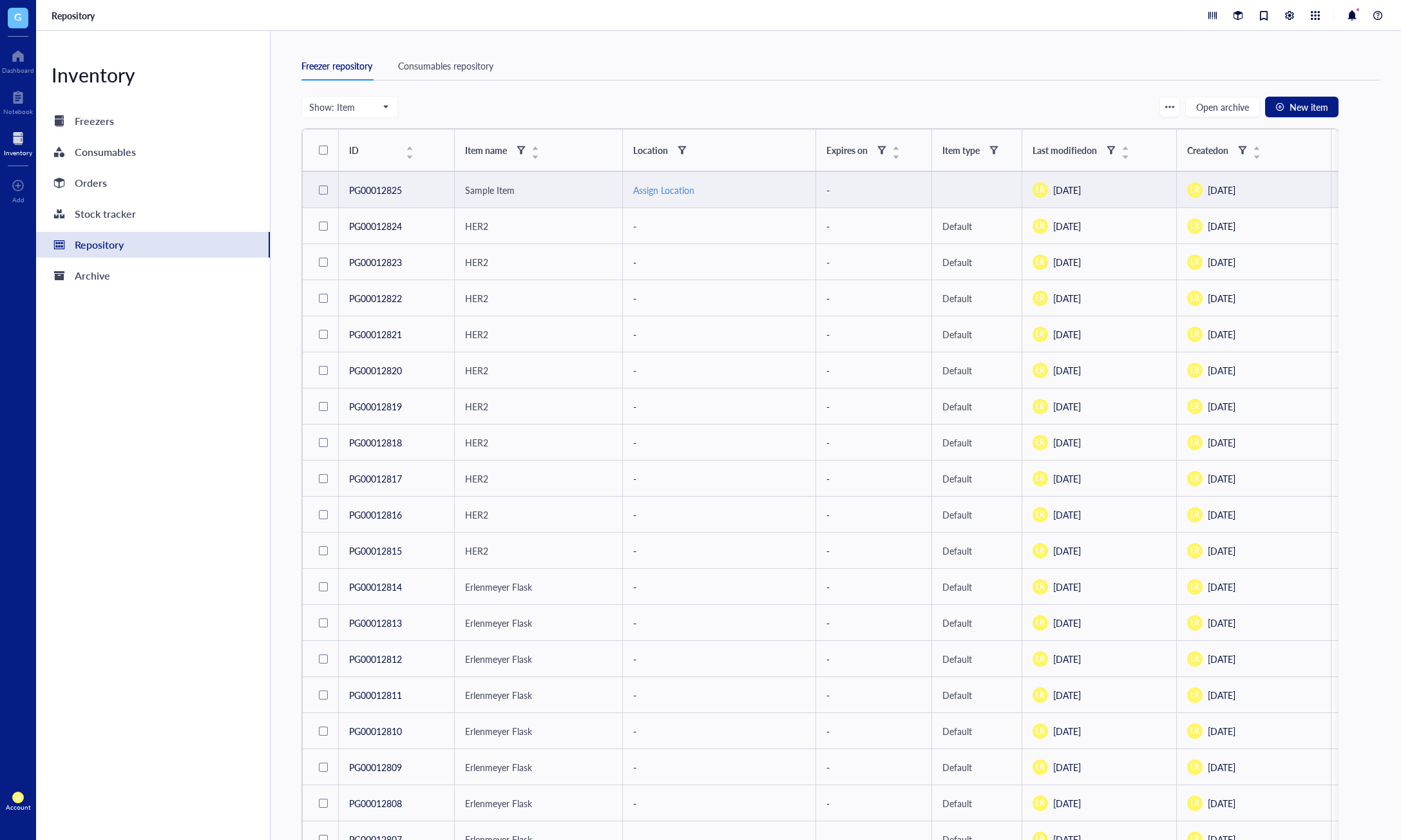
click at [674, 191] on div "Assign Location" at bounding box center [719, 190] width 172 height 14
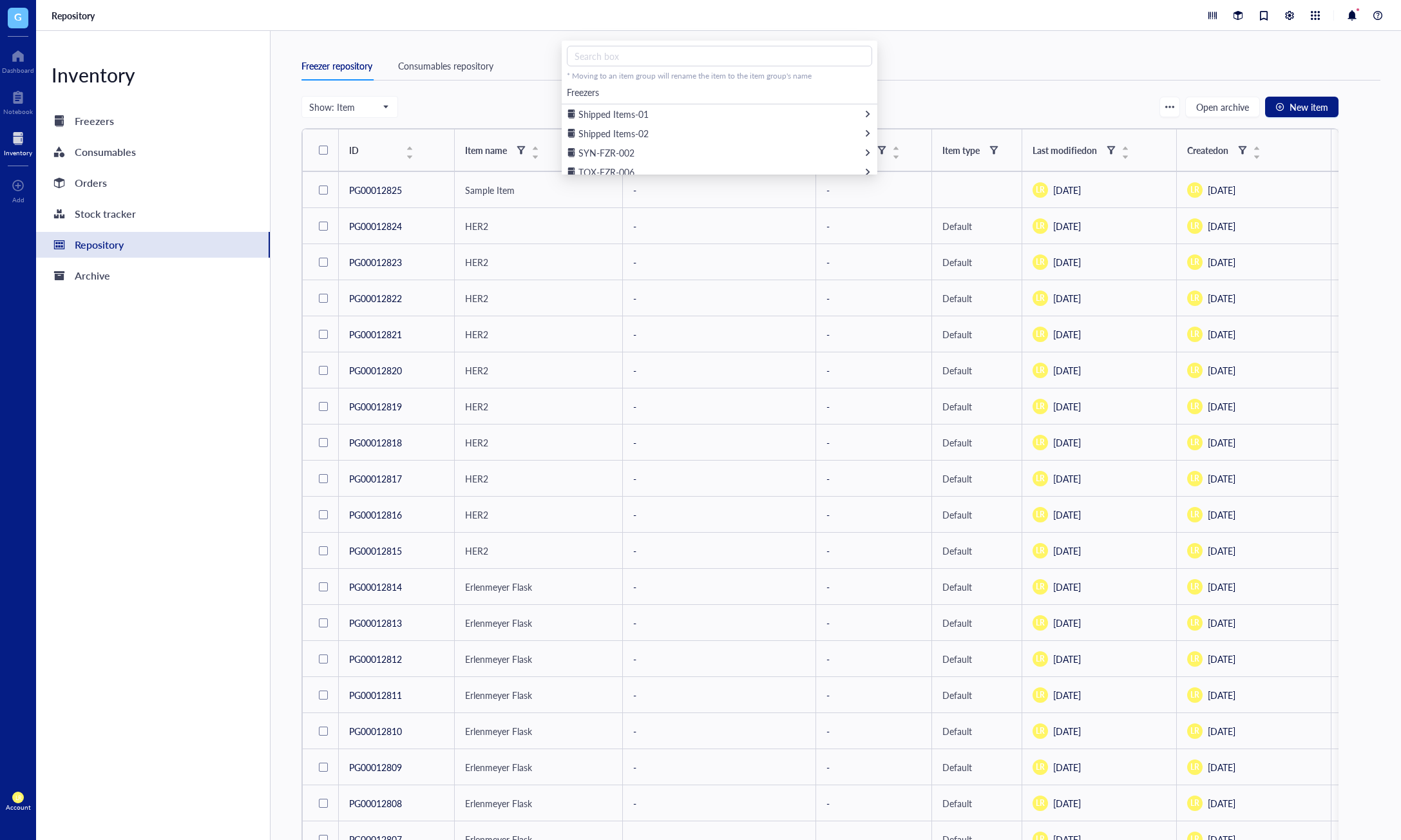
click at [545, 101] on div "Show: Item Open archive New item" at bounding box center [820, 107] width 1037 height 22
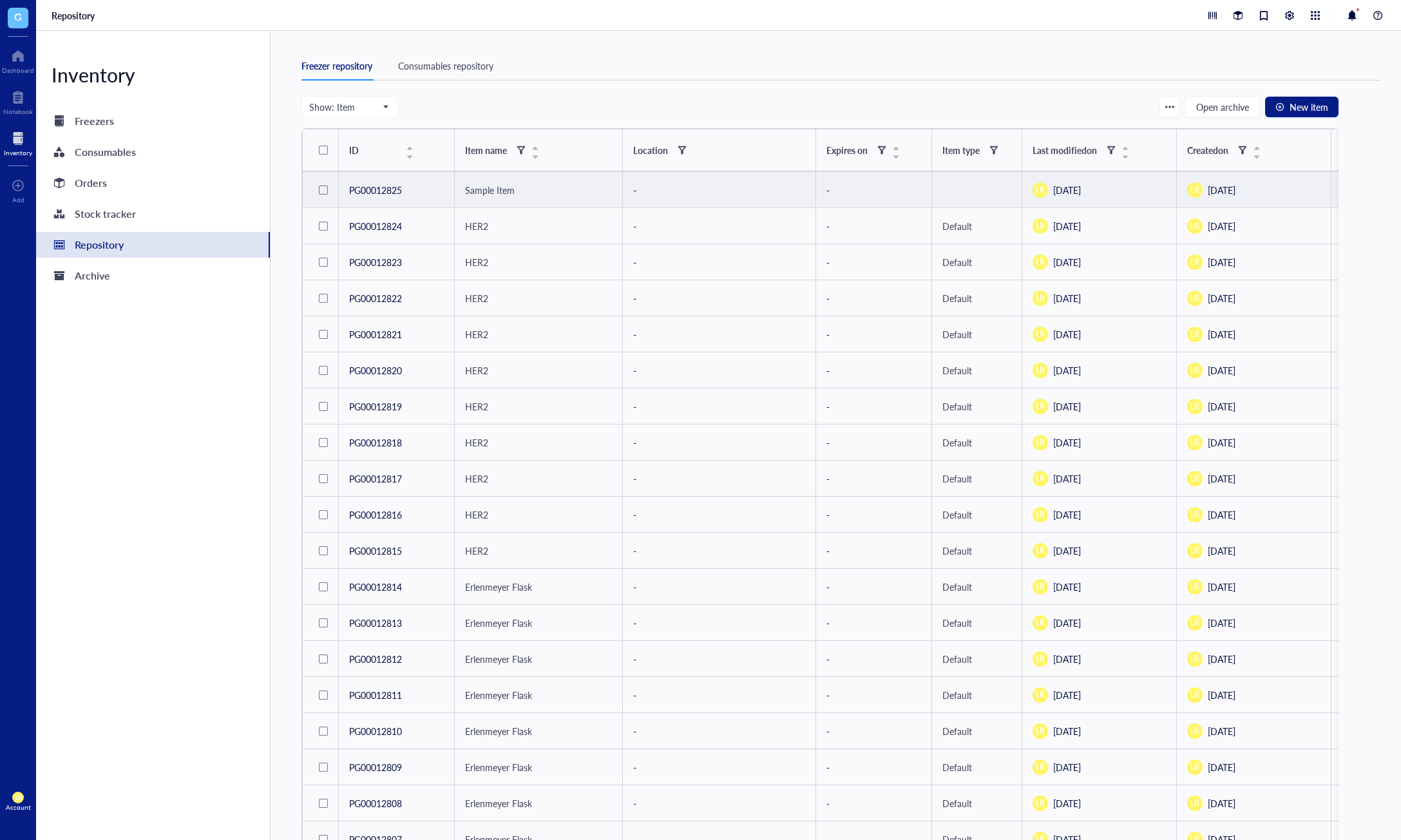
click at [324, 191] on div at bounding box center [323, 190] width 9 height 9
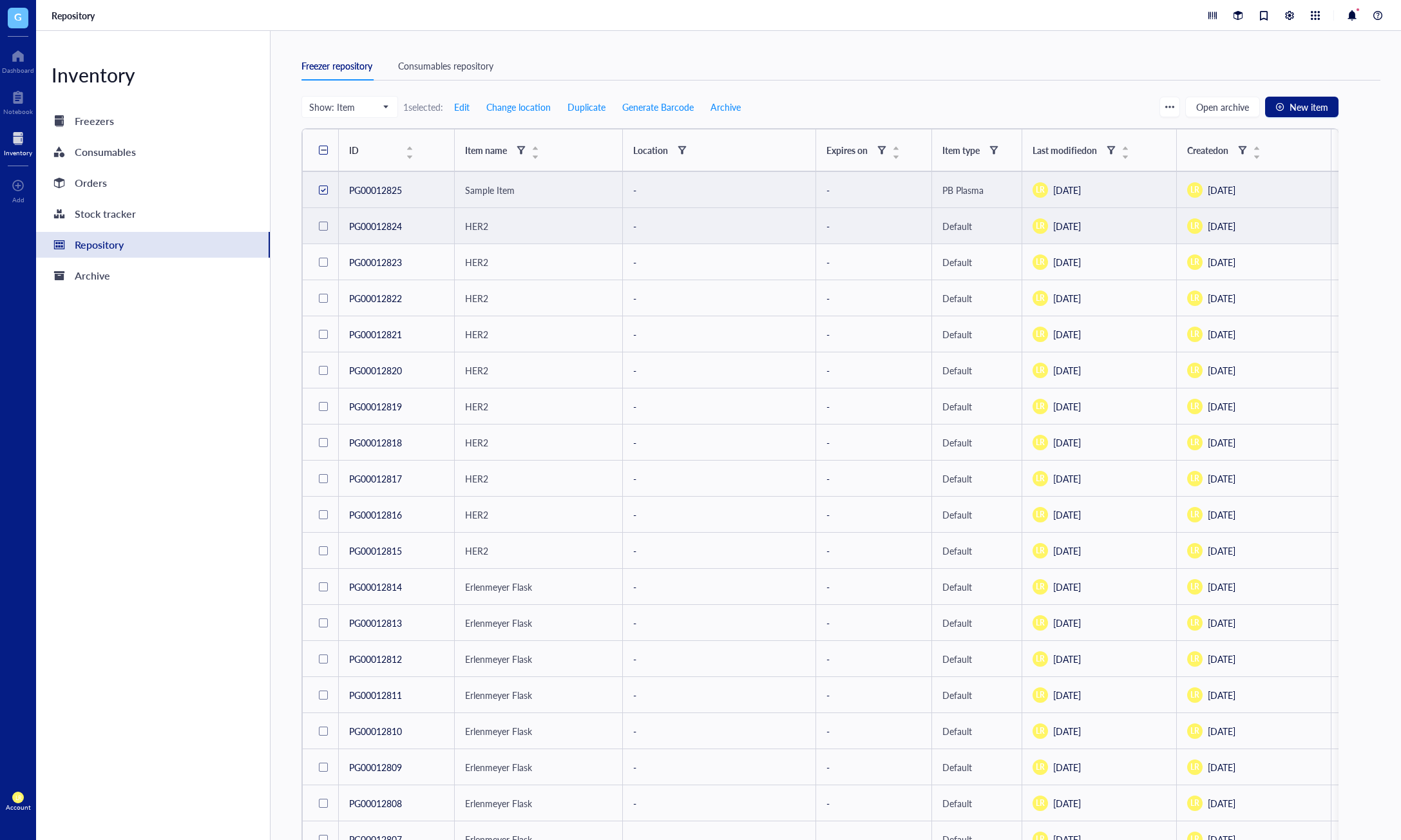
click at [325, 228] on div at bounding box center [323, 226] width 9 height 9
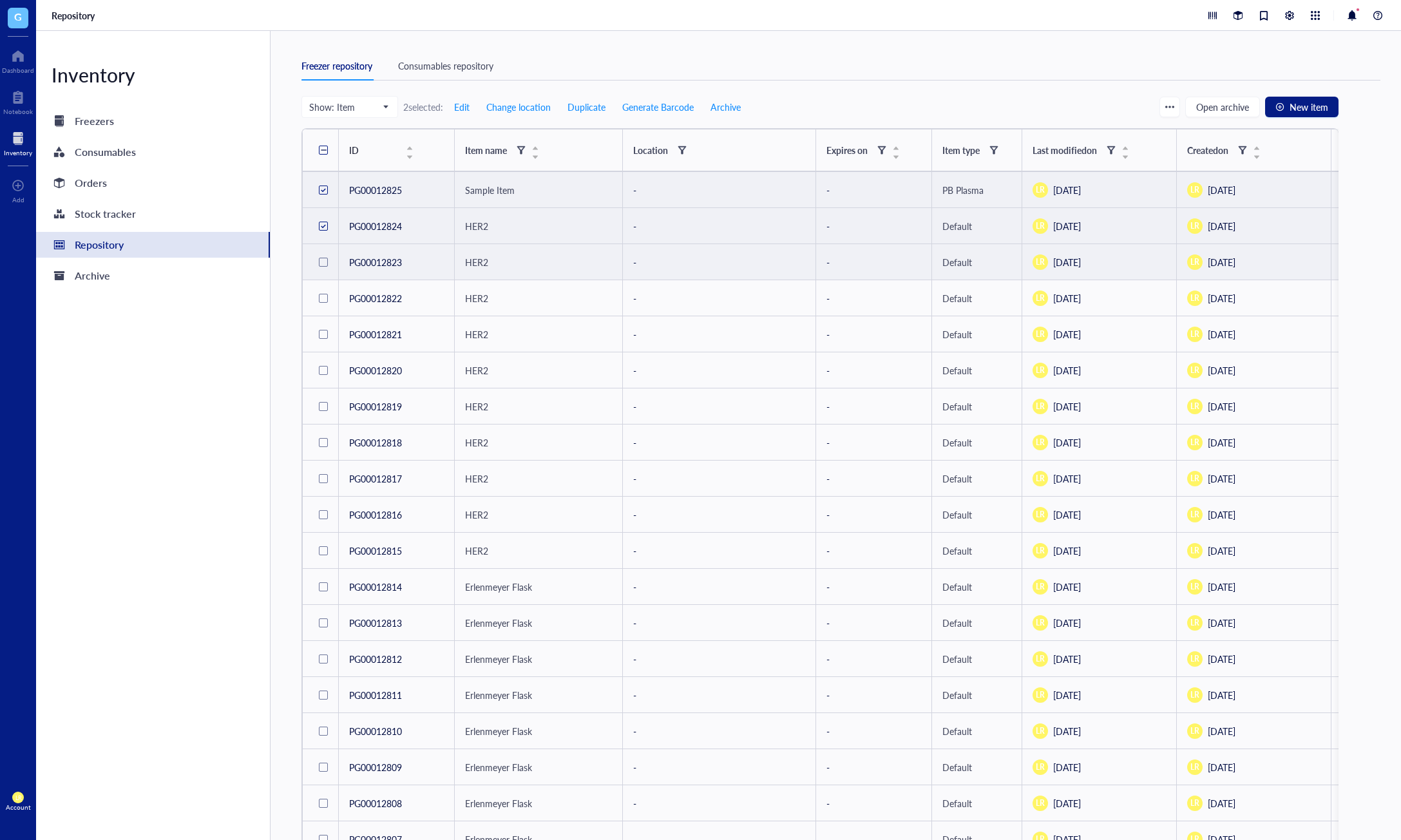
click at [321, 265] on div at bounding box center [323, 261] width 9 height 9
click at [321, 303] on div at bounding box center [323, 298] width 20 height 20
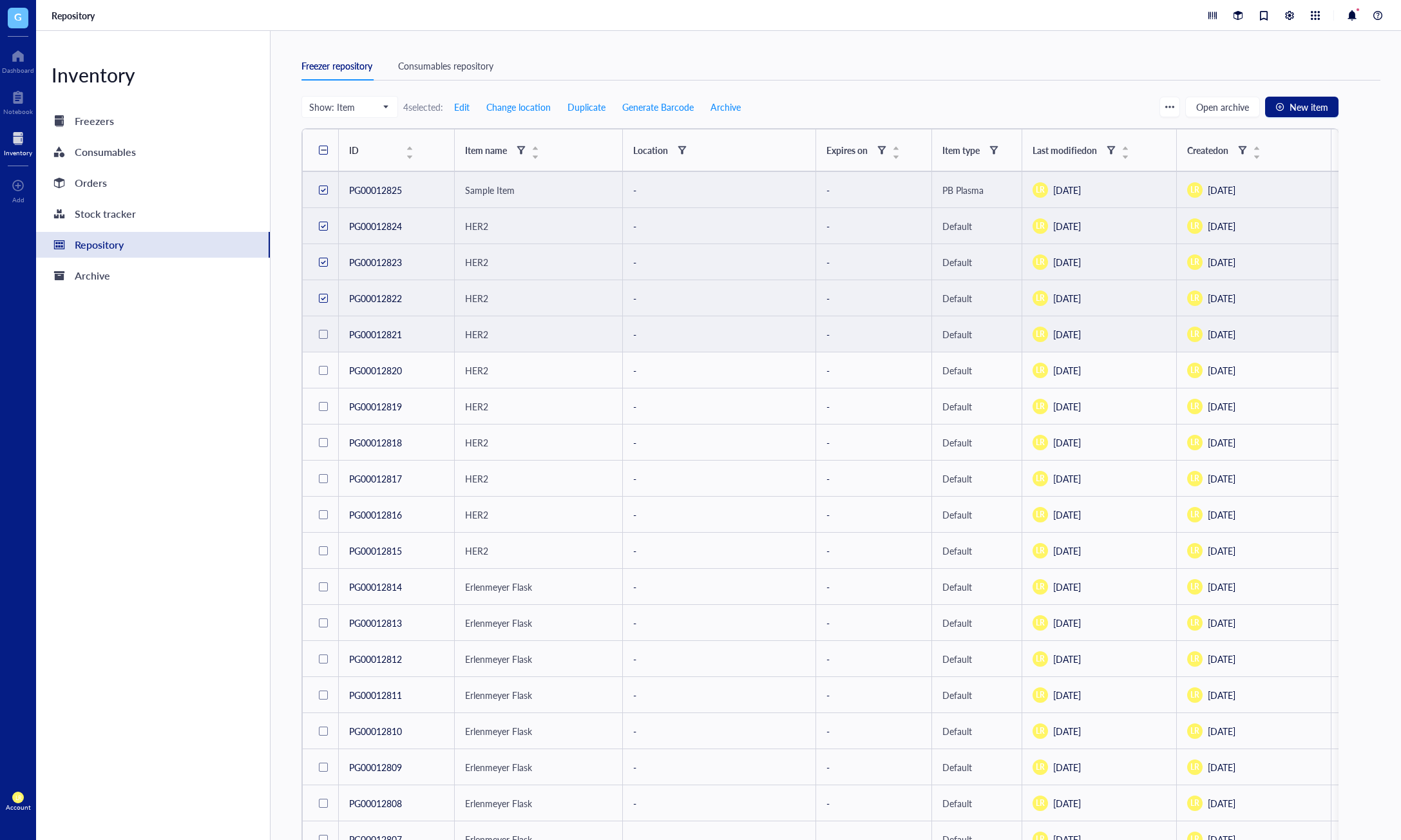
click at [324, 337] on div at bounding box center [323, 334] width 9 height 9
click at [467, 110] on span "Edit" at bounding box center [461, 106] width 16 height 10
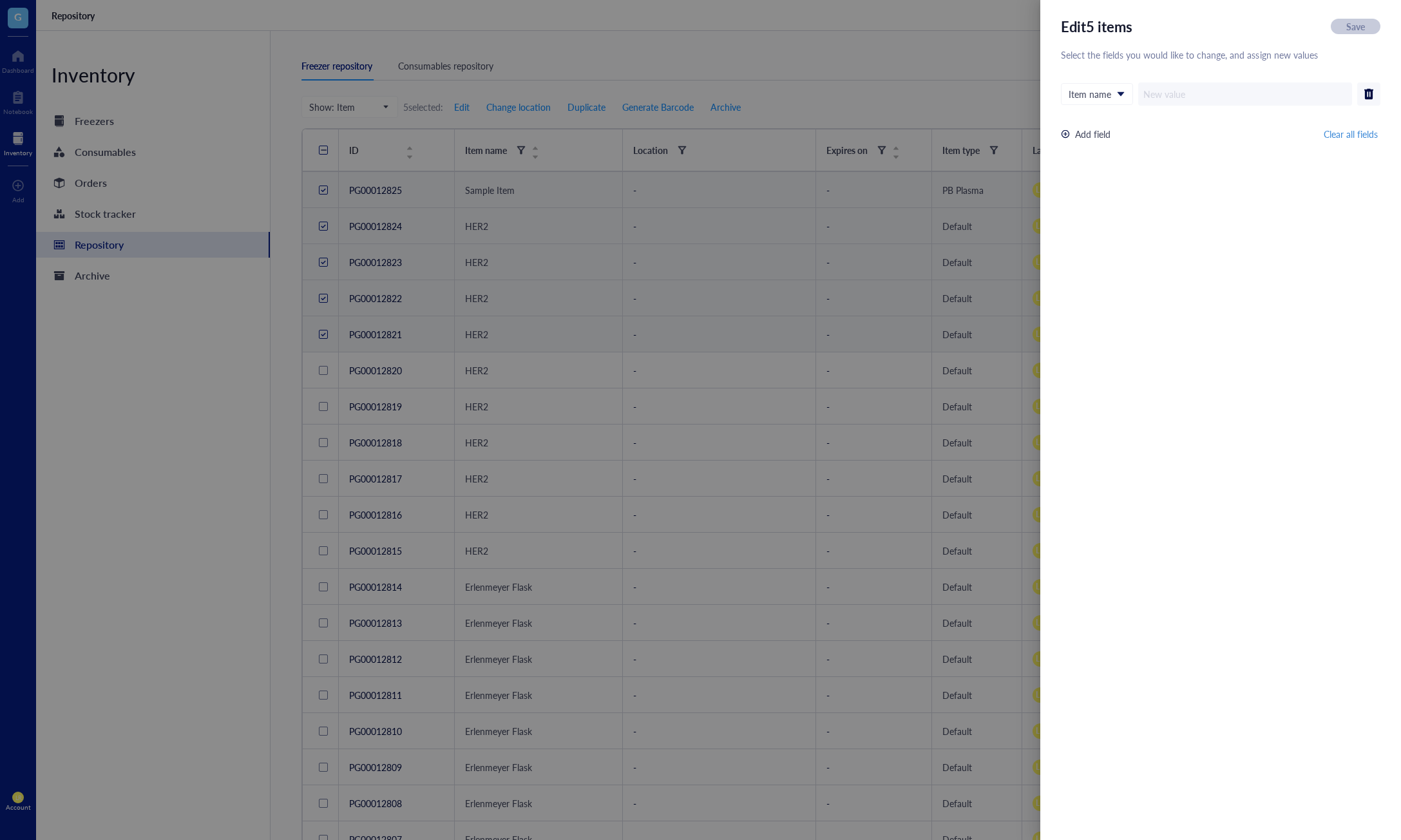
click at [1104, 138] on div "Add field" at bounding box center [1093, 133] width 35 height 14
click at [1112, 99] on span "Item name" at bounding box center [1096, 93] width 54 height 12
click at [1168, 100] on input "text" at bounding box center [1245, 94] width 214 height 23
type input "Sample Item 1"
click at [1209, 226] on div "Edit 5 items Save Select the fields you would like to change, and assign new va…" at bounding box center [1221, 420] width 360 height 840
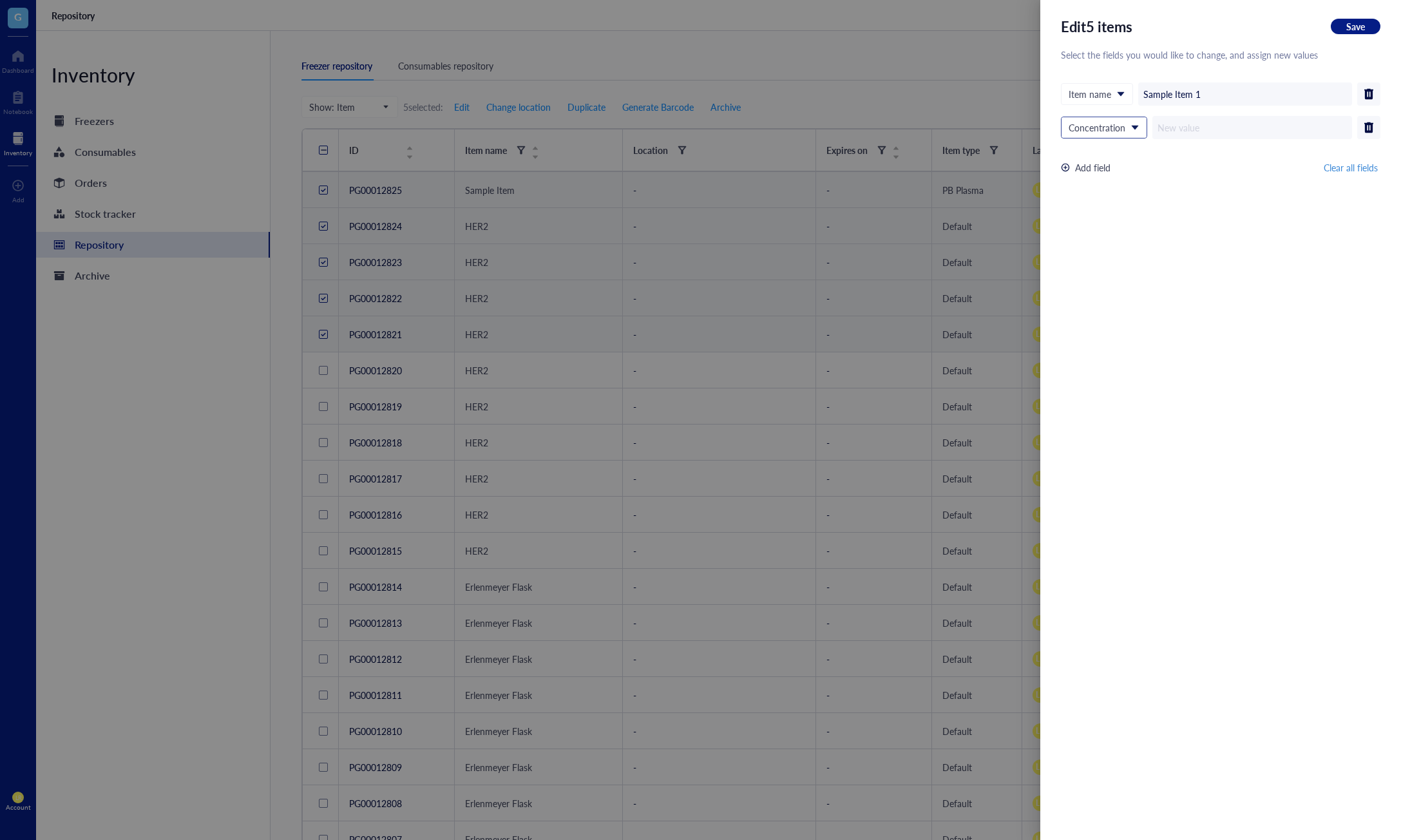
click at [1137, 130] on span at bounding box center [1104, 127] width 71 height 20
click at [1203, 165] on div "Add field Clear all fields" at bounding box center [1221, 167] width 320 height 16
click at [1140, 123] on div "Concentration" at bounding box center [1104, 127] width 85 height 20
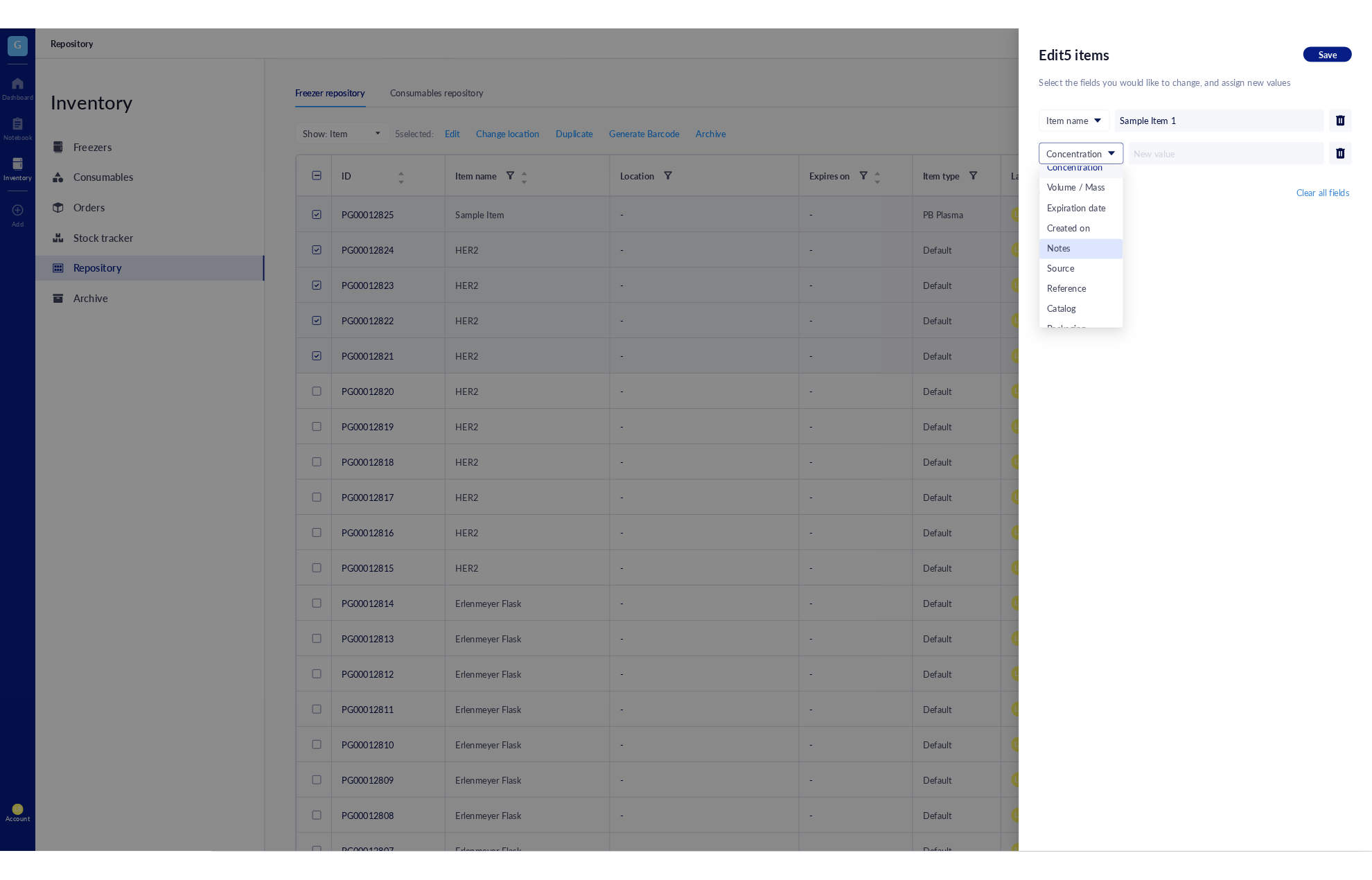
scroll to position [69, 0]
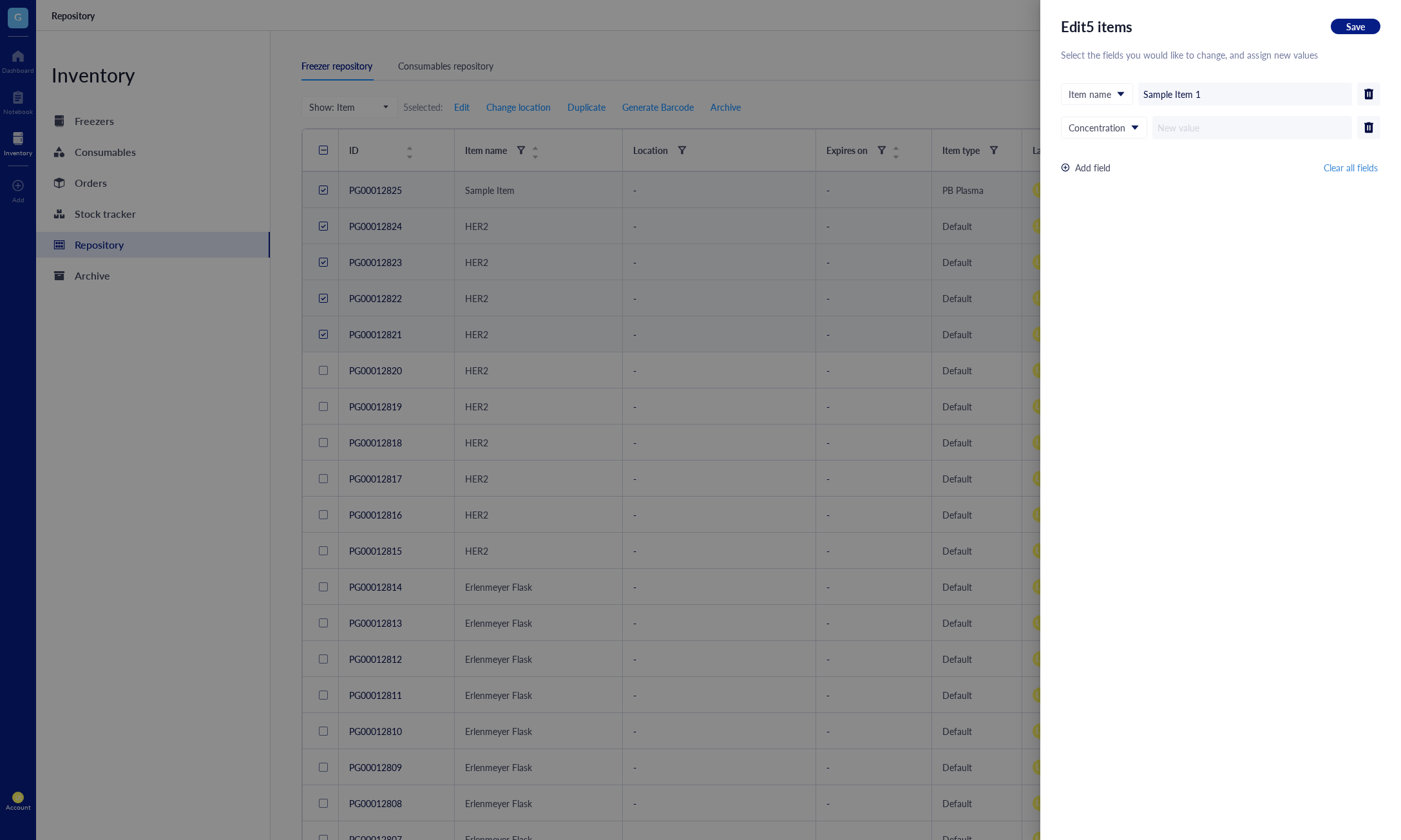
click at [1196, 203] on div "Edit 5 items Save Select the fields you would like to change, and assign new va…" at bounding box center [1221, 420] width 360 height 840
click at [1375, 133] on div at bounding box center [1368, 127] width 20 height 20
click at [1362, 29] on span "Save" at bounding box center [1356, 26] width 19 height 12
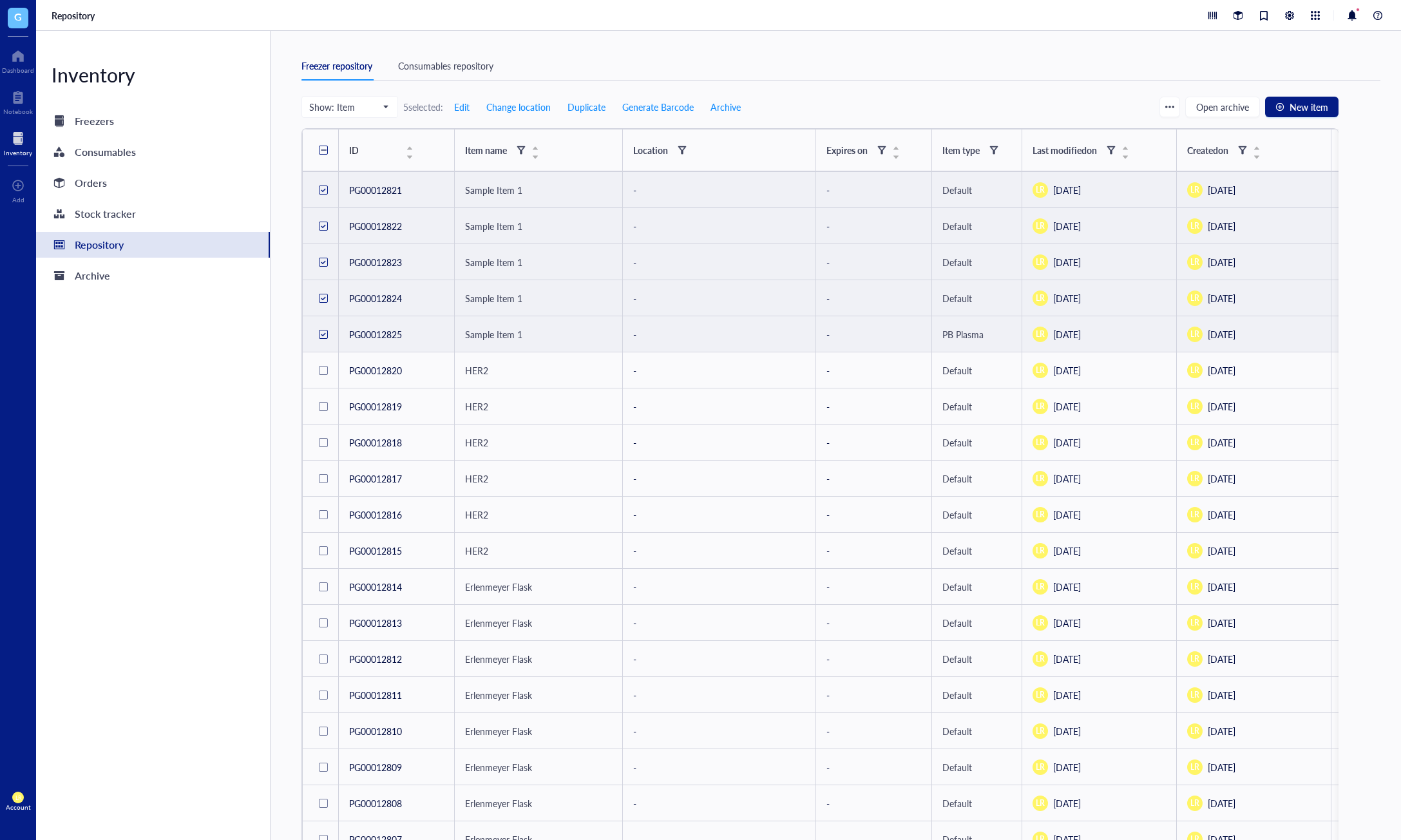
click at [837, 113] on div "Show: Item 5 selected: Edit Change location Duplicate Generate Barcode Archive …" at bounding box center [820, 107] width 1037 height 22
click at [110, 465] on div "Inventory Freezers Consumables Orders Stock tracker Repository Archive" at bounding box center [153, 436] width 234 height 809
click at [156, 131] on div "Freezers" at bounding box center [152, 121] width 234 height 26
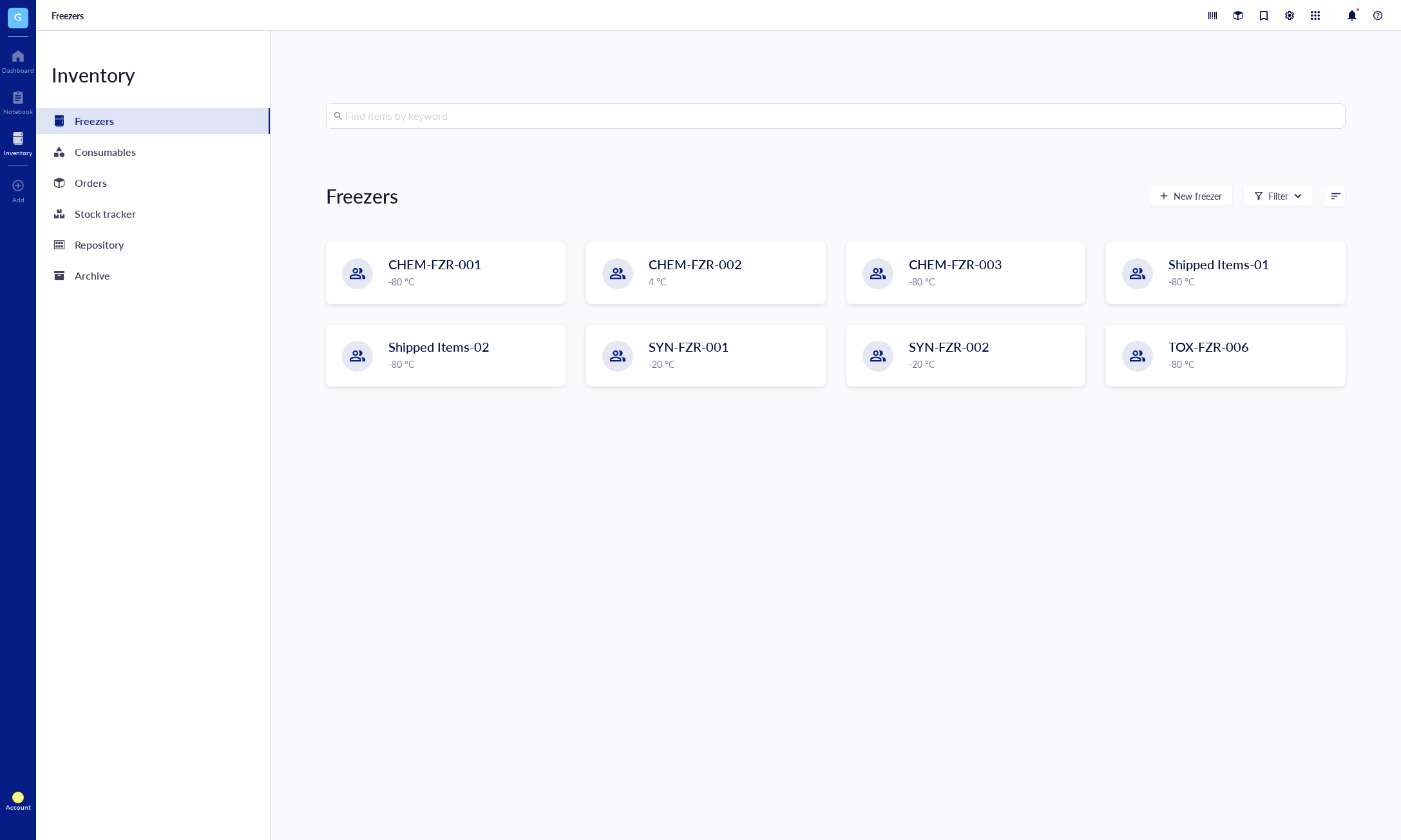
click at [210, 481] on div "Inventory Freezers Consumables Orders Stock tracker Repository Archive" at bounding box center [153, 436] width 234 height 809
click at [1153, 450] on div "Find items by keyword Freezers New freezer Filter CHEM-FZR-001 -80 °C CHEM-FZR-…" at bounding box center [835, 435] width 1020 height 665
